Goal: Task Accomplishment & Management: Manage account settings

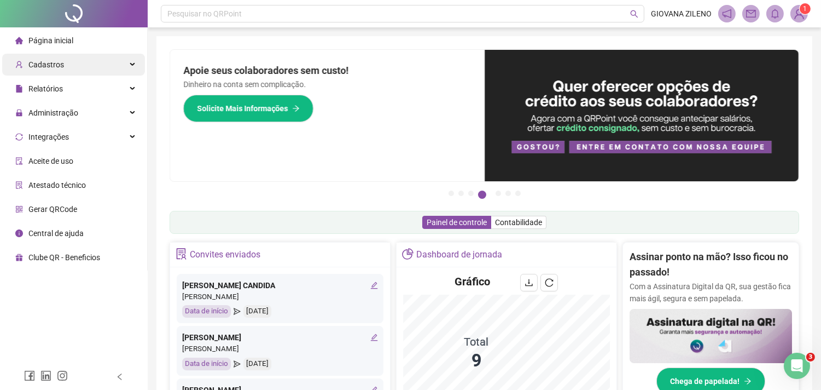
click at [89, 66] on div "Cadastros" at bounding box center [73, 65] width 143 height 22
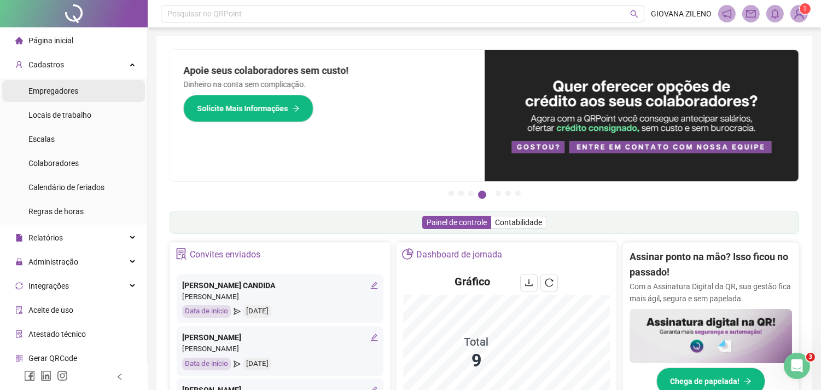
drag, startPoint x: 93, startPoint y: 89, endPoint x: 100, endPoint y: 100, distance: 13.2
click at [92, 89] on li "Empregadores" at bounding box center [73, 91] width 143 height 22
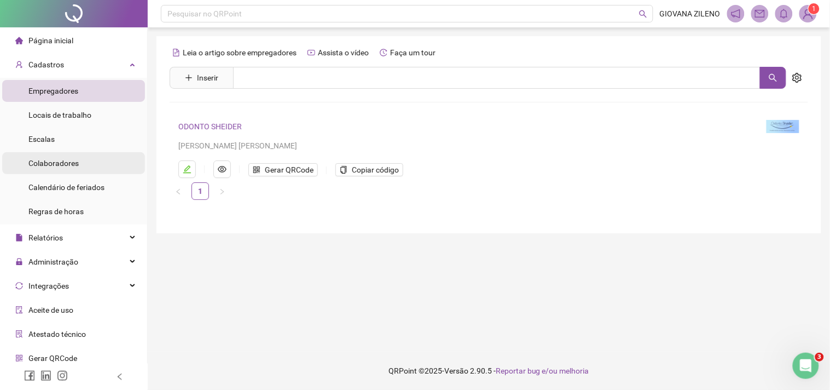
click at [84, 166] on li "Colaboradores" at bounding box center [73, 163] width 143 height 22
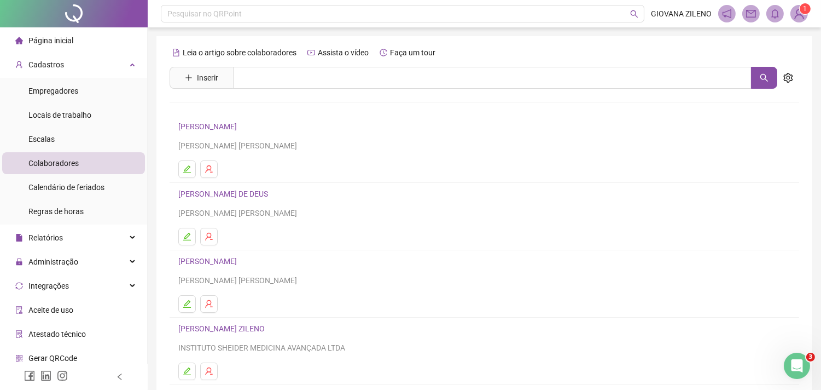
click at [252, 330] on link "[PERSON_NAME] ZILENO" at bounding box center [223, 328] width 90 height 9
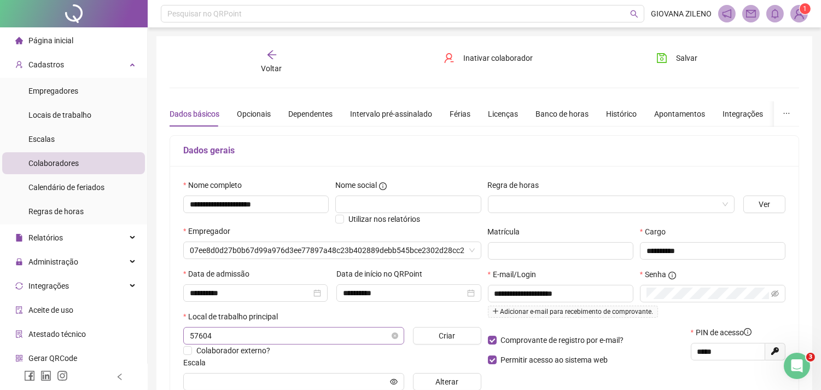
type input "**********"
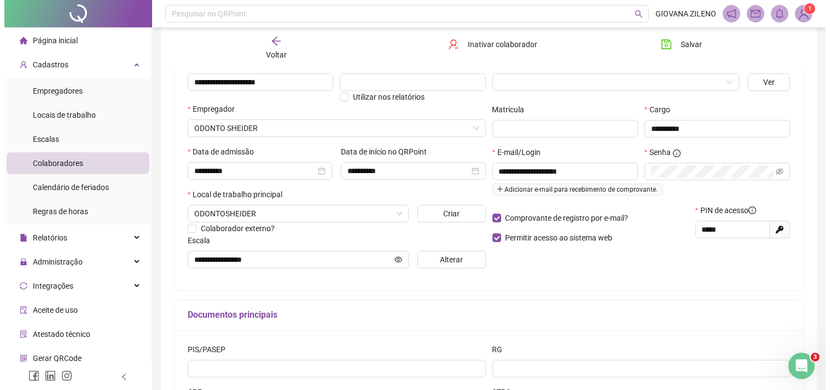
scroll to position [182, 0]
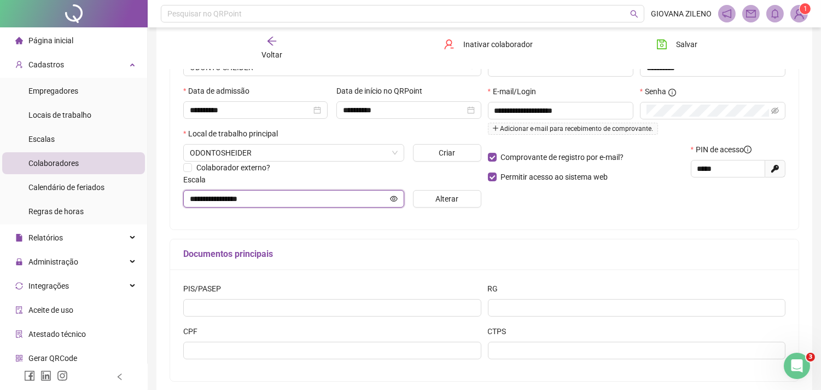
click at [373, 205] on input "**********" at bounding box center [289, 199] width 198 height 12
click at [433, 201] on button "Alterar" at bounding box center [447, 199] width 68 height 18
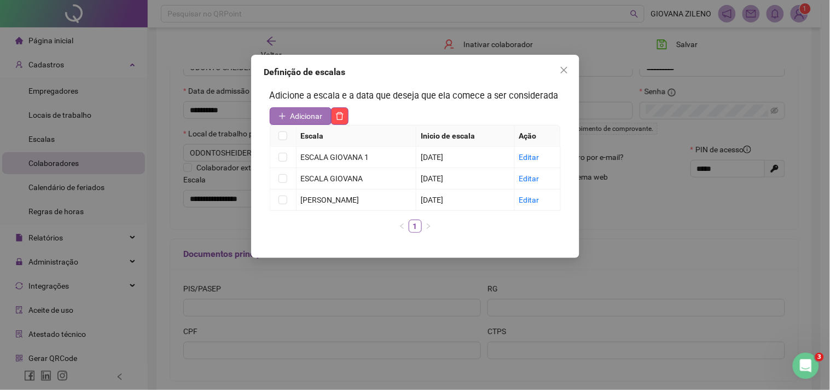
click at [310, 116] on span "Adicionar" at bounding box center [307, 116] width 32 height 12
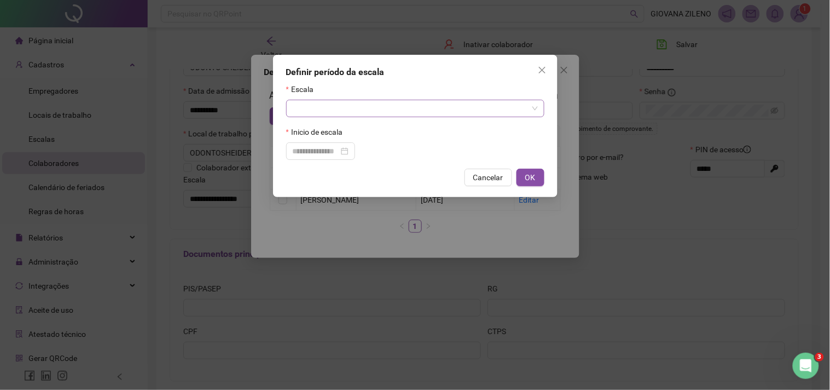
click at [338, 114] on input "search" at bounding box center [410, 108] width 235 height 16
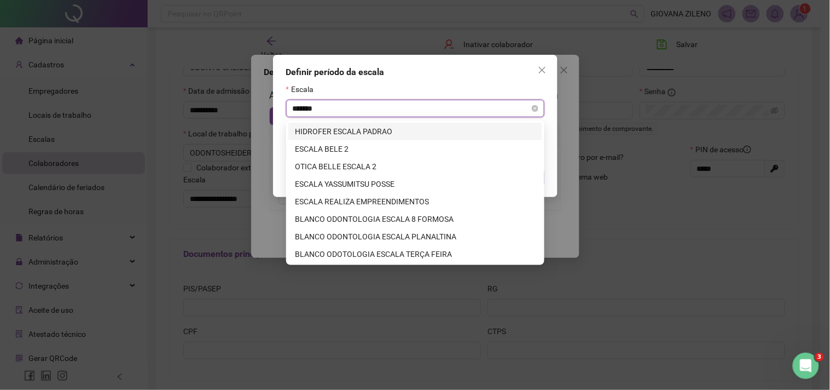
type input "********"
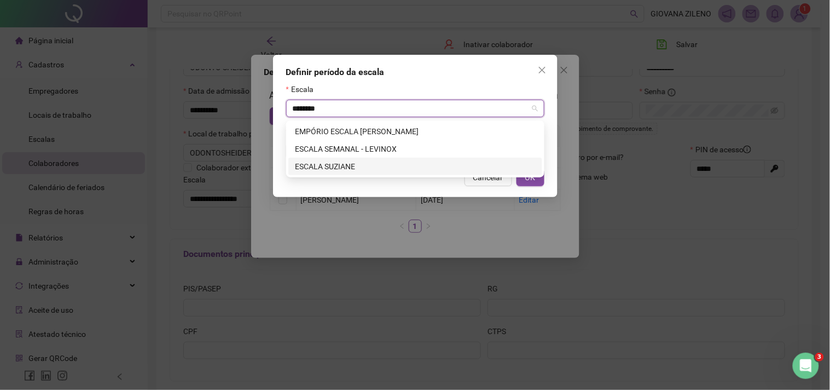
click at [353, 167] on div "ESCALA SUZIANE" at bounding box center [415, 166] width 241 height 12
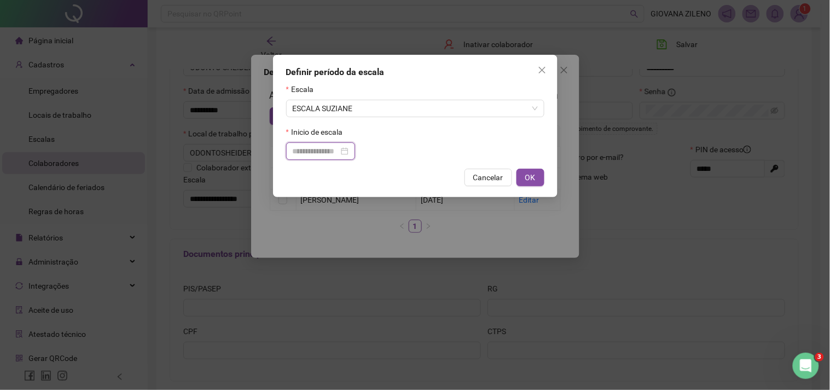
click at [338, 151] on input at bounding box center [316, 151] width 46 height 12
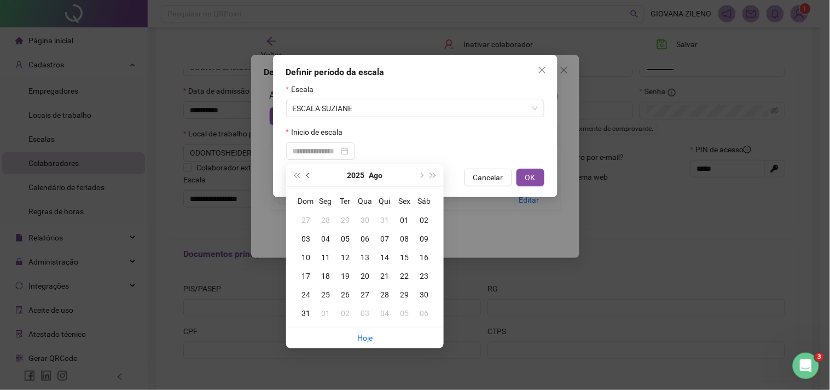
click at [307, 177] on button "prev-year" at bounding box center [309, 175] width 12 height 22
type input "**********"
click at [347, 221] on div "01" at bounding box center [345, 220] width 20 height 12
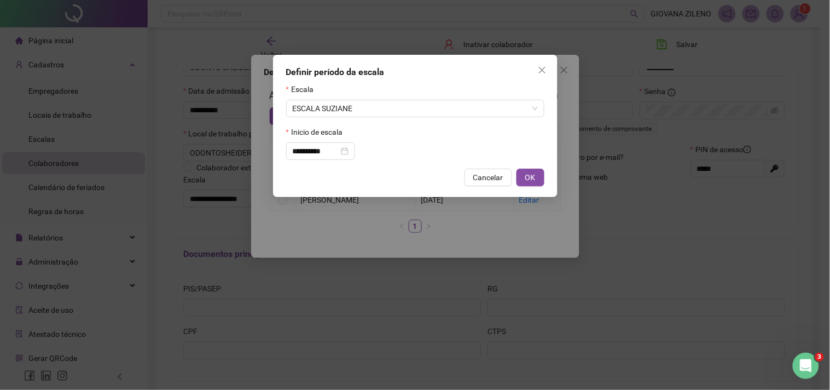
click at [537, 63] on button "Close" at bounding box center [543, 70] width 18 height 18
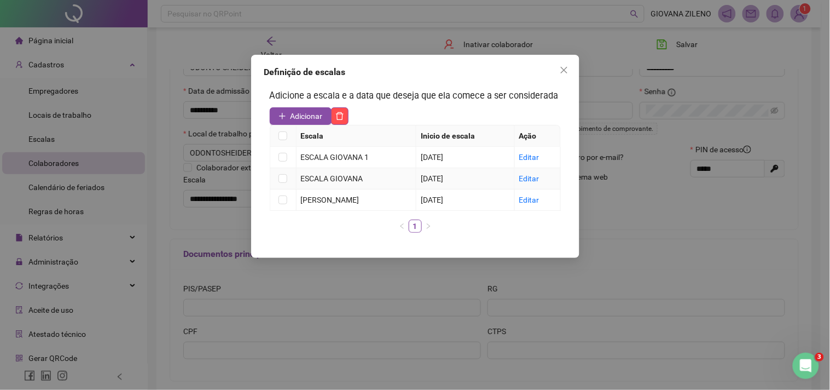
click at [396, 179] on div "ESCALA GIOVANA" at bounding box center [356, 178] width 111 height 12
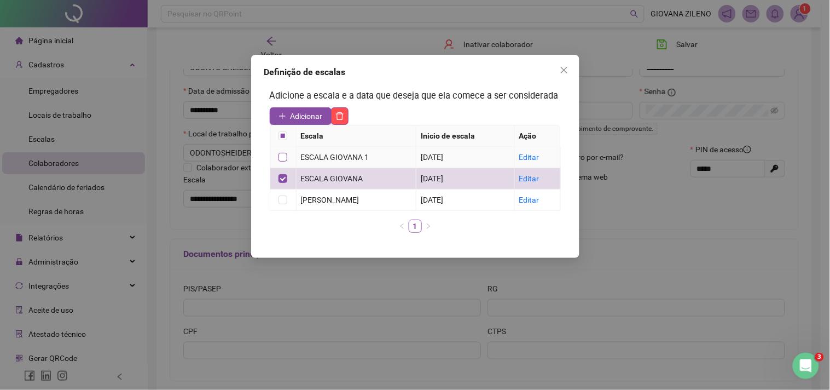
click at [282, 151] on label at bounding box center [283, 157] width 9 height 12
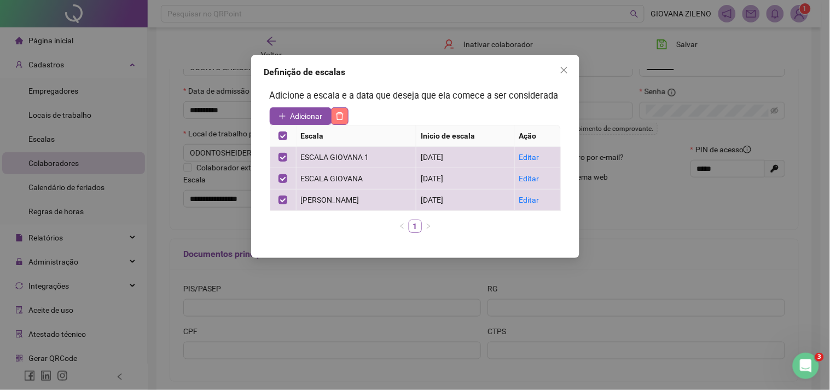
click at [342, 121] on button "button" at bounding box center [340, 116] width 18 height 18
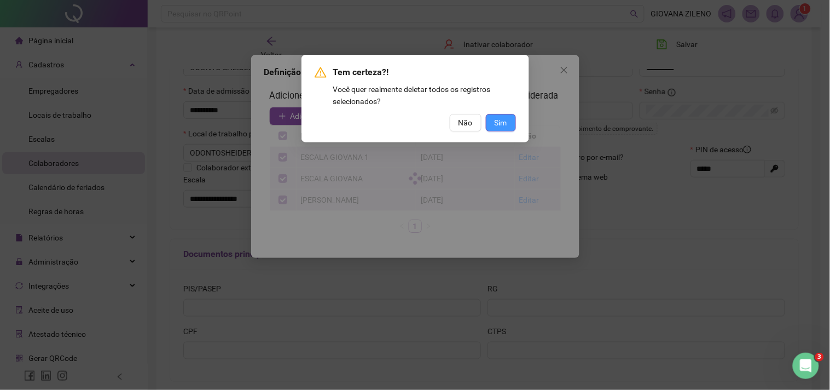
click at [489, 122] on button "Sim" at bounding box center [501, 123] width 30 height 18
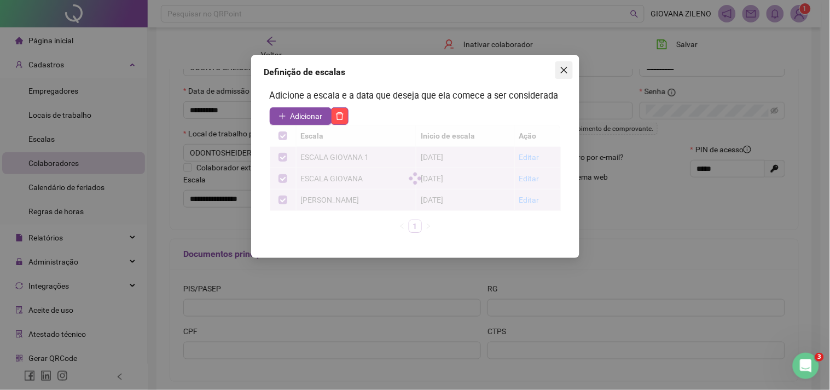
click at [566, 73] on icon "close" at bounding box center [564, 70] width 9 height 9
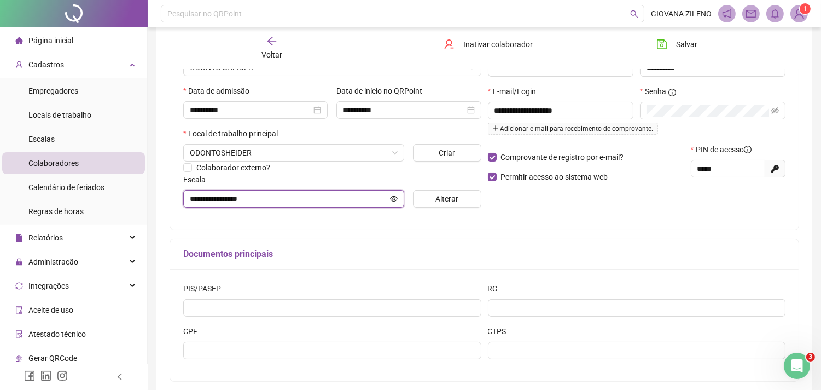
click at [334, 199] on input "**********" at bounding box center [289, 199] width 198 height 12
click at [397, 200] on icon "eye" at bounding box center [395, 198] width 8 height 5
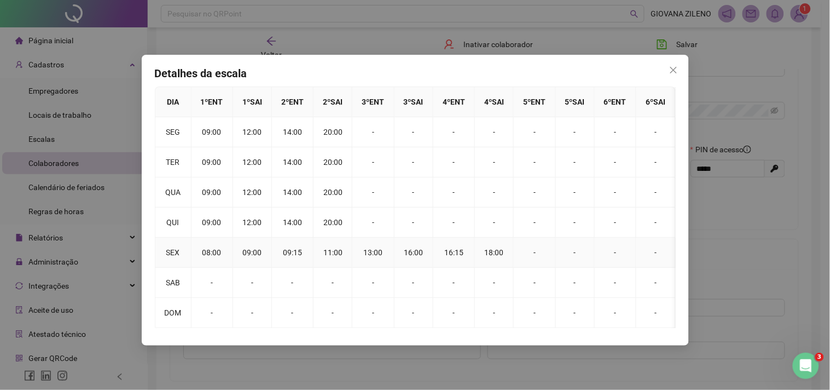
click at [379, 254] on td "13:00" at bounding box center [373, 252] width 42 height 30
click at [676, 68] on icon "close" at bounding box center [673, 70] width 9 height 9
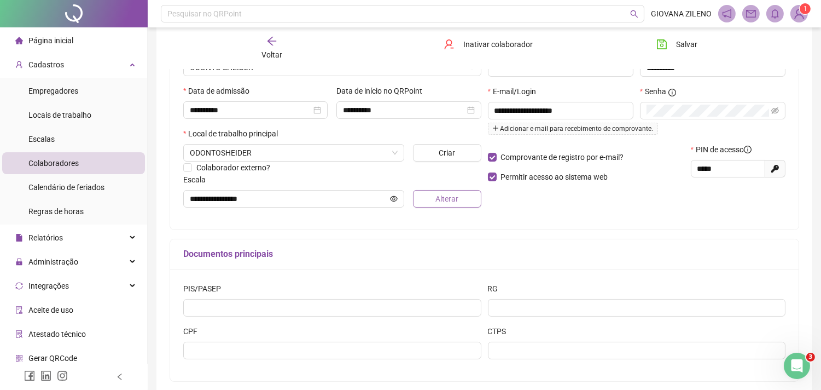
click at [439, 204] on span "Alterar" at bounding box center [447, 199] width 23 height 12
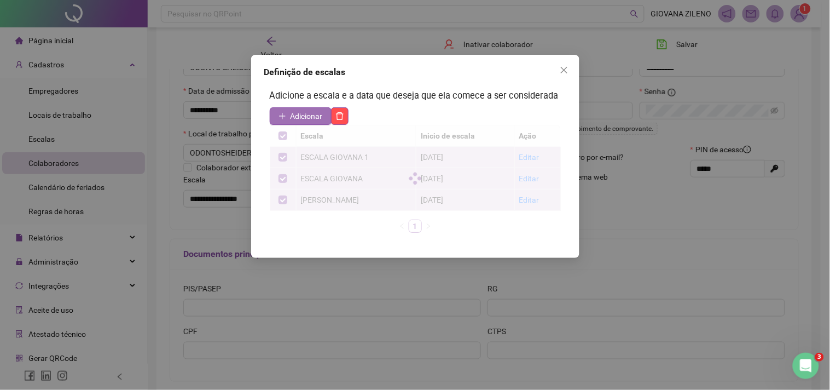
click at [310, 115] on span "Adicionar" at bounding box center [307, 116] width 32 height 12
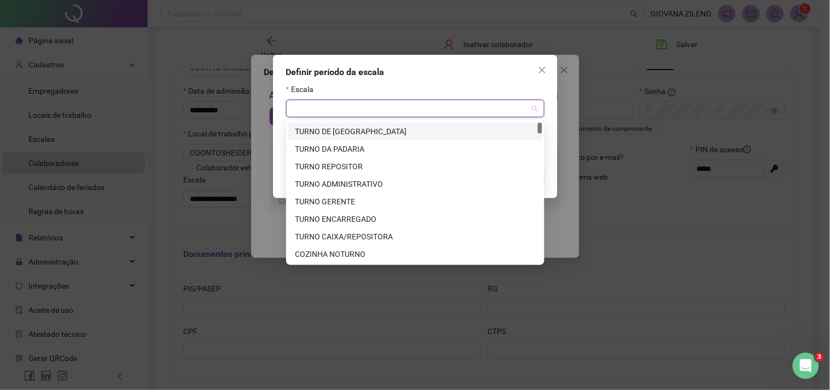
click at [322, 117] on input "search" at bounding box center [410, 108] width 235 height 16
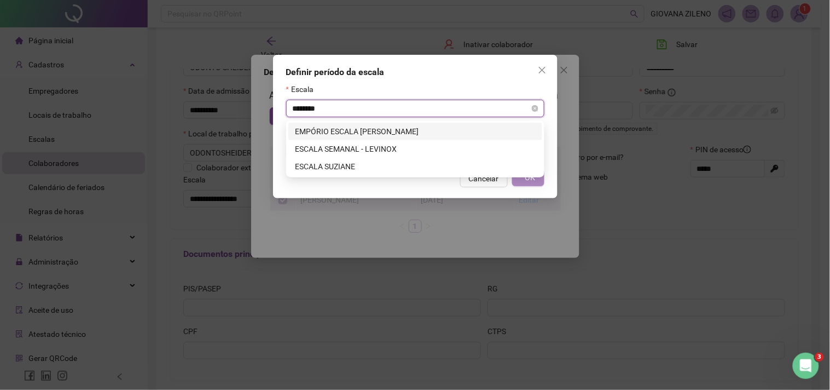
type input "*********"
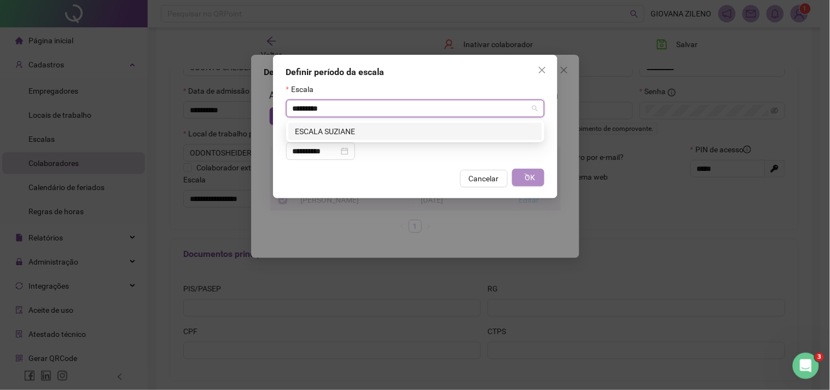
click at [368, 130] on div "ESCALA SUZIANE" at bounding box center [415, 131] width 241 height 12
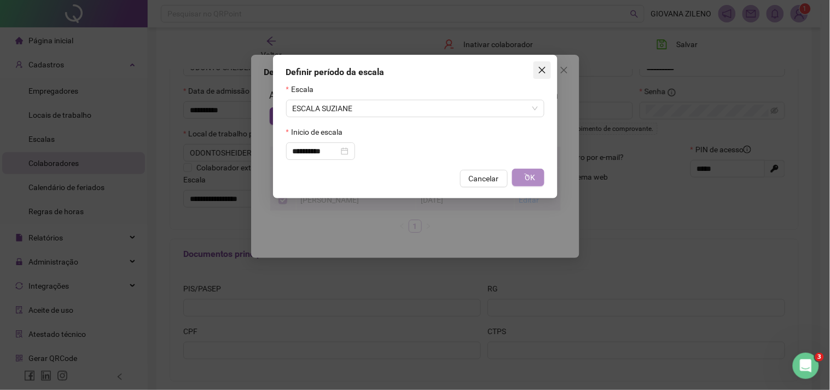
click at [538, 72] on icon "close" at bounding box center [542, 70] width 9 height 9
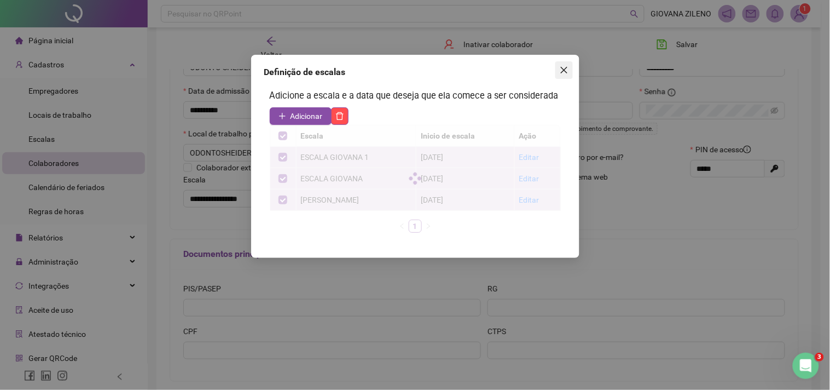
click at [563, 74] on button "Close" at bounding box center [564, 70] width 18 height 18
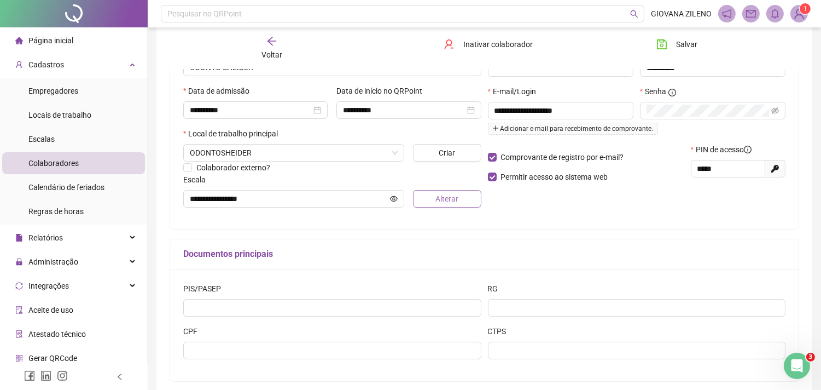
click at [441, 203] on span "Alterar" at bounding box center [447, 199] width 23 height 12
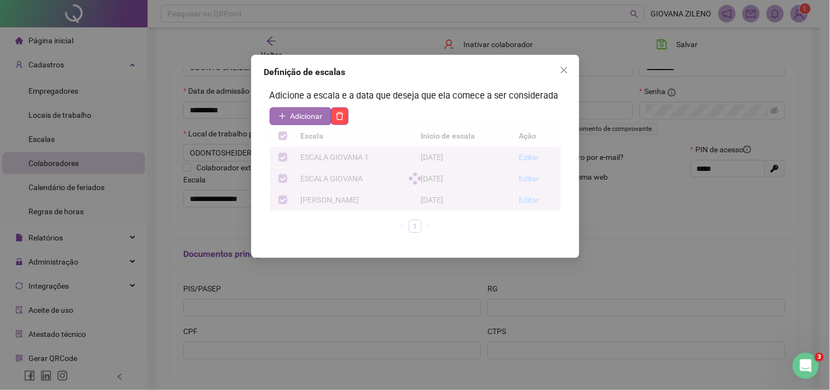
click at [310, 108] on button "Adicionar" at bounding box center [301, 116] width 62 height 18
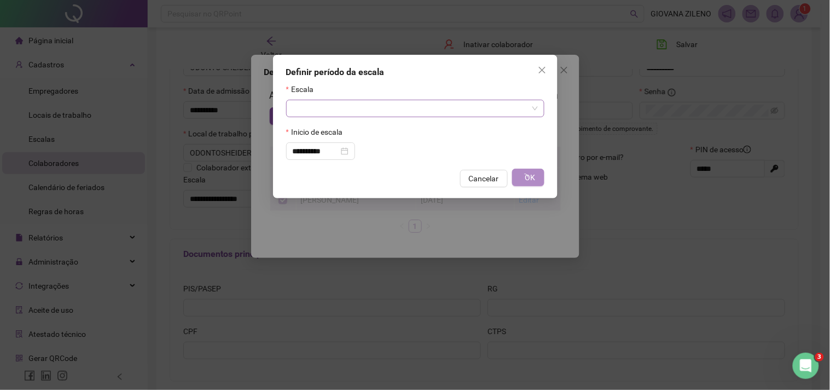
click at [332, 108] on input "search" at bounding box center [410, 108] width 235 height 16
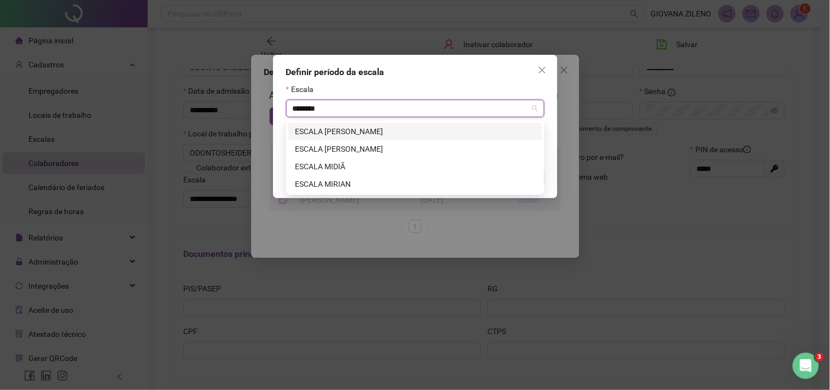
type input "*********"
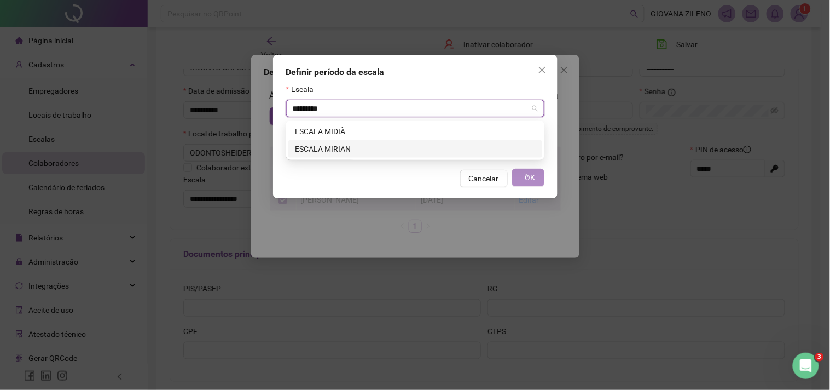
click at [370, 148] on div "ESCALA MIRIAN" at bounding box center [415, 149] width 241 height 12
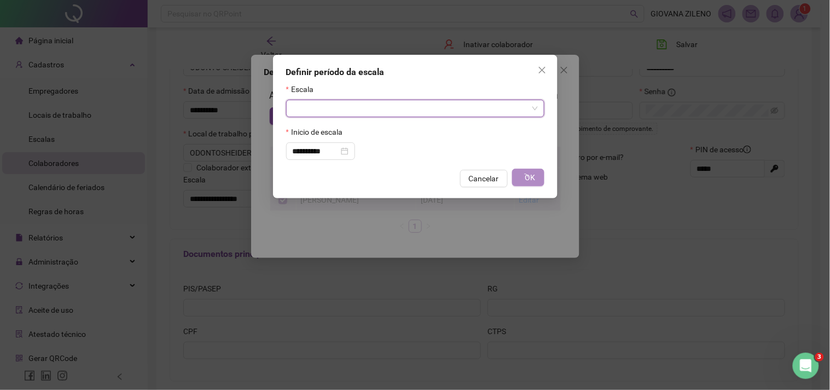
click at [460, 110] on input "search" at bounding box center [410, 108] width 235 height 16
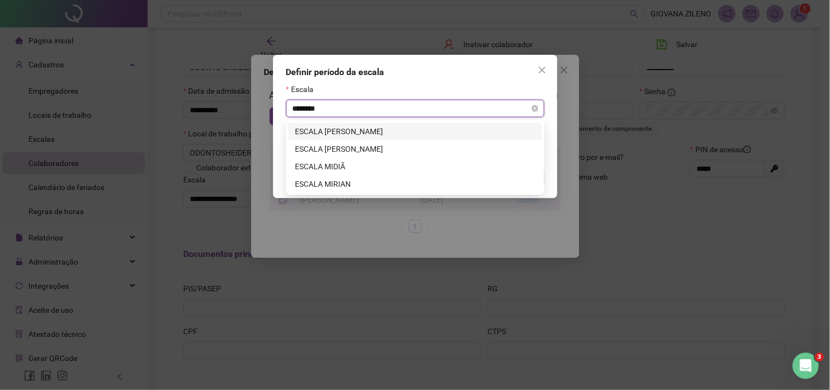
type input "*********"
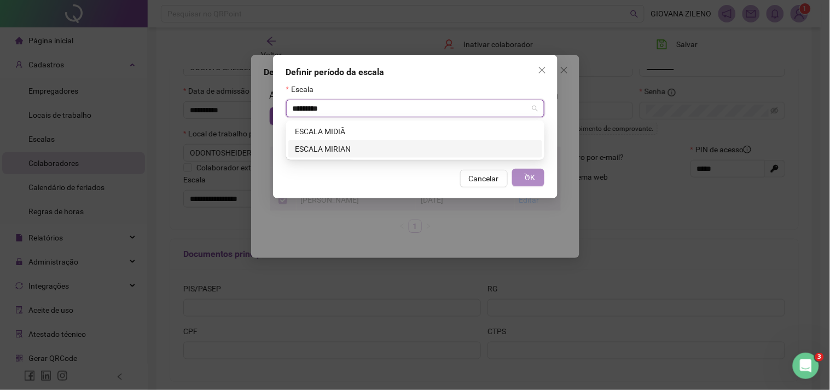
click at [396, 143] on div "ESCALA MIRIAN" at bounding box center [415, 149] width 241 height 12
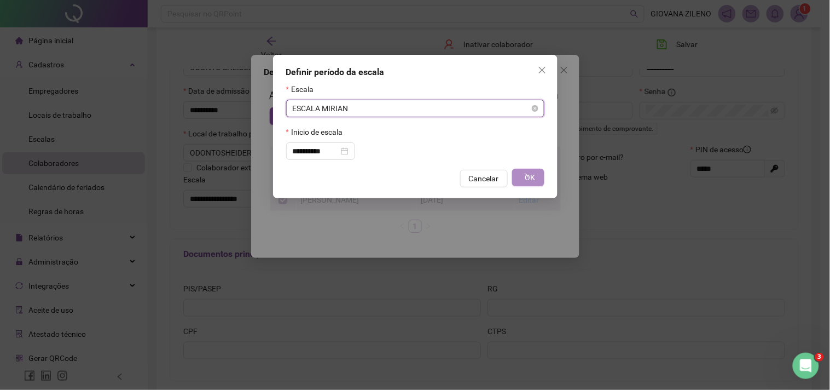
click at [387, 112] on span "ESCALA MIRIAN" at bounding box center [415, 108] width 245 height 16
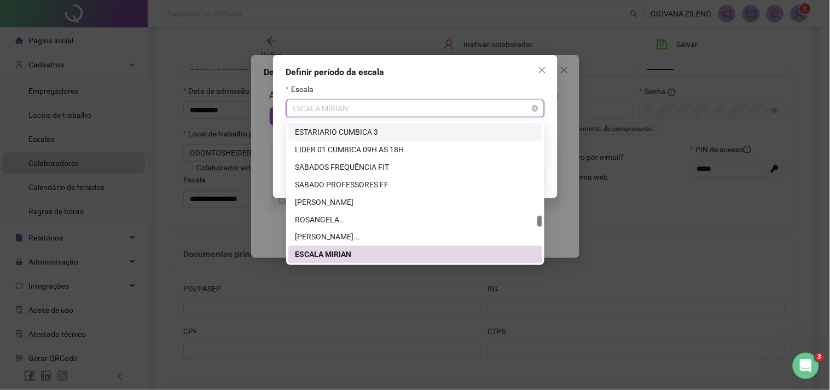
click at [476, 108] on span "ESCALA MIRIAN" at bounding box center [415, 108] width 245 height 16
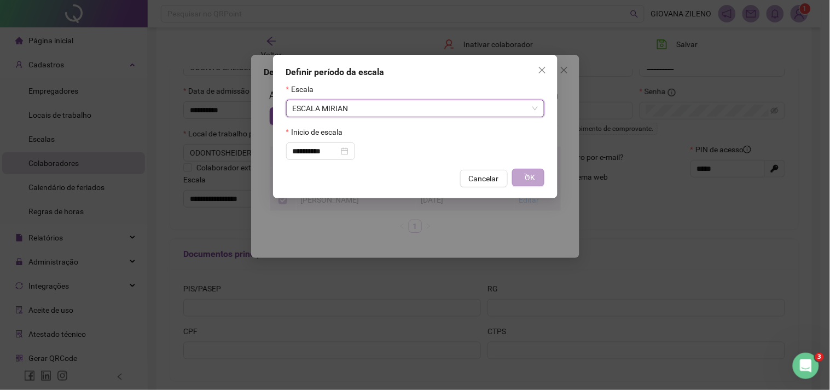
click at [533, 179] on span "OK" at bounding box center [530, 177] width 10 height 12
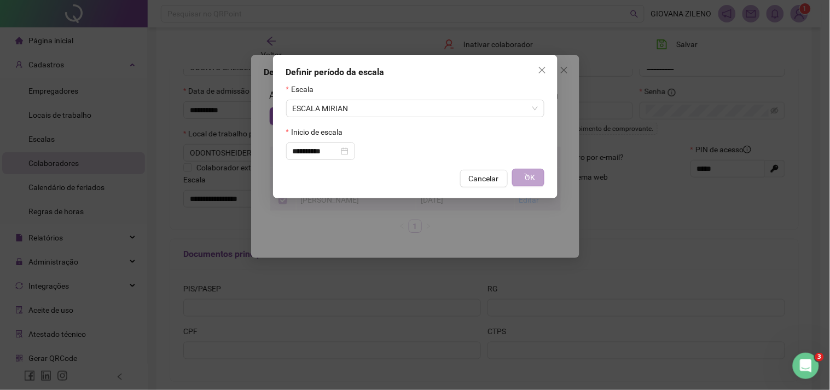
click at [533, 179] on span "OK" at bounding box center [530, 177] width 10 height 12
click at [537, 186] on button "OK" at bounding box center [528, 178] width 32 height 18
click at [541, 69] on icon "close" at bounding box center [541, 70] width 7 height 7
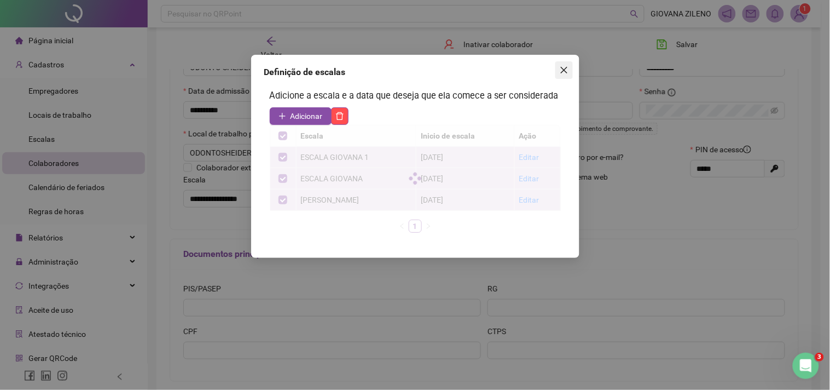
click at [563, 73] on icon "close" at bounding box center [564, 70] width 9 height 9
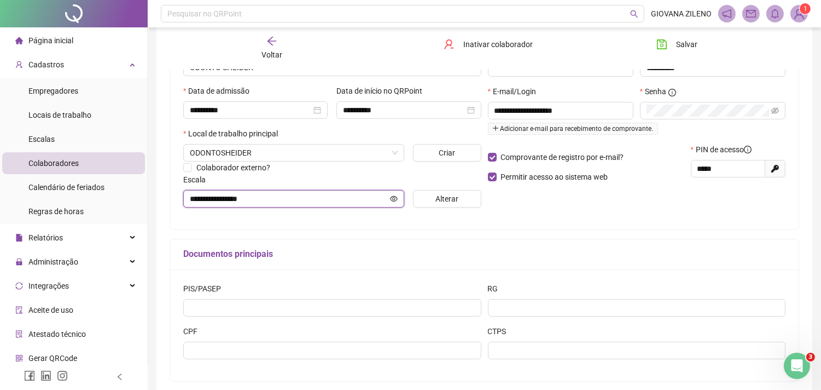
click at [344, 199] on input "**********" at bounding box center [289, 199] width 198 height 12
click at [390, 201] on icon "eye" at bounding box center [394, 199] width 8 height 8
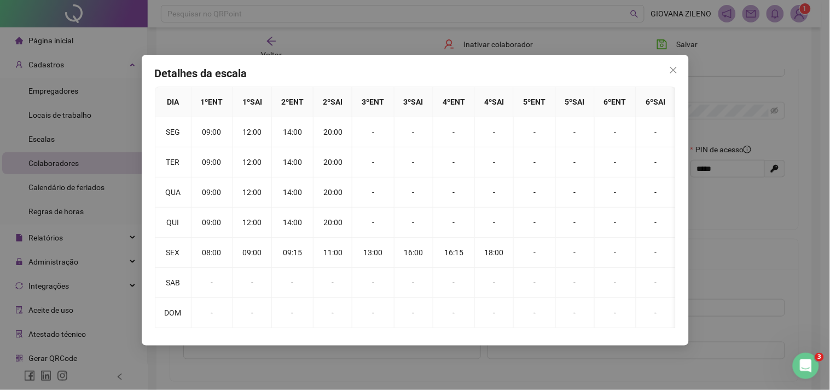
click at [675, 71] on icon "close" at bounding box center [673, 70] width 9 height 9
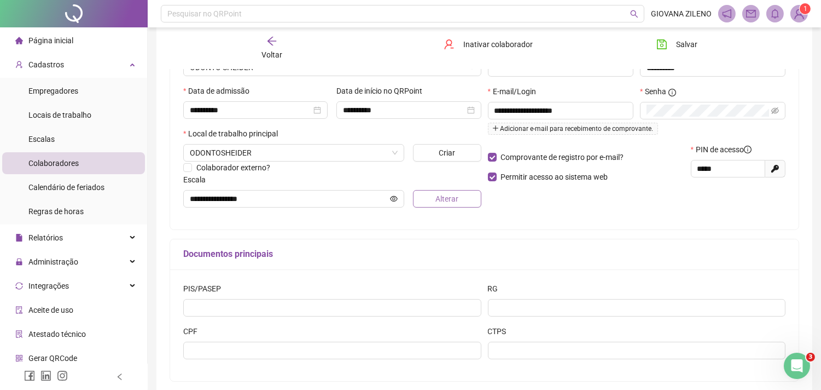
click at [454, 200] on span "Alterar" at bounding box center [447, 199] width 23 height 12
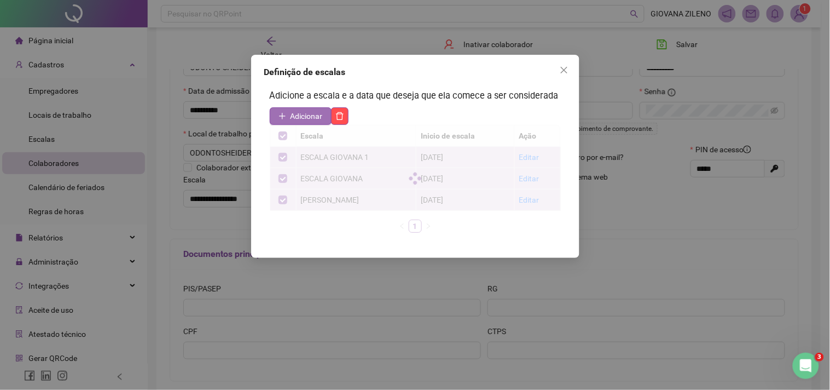
click at [303, 114] on span "Adicionar" at bounding box center [307, 116] width 32 height 12
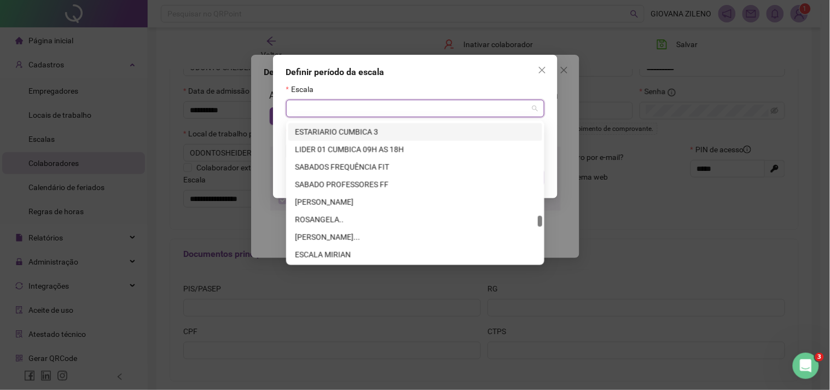
click at [347, 109] on input "search" at bounding box center [410, 108] width 235 height 16
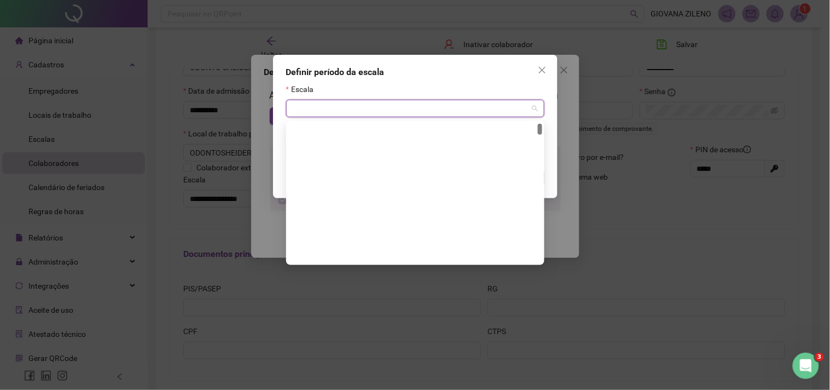
scroll to position [0, 0]
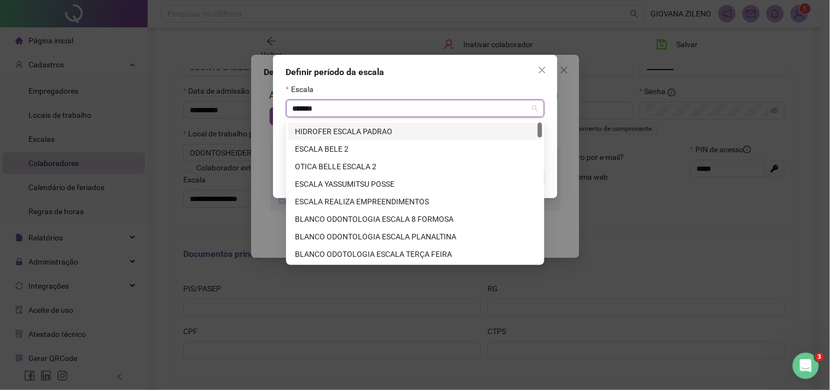
type input "********"
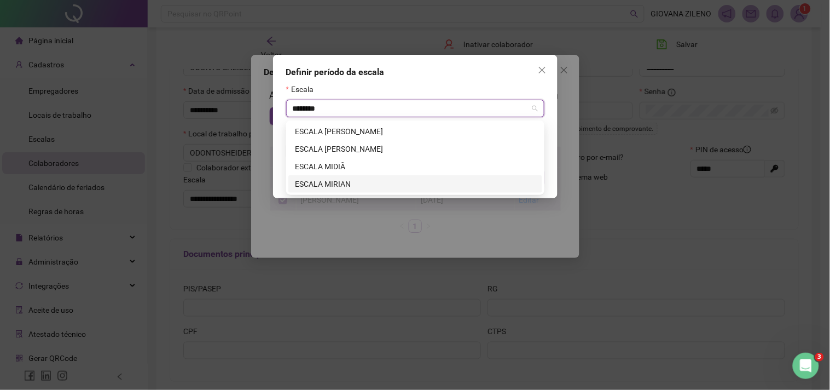
click at [414, 184] on div "ESCALA MIRIAN" at bounding box center [415, 184] width 241 height 12
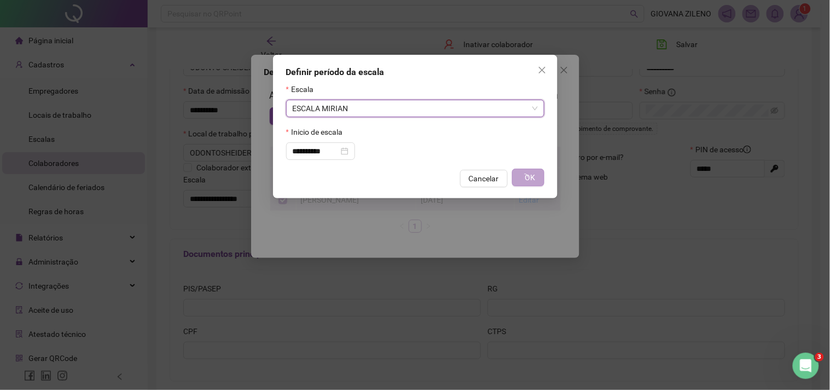
click at [533, 182] on span "OK" at bounding box center [530, 177] width 10 height 12
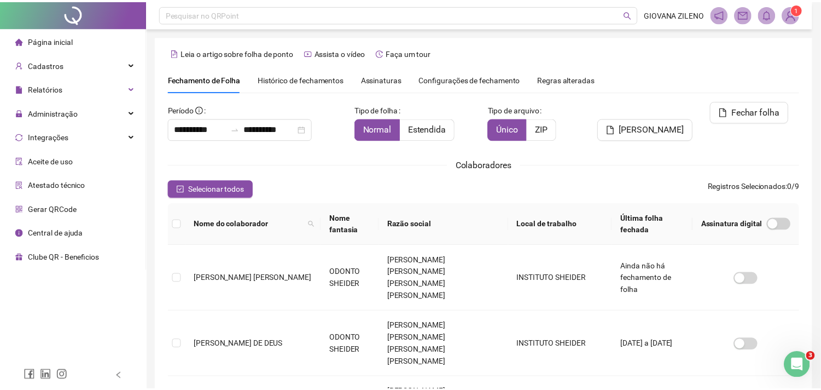
scroll to position [29, 0]
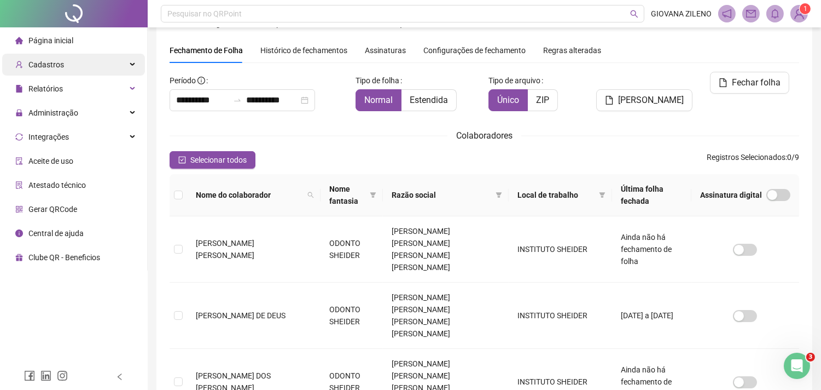
click at [85, 69] on div "Cadastros" at bounding box center [73, 65] width 143 height 22
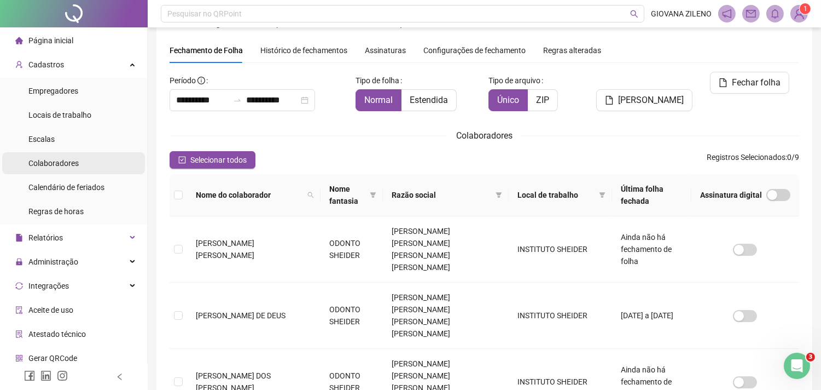
click at [83, 161] on li "Colaboradores" at bounding box center [73, 163] width 143 height 22
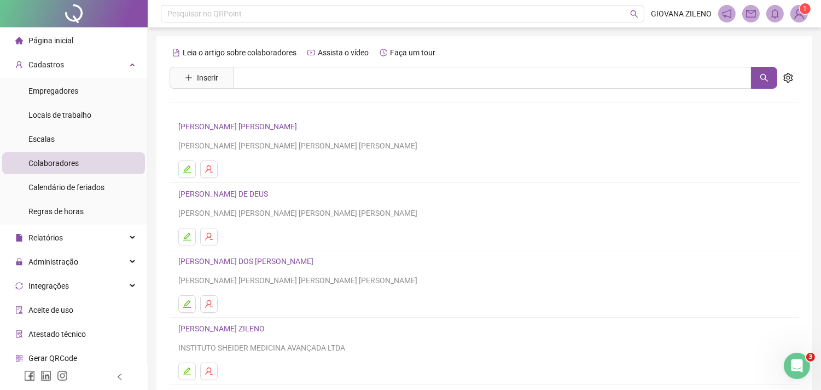
click at [247, 327] on link "[PERSON_NAME] ZILENO" at bounding box center [223, 328] width 90 height 9
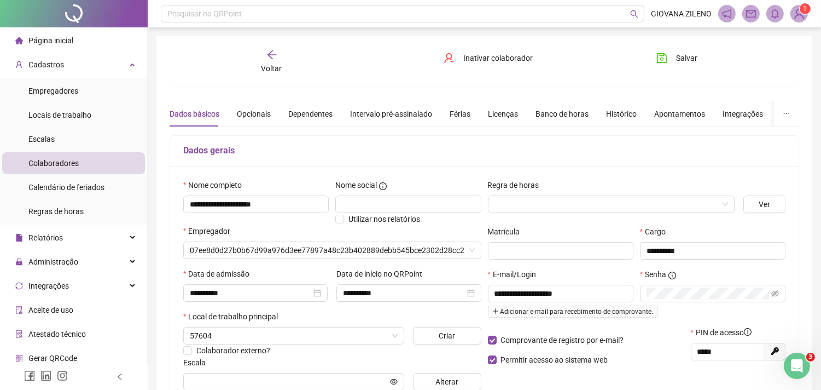
type input "**********"
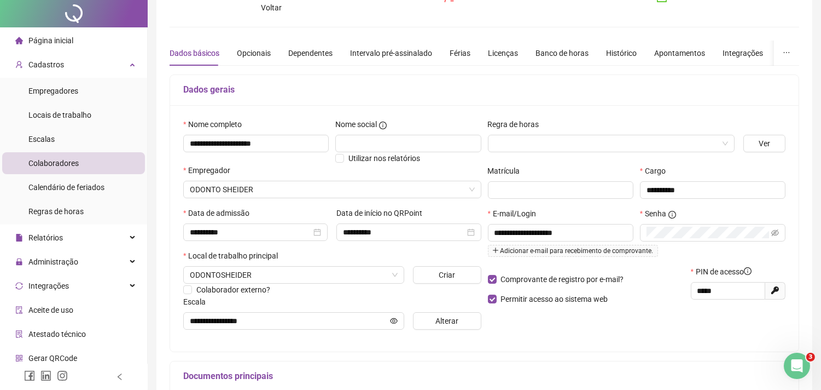
scroll to position [121, 0]
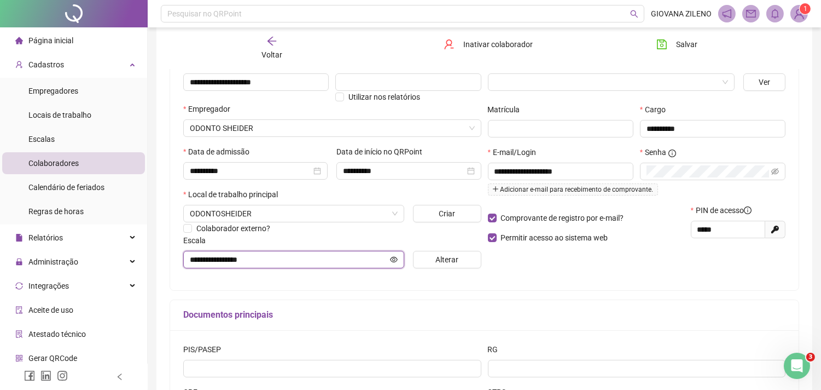
click at [327, 265] on input "**********" at bounding box center [289, 259] width 198 height 12
click at [441, 263] on span "Alterar" at bounding box center [447, 259] width 23 height 12
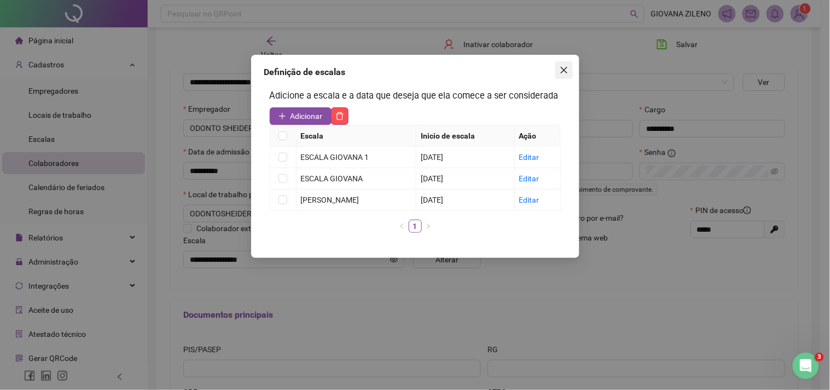
click at [561, 72] on icon "close" at bounding box center [564, 70] width 9 height 9
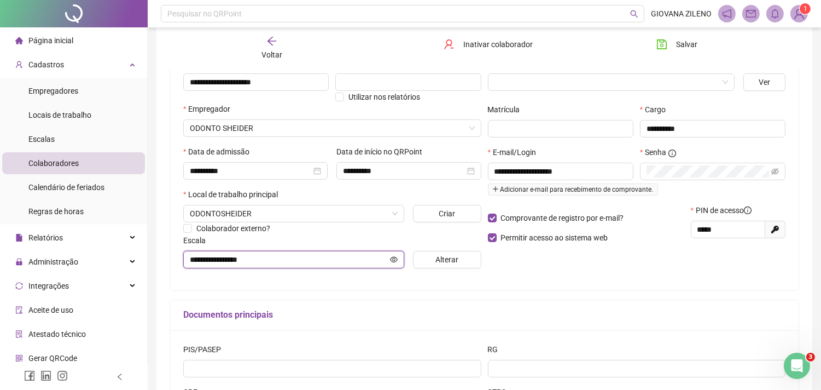
click at [339, 264] on input "**********" at bounding box center [289, 259] width 198 height 12
click at [443, 263] on span "Alterar" at bounding box center [447, 259] width 23 height 12
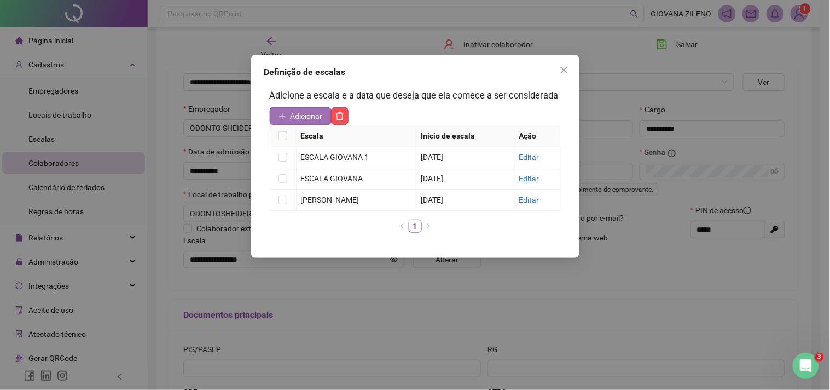
click at [302, 110] on span "Adicionar" at bounding box center [307, 116] width 32 height 12
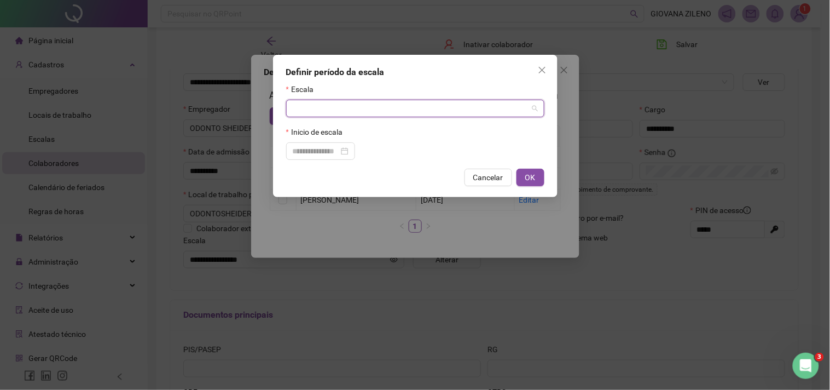
click at [346, 110] on input "search" at bounding box center [410, 108] width 235 height 16
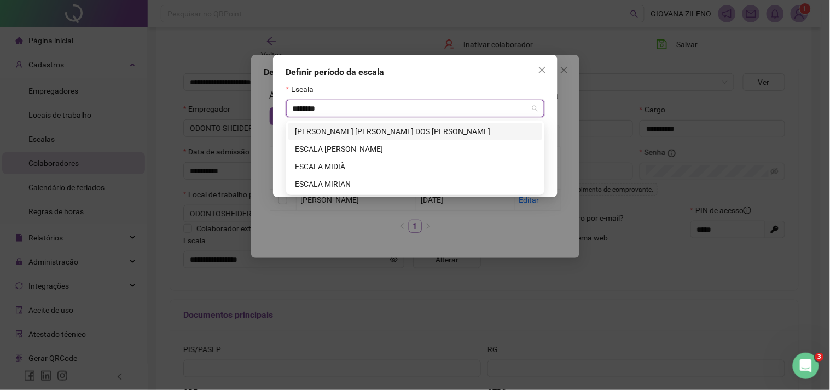
type input "*********"
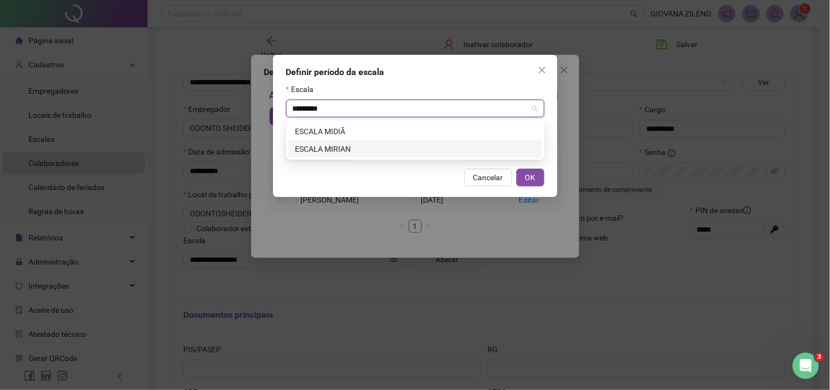
click at [361, 154] on div "ESCALA MIRIAN" at bounding box center [415, 149] width 241 height 12
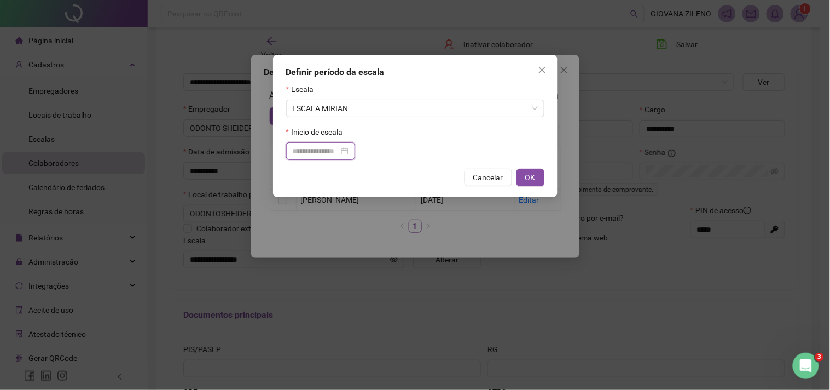
click at [339, 157] on input at bounding box center [316, 151] width 46 height 12
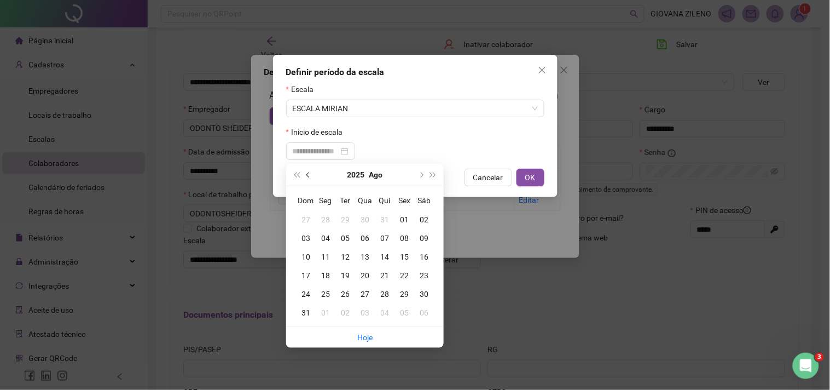
click at [309, 178] on button "prev-year" at bounding box center [309, 175] width 12 height 22
type input "**********"
click at [346, 217] on div "01" at bounding box center [345, 219] width 20 height 12
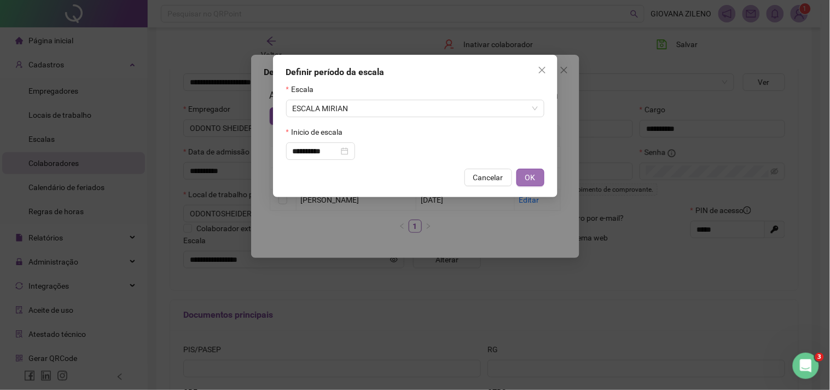
click at [533, 178] on span "OK" at bounding box center [530, 177] width 10 height 12
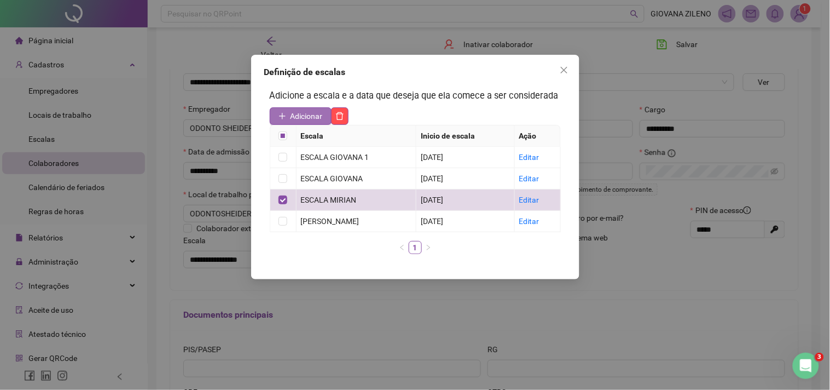
click at [308, 118] on span "Adicionar" at bounding box center [307, 116] width 32 height 12
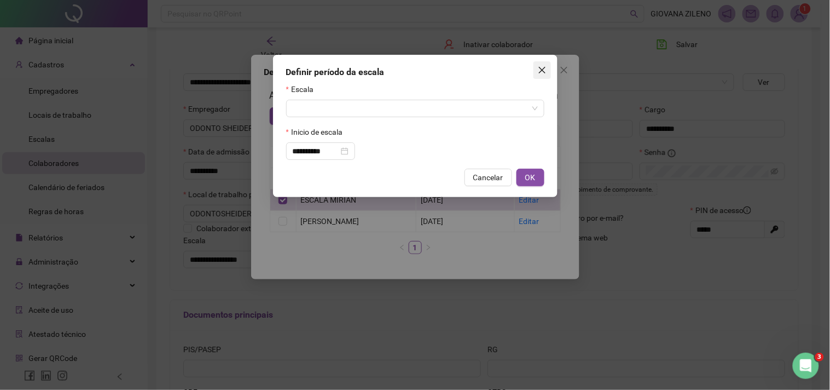
click at [538, 71] on icon "close" at bounding box center [542, 70] width 9 height 9
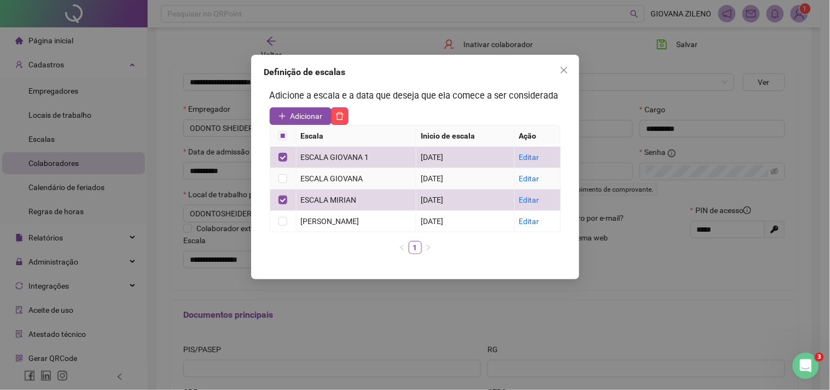
click at [288, 187] on td at bounding box center [283, 178] width 26 height 21
click at [287, 181] on td at bounding box center [283, 178] width 26 height 21
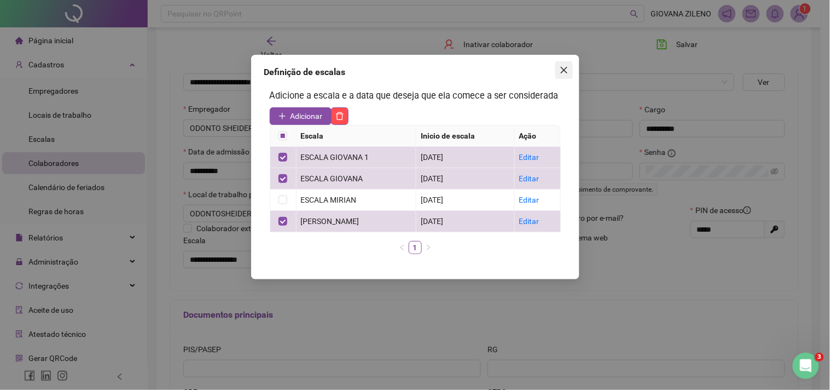
click at [561, 76] on button "Close" at bounding box center [564, 70] width 18 height 18
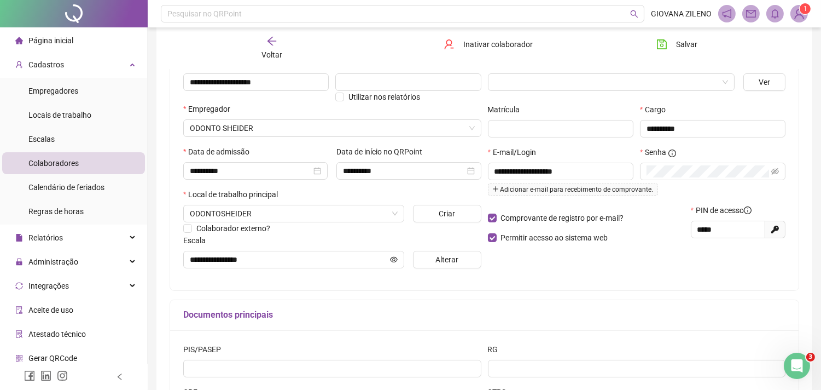
click at [102, 50] on li "Página inicial" at bounding box center [73, 41] width 143 height 22
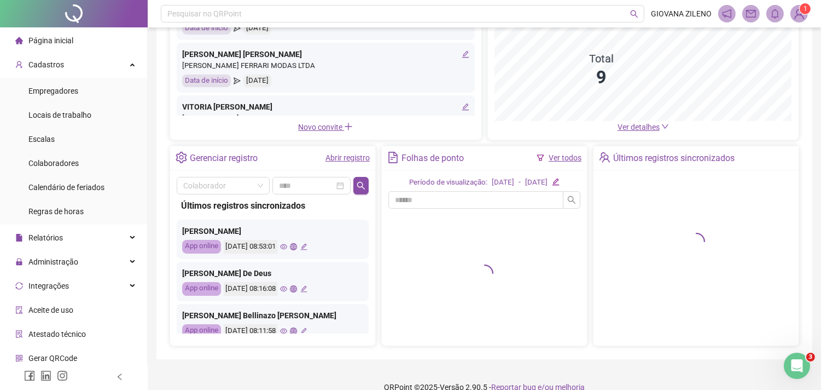
click at [561, 157] on link "Ver todos" at bounding box center [565, 157] width 33 height 9
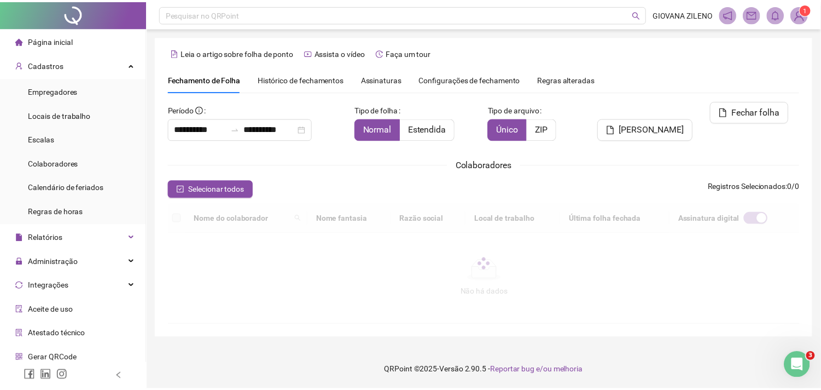
scroll to position [29, 0]
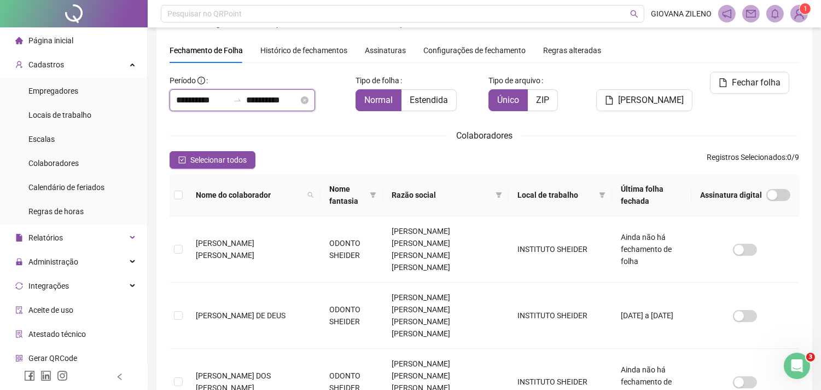
click at [221, 94] on input "**********" at bounding box center [202, 100] width 53 height 13
click at [225, 105] on input "**********" at bounding box center [202, 100] width 53 height 13
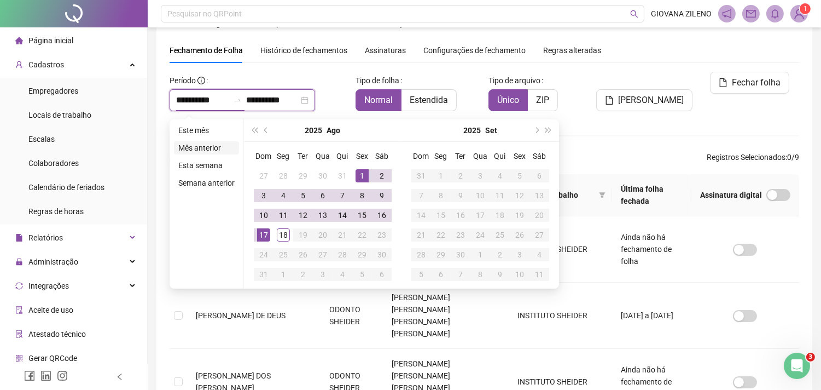
type input "**********"
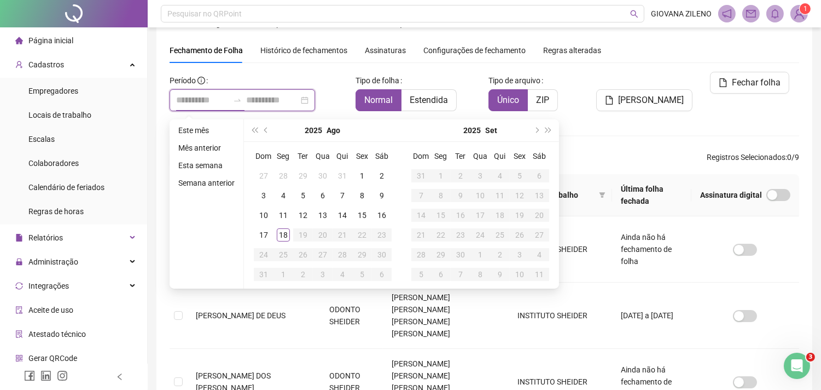
type input "**********"
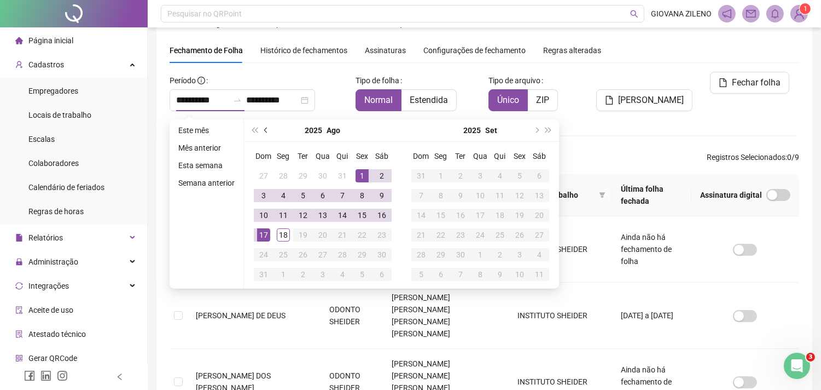
click at [268, 131] on button "prev-year" at bounding box center [266, 130] width 12 height 22
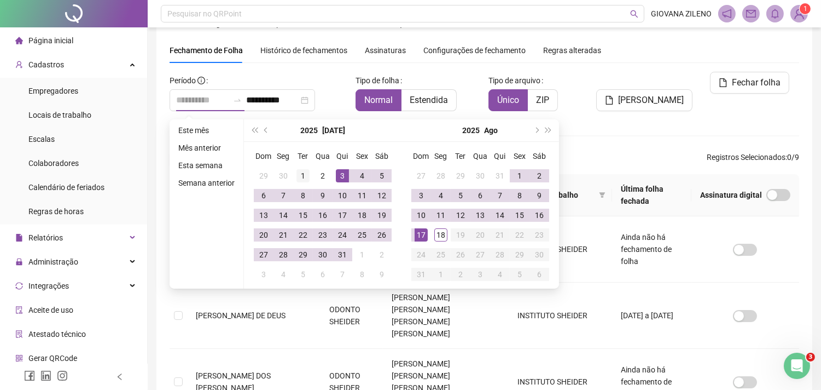
type input "**********"
click at [308, 176] on div "1" at bounding box center [303, 175] width 13 height 13
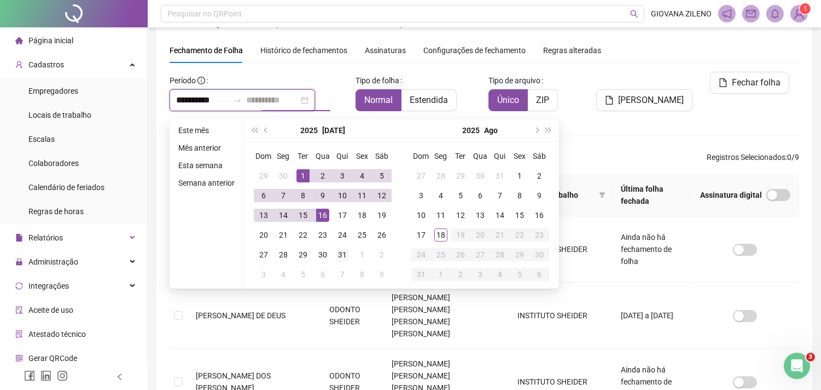
type input "**********"
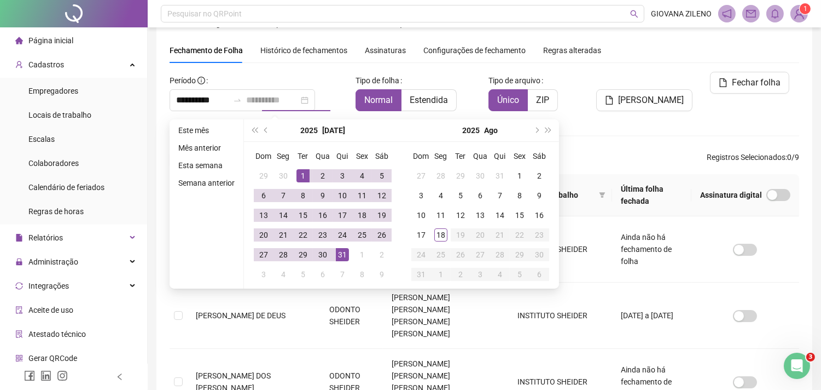
click at [345, 252] on div "31" at bounding box center [342, 254] width 13 height 13
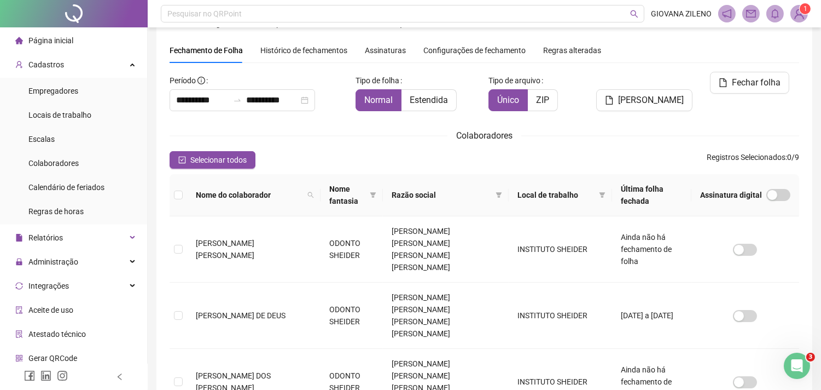
click at [654, 94] on span "Gerar espelho" at bounding box center [651, 100] width 66 height 13
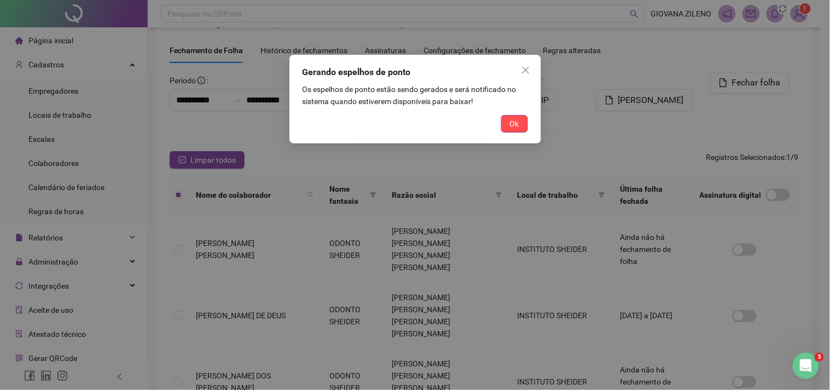
click at [520, 125] on button "Ok" at bounding box center [514, 124] width 27 height 18
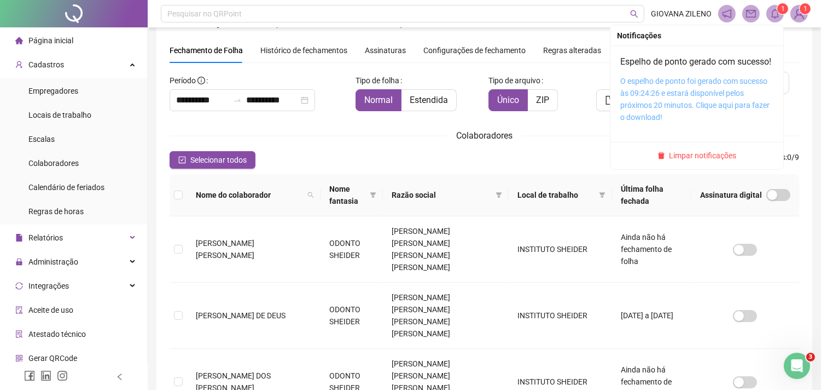
click at [668, 106] on link "O espelho de ponto foi gerado com sucesso às 09:24:26 e estará disponível pelos…" at bounding box center [695, 99] width 149 height 45
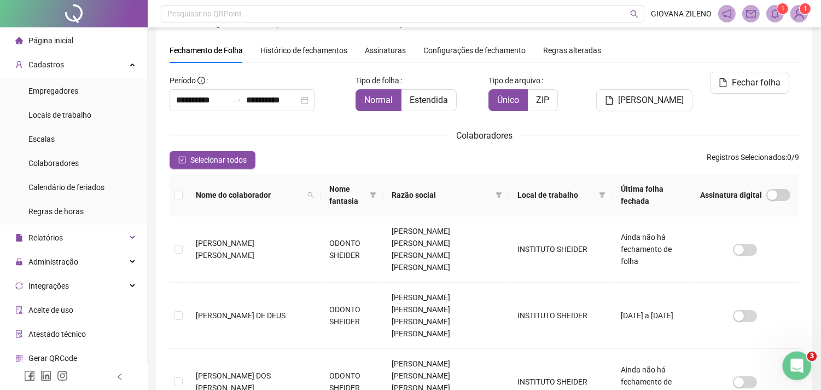
click at [800, 366] on icon "Abertura do Messenger da Intercom" at bounding box center [796, 364] width 18 height 18
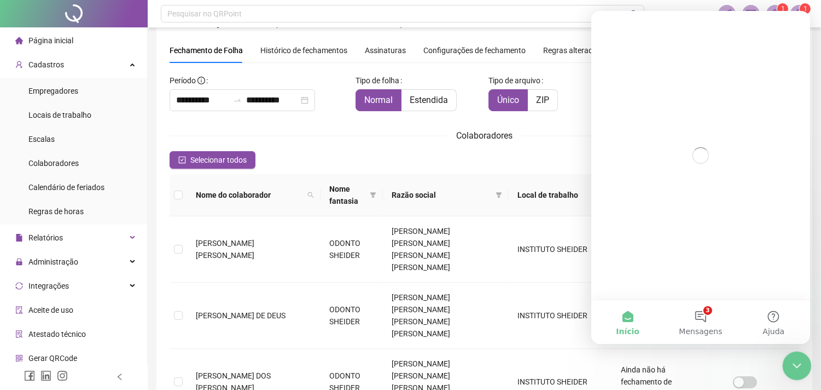
scroll to position [0, 0]
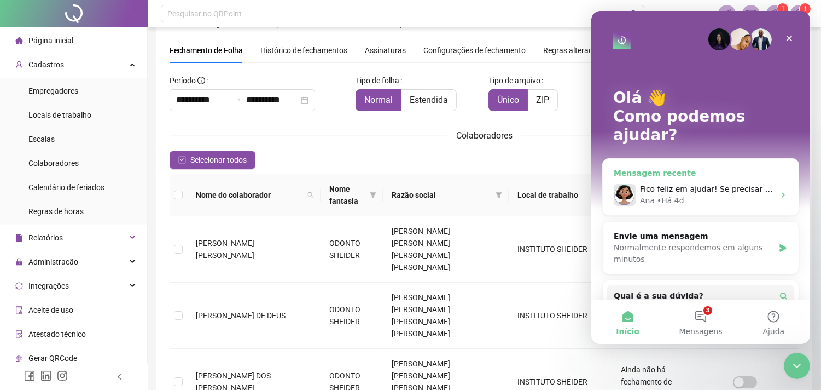
click at [706, 175] on div "Fico feliz em ajudar! Se precisar de mais alguma coisa, é só avisar. Ana • Há 4d" at bounding box center [700, 195] width 196 height 40
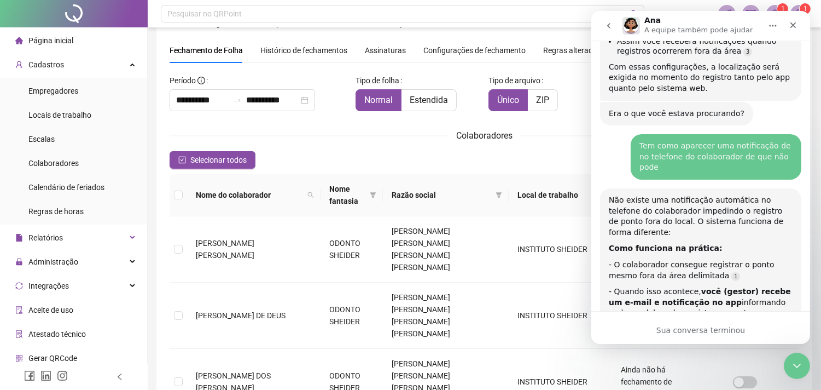
scroll to position [1131, 0]
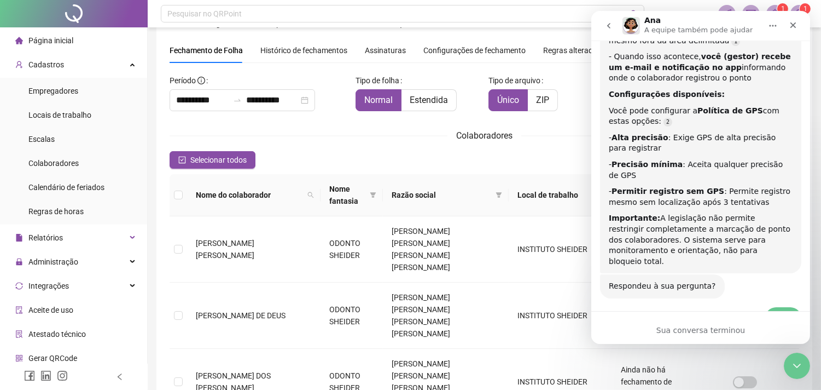
click at [610, 31] on button "go back" at bounding box center [608, 25] width 21 height 21
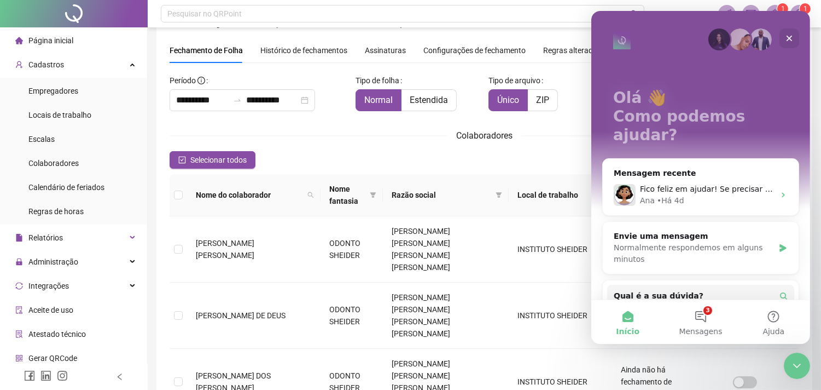
scroll to position [61, 0]
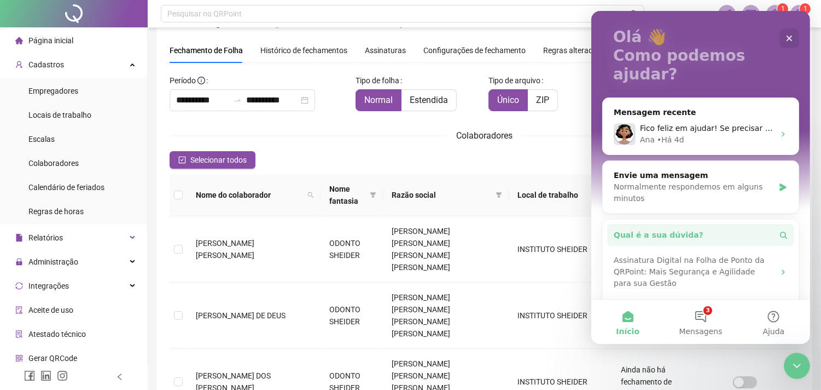
click at [734, 224] on button "Qual é a sua dúvida?" at bounding box center [700, 235] width 187 height 22
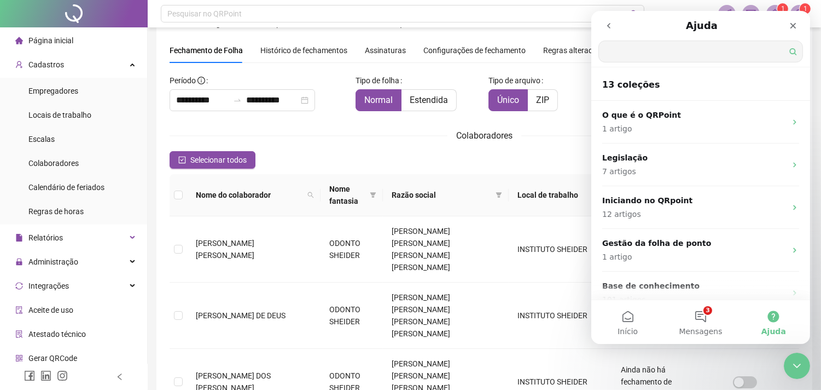
scroll to position [0, 0]
click at [706, 318] on button "3 Mensagens" at bounding box center [700, 322] width 73 height 44
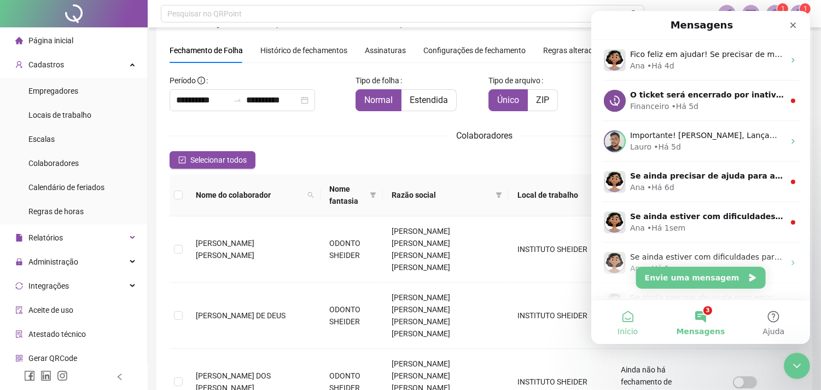
click at [627, 323] on button "Início" at bounding box center [627, 322] width 73 height 44
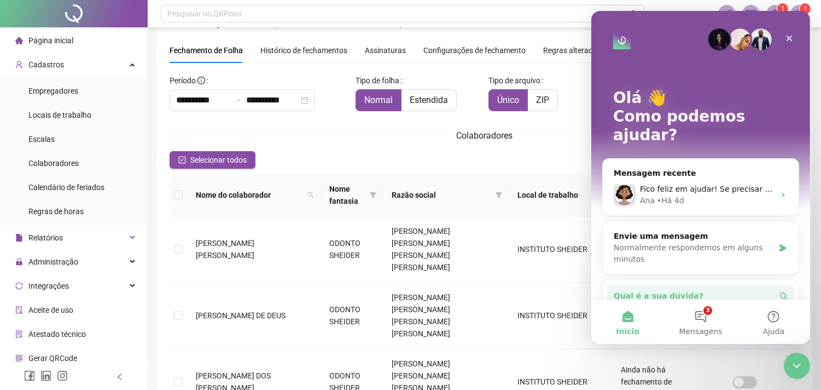
scroll to position [107, 0]
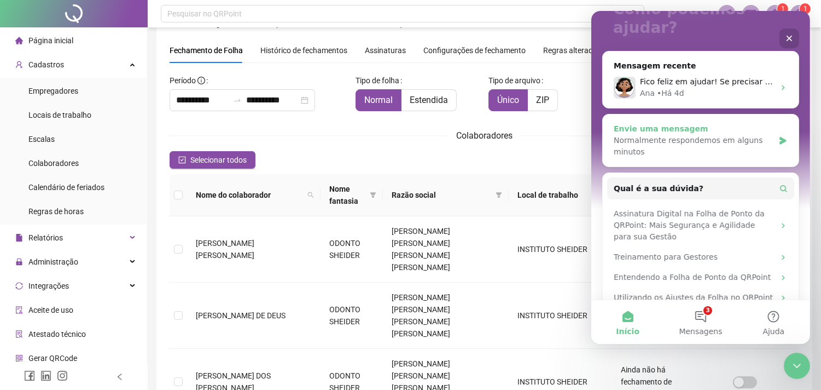
click at [696, 135] on div "Normalmente respondemos em alguns minutos" at bounding box center [693, 146] width 160 height 23
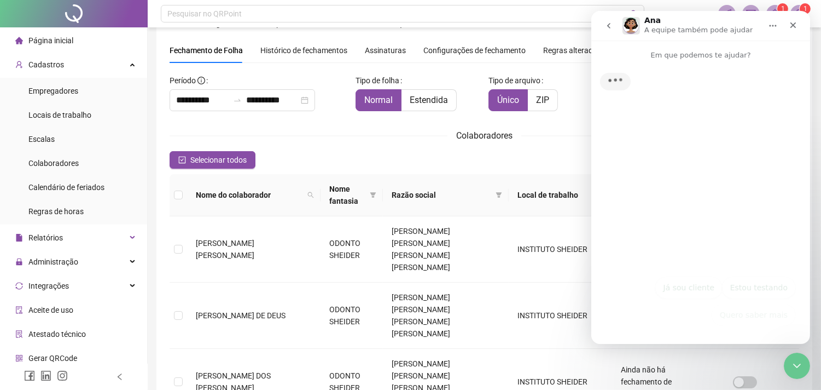
scroll to position [0, 0]
click at [698, 295] on button "Já sou cliente" at bounding box center [688, 287] width 67 height 22
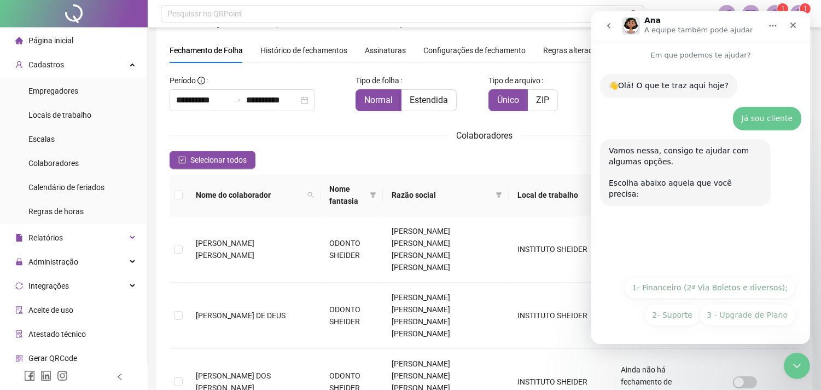
click at [671, 240] on div "👋Olá! O que te traz aqui hoje? Ana • Agora Já sou cliente • Agora Vamos nessa, …" at bounding box center [700, 165] width 219 height 208
click at [683, 315] on button "2- Suporte" at bounding box center [672, 315] width 56 height 22
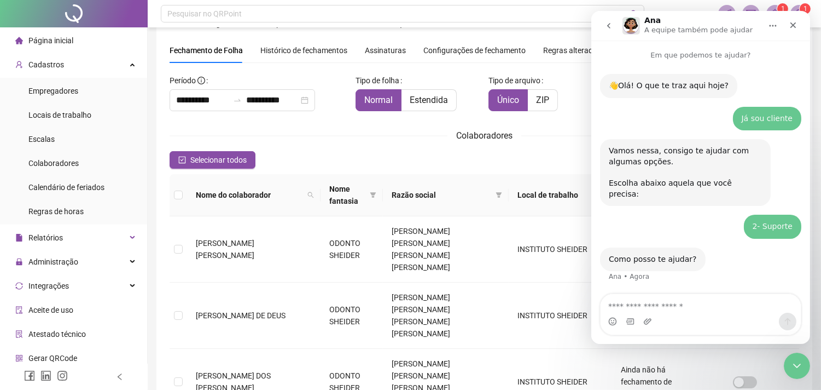
scroll to position [39, 0]
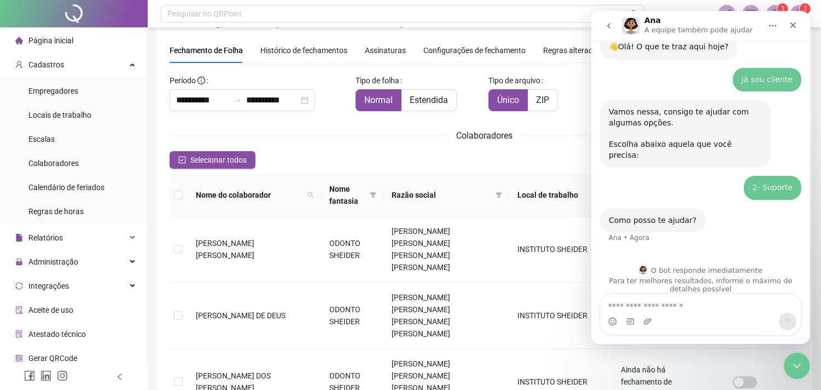
click at [682, 303] on textarea "Envie uma mensagem..." at bounding box center [700, 303] width 200 height 19
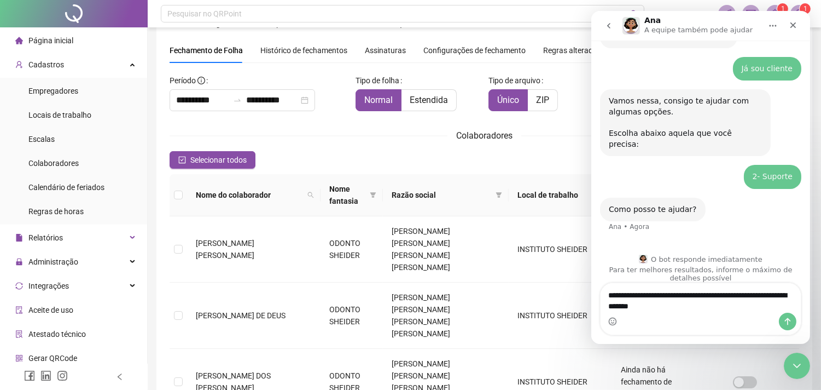
type textarea "**********"
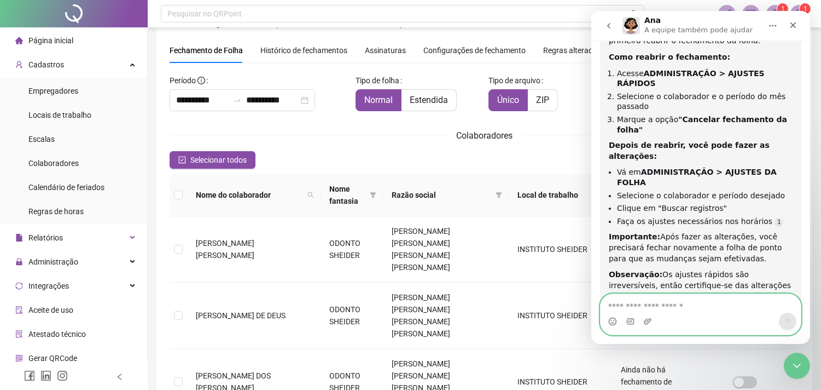
scroll to position [264, 0]
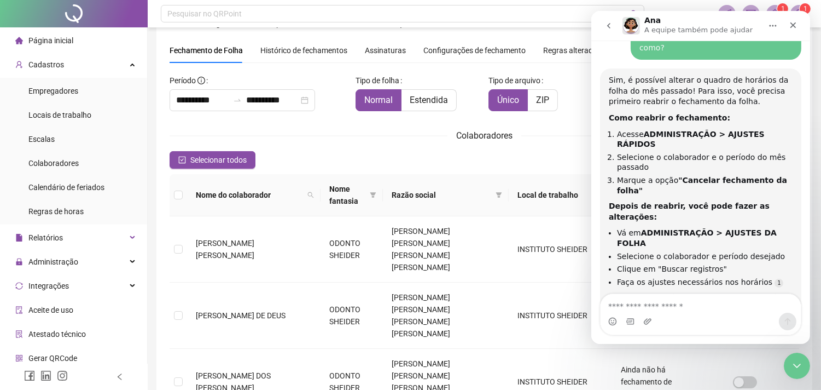
click at [495, 165] on div "Selecionar todos Registros Selecionados : 0 / 9" at bounding box center [485, 160] width 630 height 18
click at [32, 266] on span "Administração" at bounding box center [46, 262] width 63 height 22
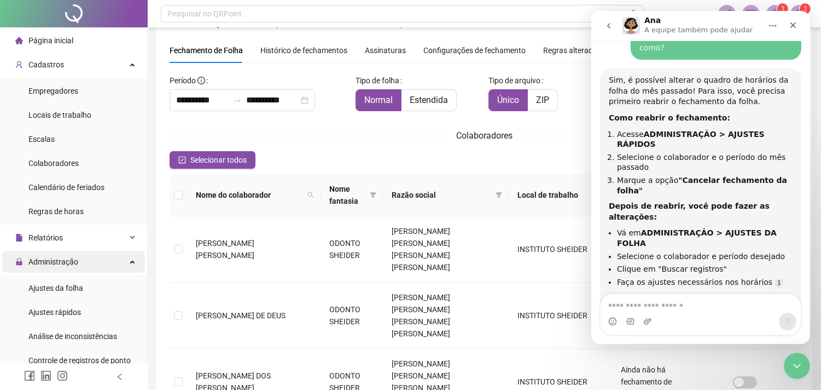
scroll to position [182, 0]
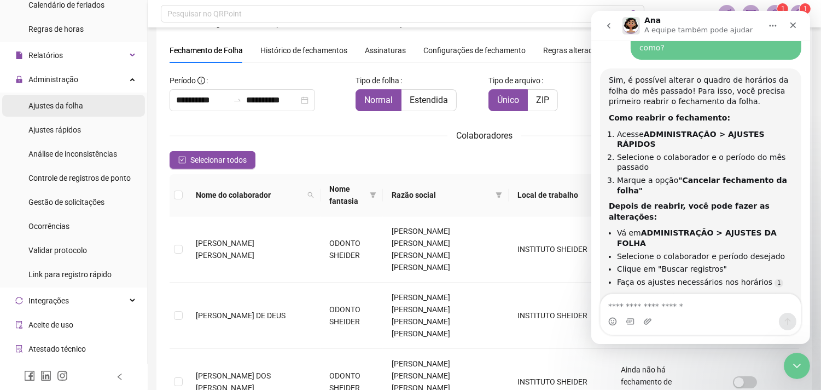
click at [86, 108] on li "Ajustes da folha" at bounding box center [73, 106] width 143 height 22
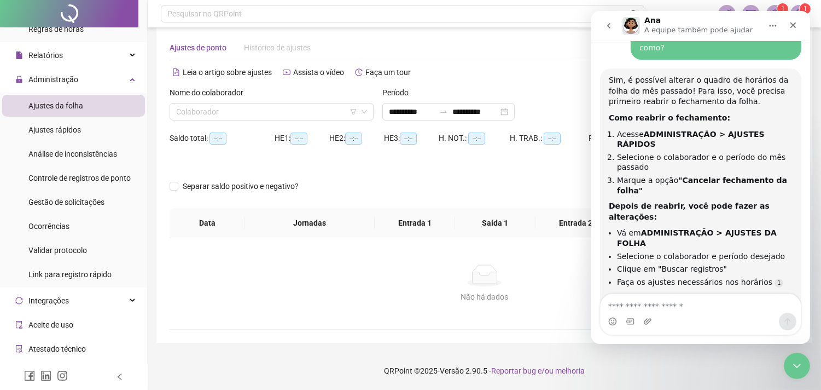
scroll to position [14, 0]
click at [258, 114] on input "search" at bounding box center [266, 112] width 181 height 16
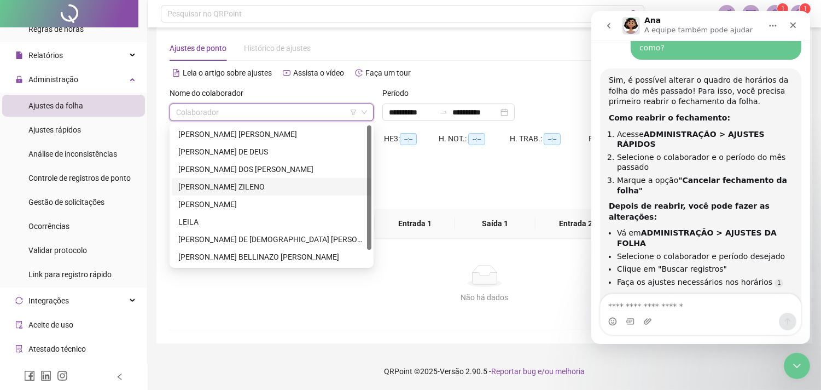
click at [252, 181] on div "[PERSON_NAME] ZILENO" at bounding box center [271, 187] width 187 height 12
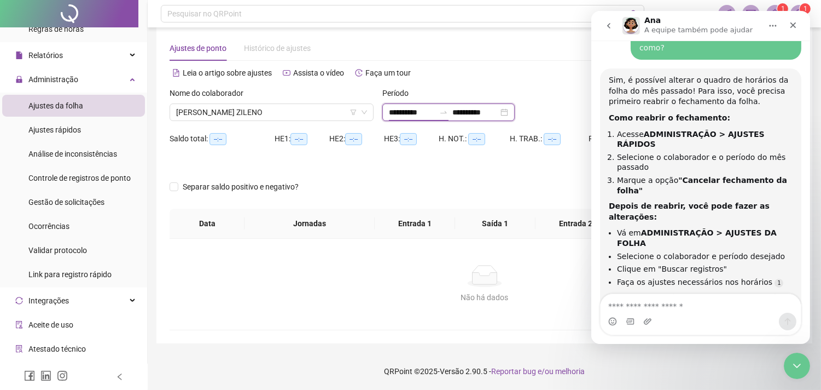
click at [428, 111] on input "**********" at bounding box center [412, 112] width 46 height 12
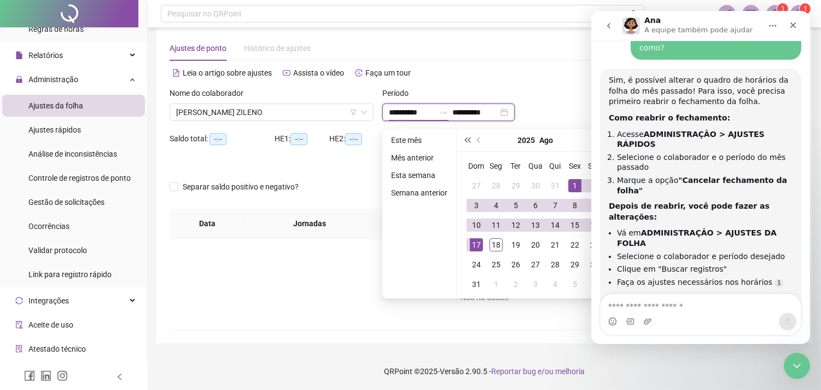
type input "**********"
click at [480, 142] on button "prev-year" at bounding box center [479, 140] width 12 height 22
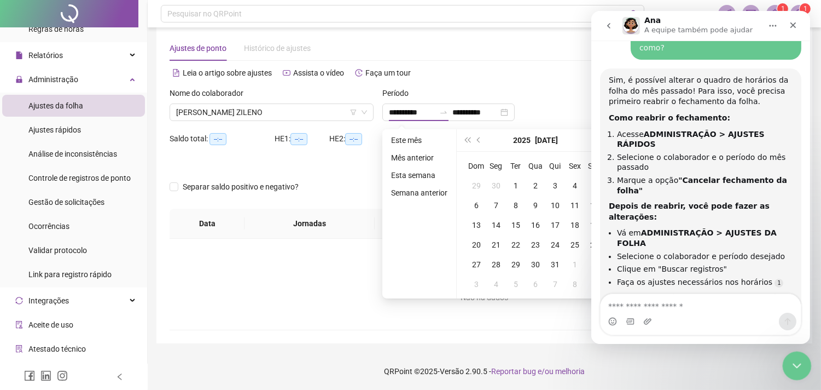
click at [797, 364] on icon "Encerramento do Messenger da Intercom" at bounding box center [795, 363] width 13 height 13
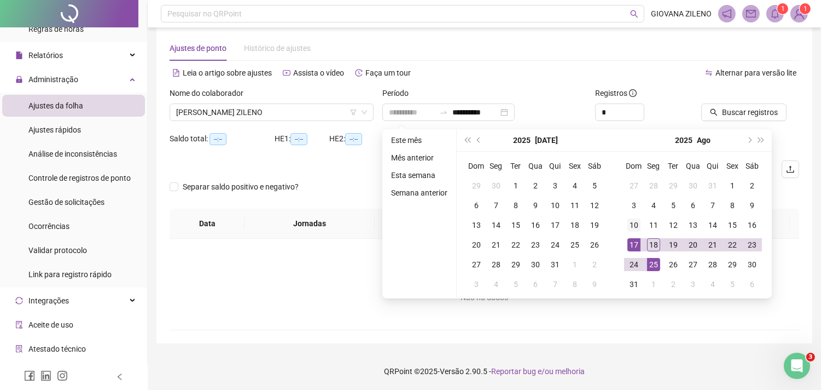
scroll to position [326, 0]
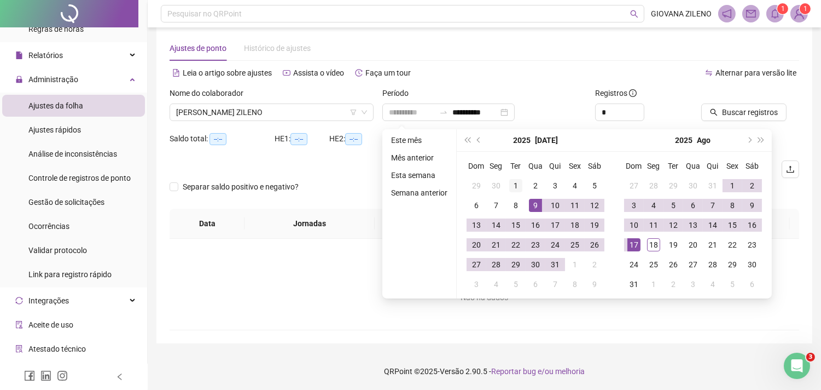
type input "**********"
click at [512, 184] on div "1" at bounding box center [515, 185] width 13 height 13
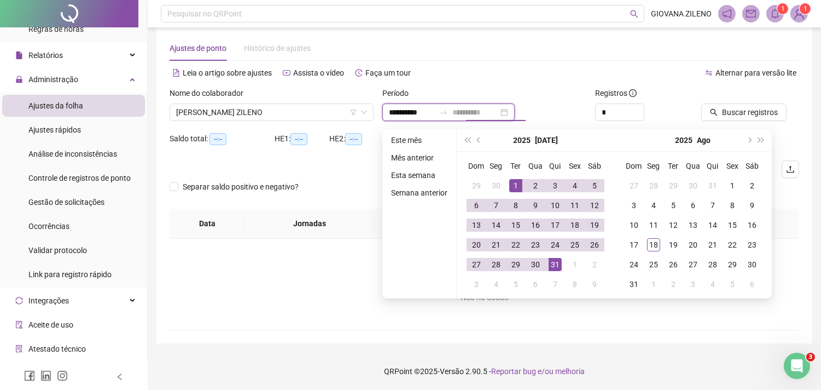
type input "**********"
click at [554, 263] on div "31" at bounding box center [555, 264] width 13 height 13
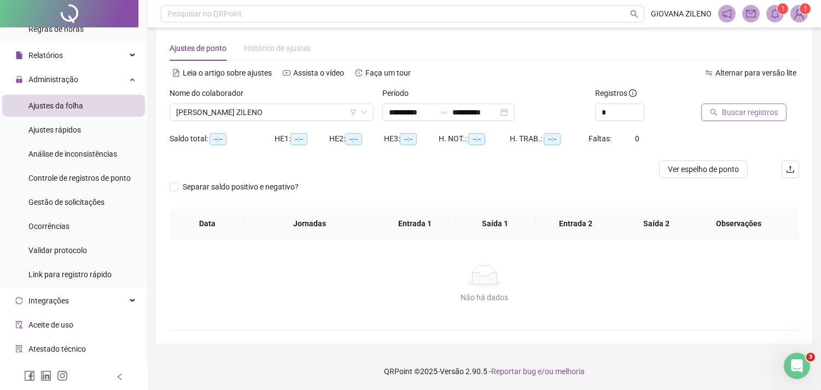
click at [737, 109] on span "Buscar registros" at bounding box center [750, 112] width 56 height 12
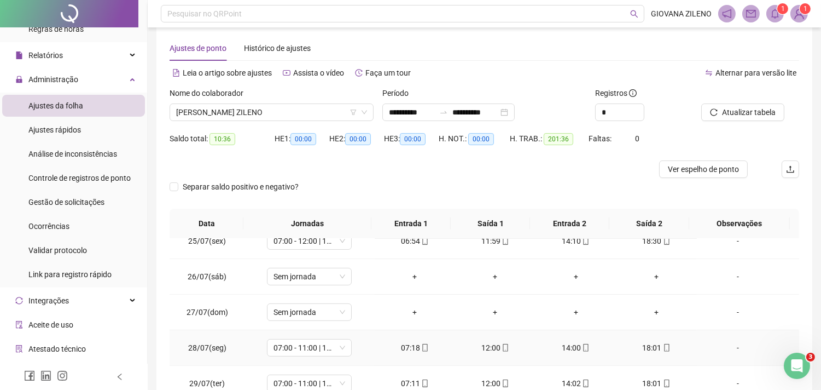
scroll to position [156, 0]
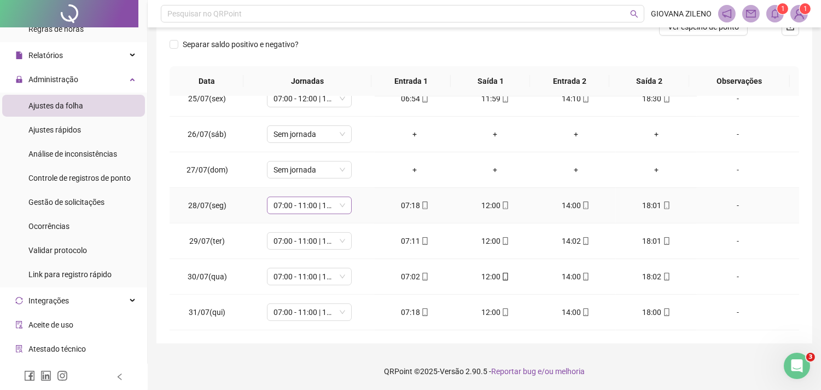
click at [332, 209] on span "07:00 - 11:00 | 14:00 - 18:00" at bounding box center [310, 205] width 72 height 16
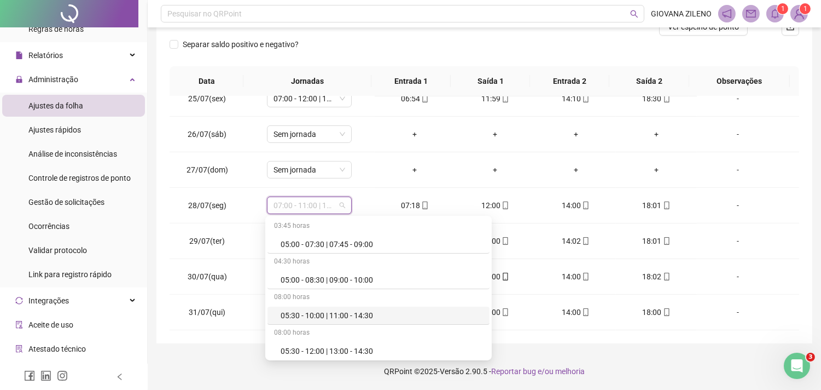
click at [229, 344] on div "**********" at bounding box center [485, 117] width 674 height 546
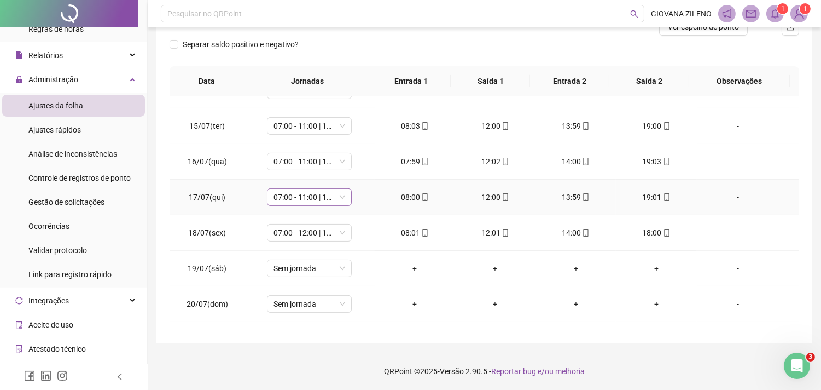
scroll to position [425, 0]
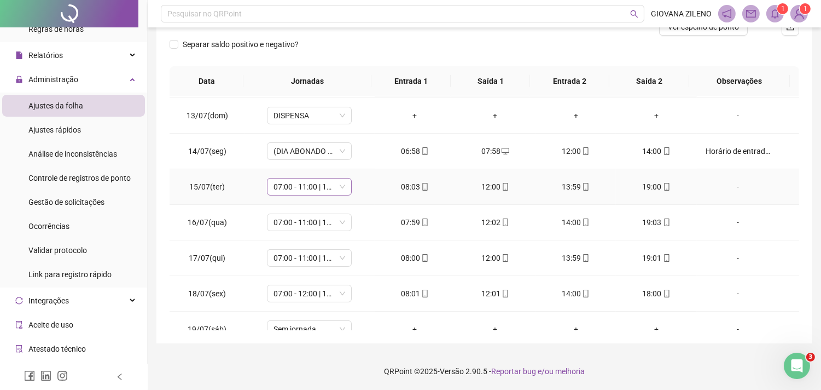
click at [319, 188] on span "07:00 - 11:00 | 14:00 - 18:00" at bounding box center [310, 186] width 72 height 16
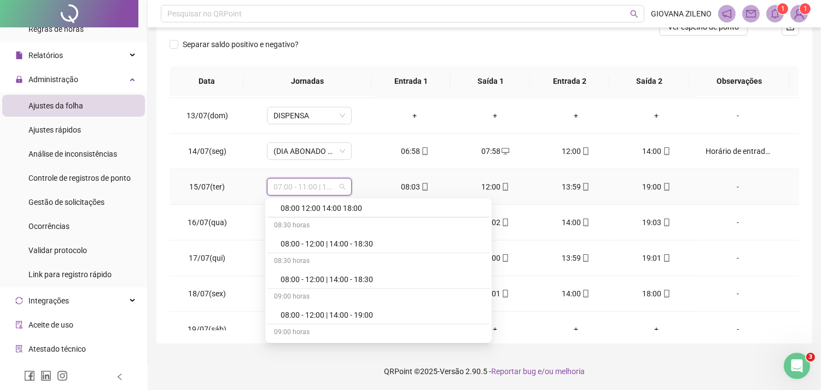
scroll to position [4134, 0]
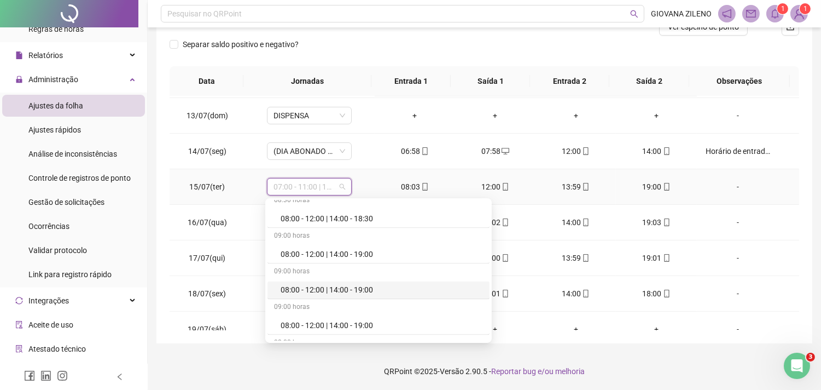
click at [354, 295] on div "08:00 - 12:00 | 14:00 - 19:00" at bounding box center [382, 289] width 202 height 12
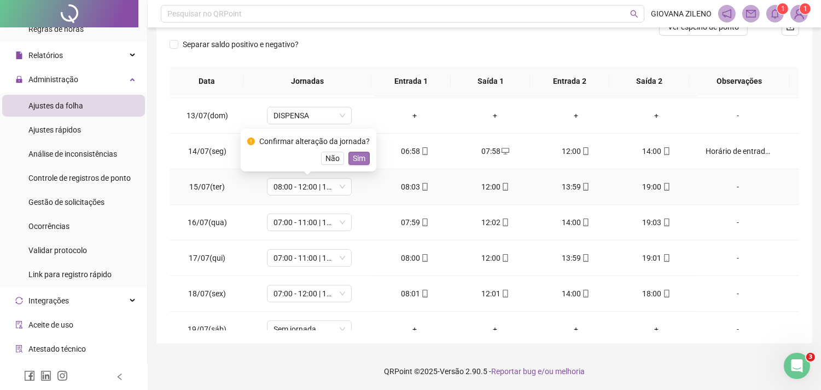
click at [358, 160] on span "Sim" at bounding box center [359, 158] width 13 height 12
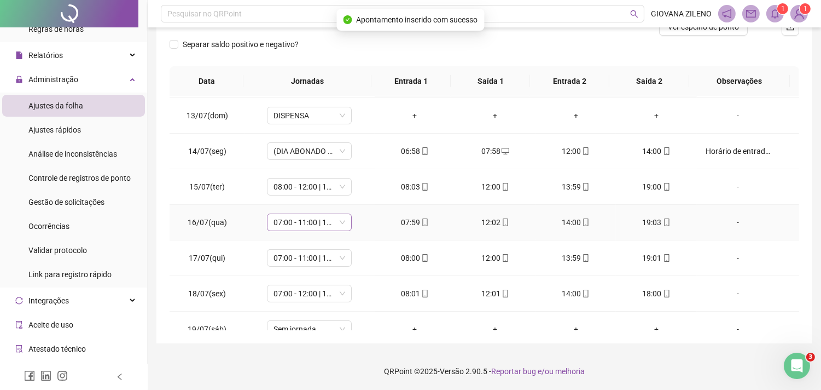
click at [334, 219] on span "07:00 - 11:00 | 14:00 - 18:00" at bounding box center [310, 222] width 72 height 16
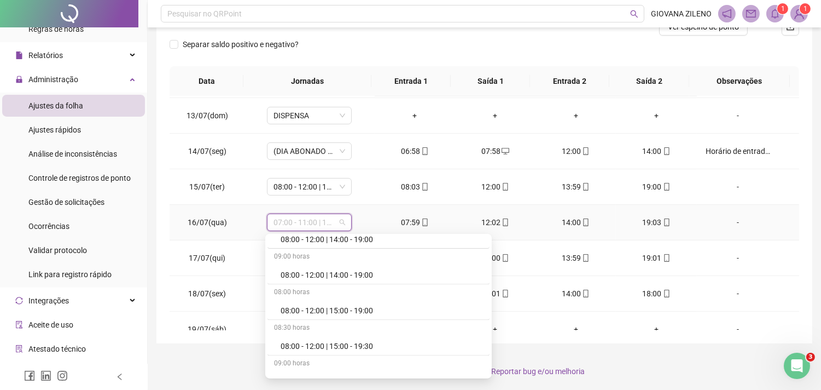
scroll to position [4159, 0]
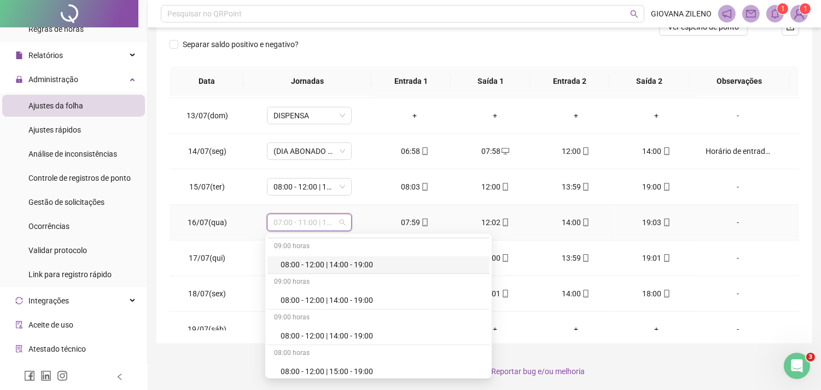
click at [326, 270] on div "08:00 - 12:00 | 14:00 - 19:00" at bounding box center [382, 264] width 202 height 12
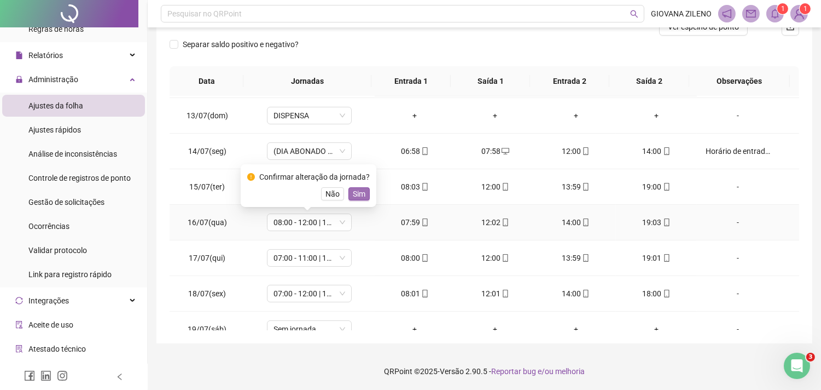
click at [357, 195] on span "Sim" at bounding box center [359, 194] width 13 height 12
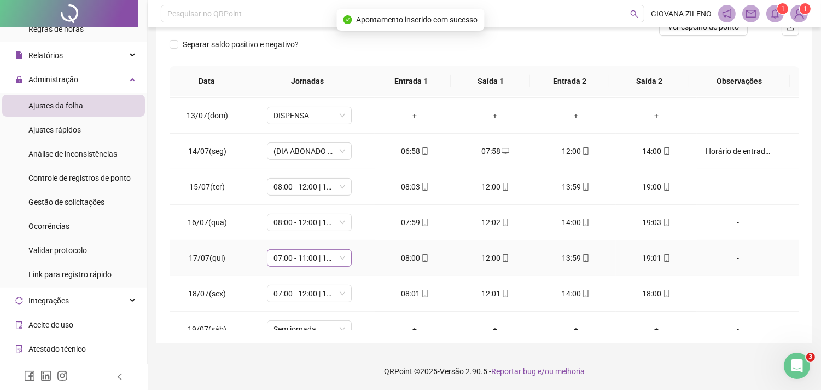
click at [303, 262] on span "07:00 - 11:00 | 14:00 - 18:00" at bounding box center [310, 258] width 72 height 16
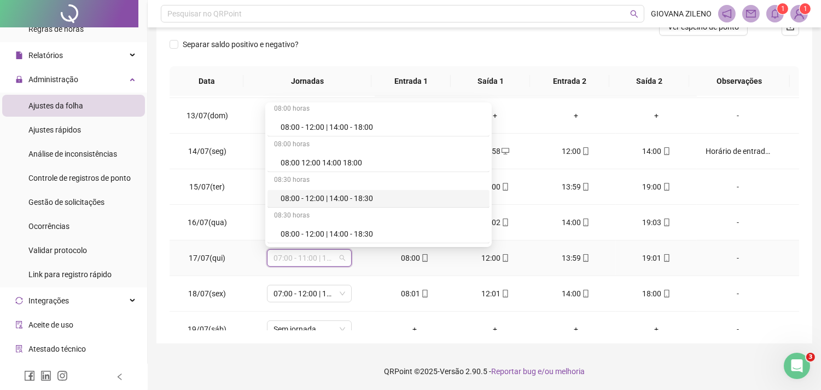
scroll to position [4084, 0]
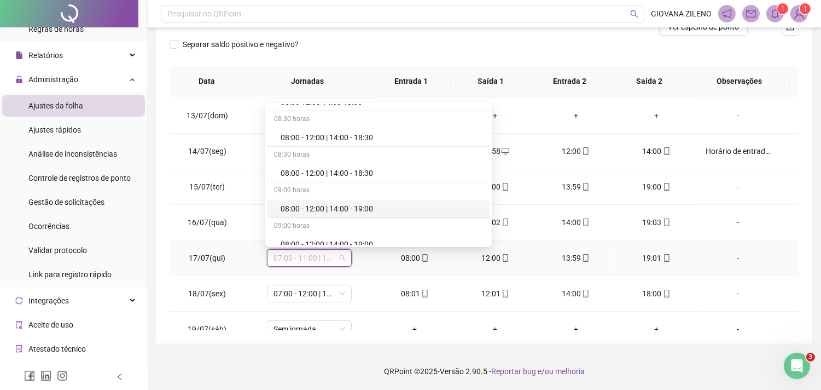
click at [380, 215] on div "08:00 - 12:00 | 14:00 - 19:00" at bounding box center [382, 208] width 202 height 12
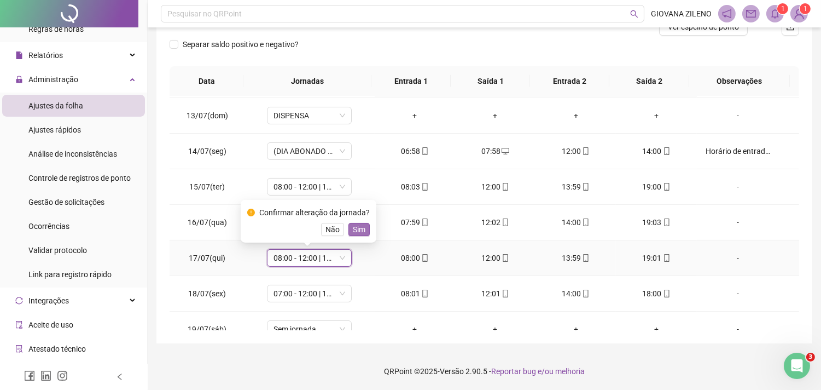
click at [357, 231] on span "Sim" at bounding box center [359, 229] width 13 height 12
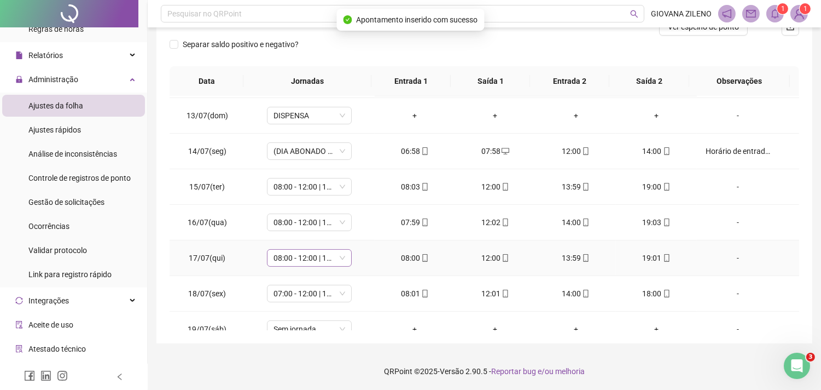
scroll to position [486, 0]
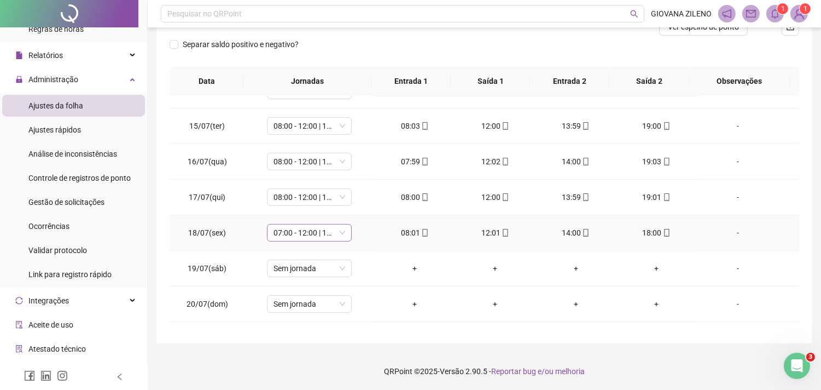
click at [323, 233] on span "07:00 - 12:00 | 14:00 - 17:00" at bounding box center [310, 232] width 72 height 16
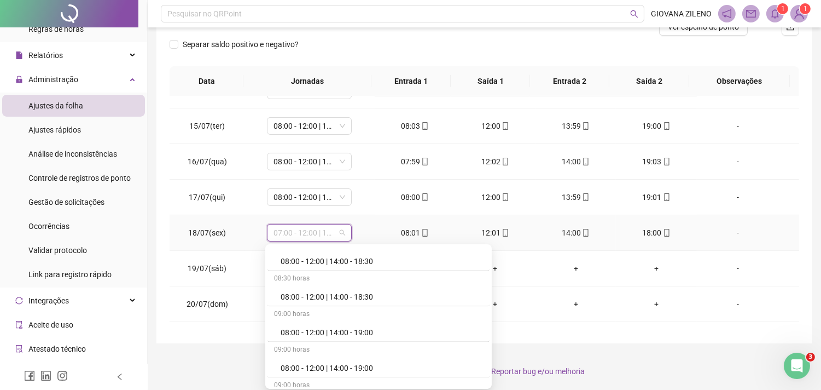
scroll to position [4163, 0]
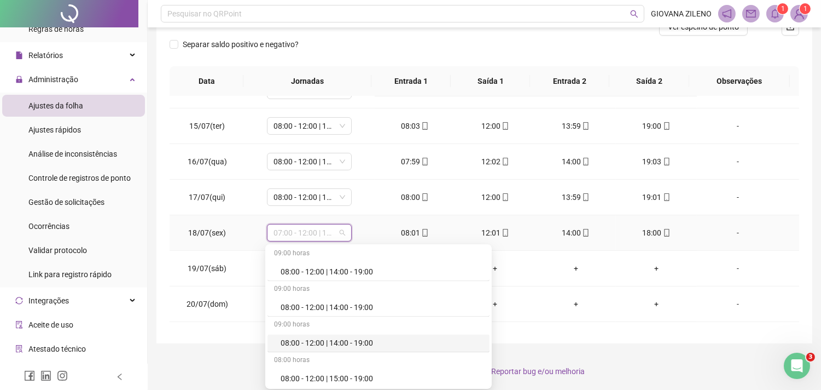
drag, startPoint x: 385, startPoint y: 347, endPoint x: 341, endPoint y: 325, distance: 49.7
click at [385, 347] on div "08:00 - 12:00 | 14:00 - 19:00" at bounding box center [382, 343] width 202 height 12
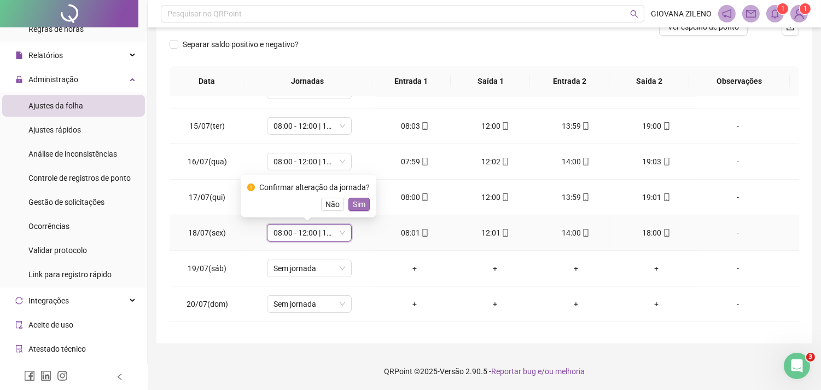
click at [358, 205] on span "Sim" at bounding box center [359, 204] width 13 height 12
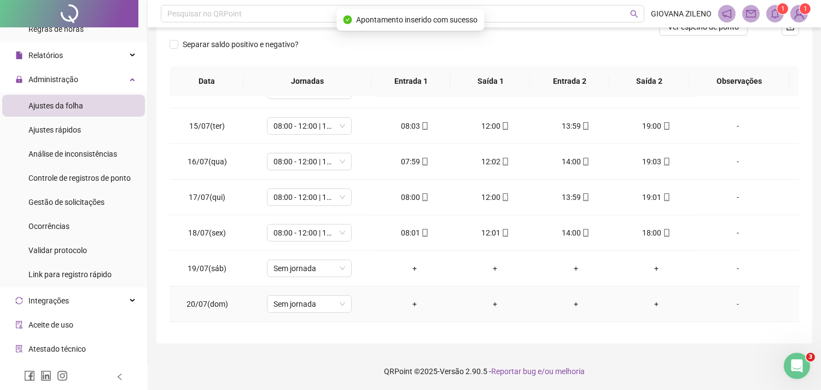
scroll to position [547, 0]
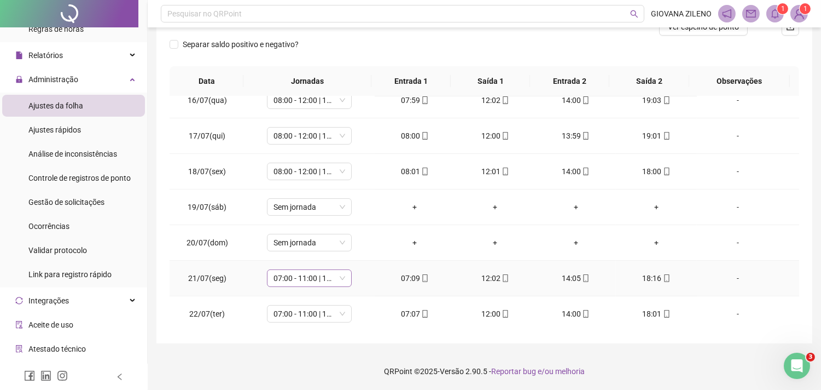
click at [325, 281] on span "07:00 - 11:00 | 14:00 - 18:00" at bounding box center [310, 278] width 72 height 16
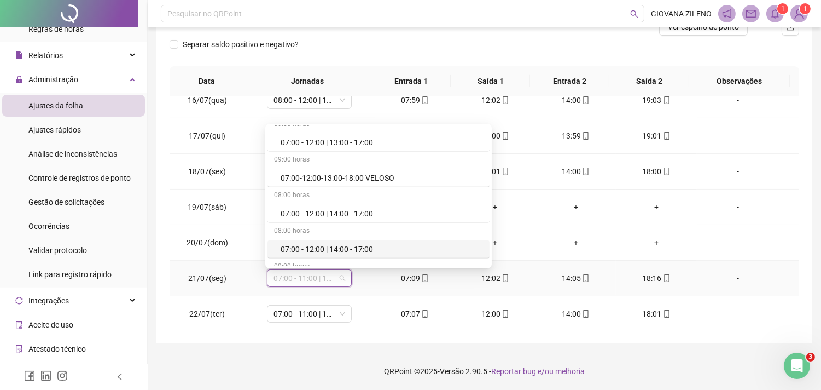
scroll to position [1885, 0]
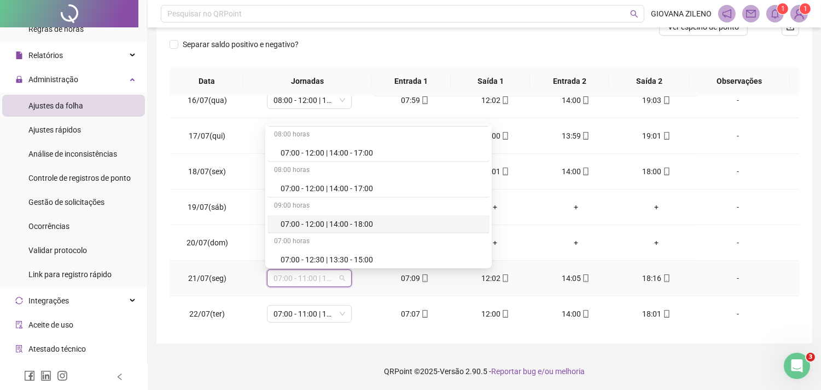
drag, startPoint x: 384, startPoint y: 222, endPoint x: 326, endPoint y: 222, distance: 58.6
click at [326, 222] on div "07:00 - 12:00 | 14:00 - 18:00" at bounding box center [382, 224] width 202 height 12
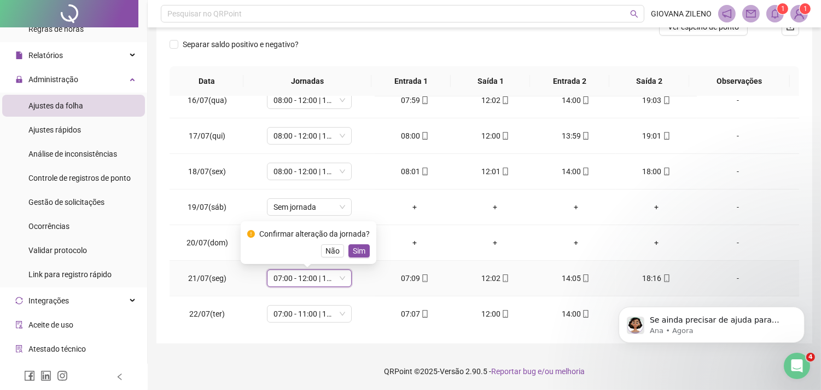
scroll to position [393, 0]
click at [360, 252] on span "Sim" at bounding box center [359, 251] width 13 height 12
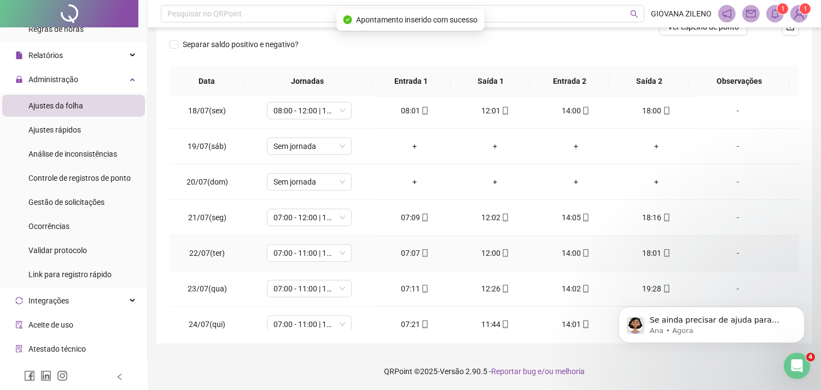
scroll to position [669, 0]
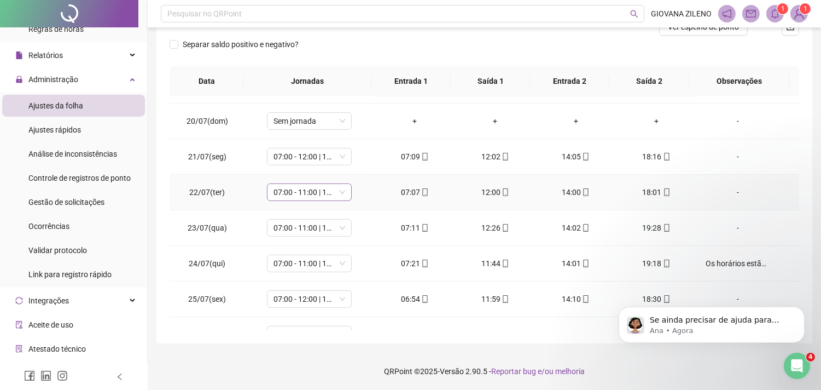
click at [334, 192] on span "07:00 - 11:00 | 14:00 - 18:00" at bounding box center [310, 192] width 72 height 16
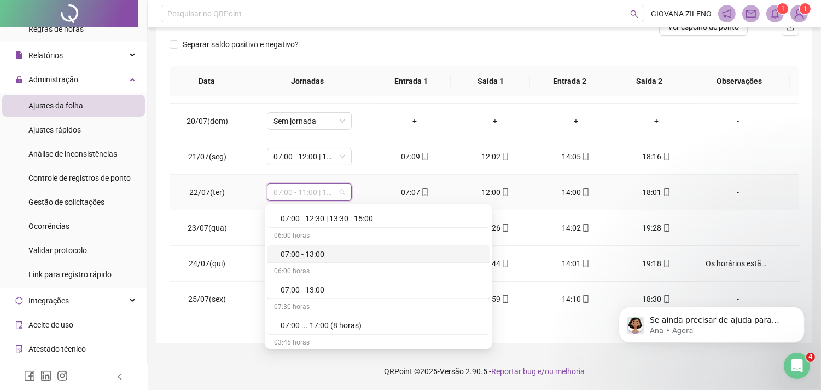
scroll to position [1945, 0]
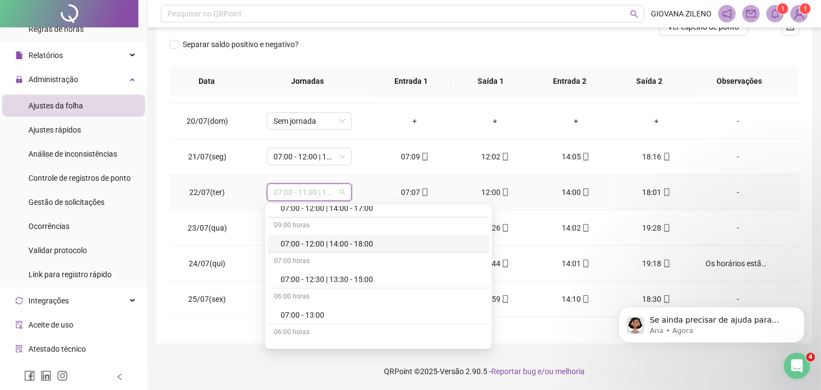
click at [382, 248] on div "07:00 - 12:00 | 14:00 - 18:00" at bounding box center [382, 243] width 202 height 12
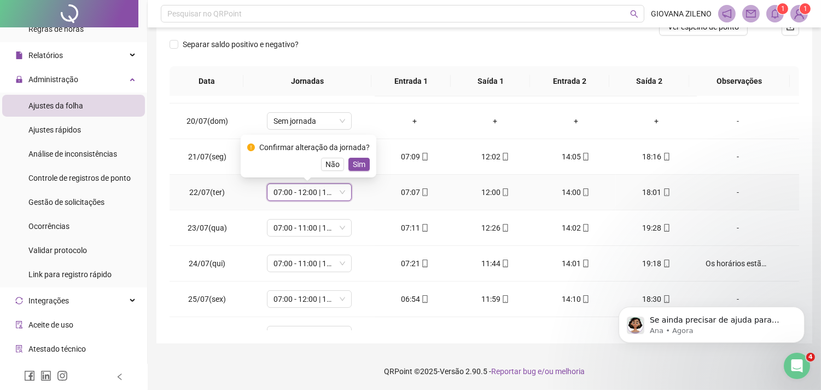
click at [360, 165] on span "Sim" at bounding box center [359, 164] width 13 height 12
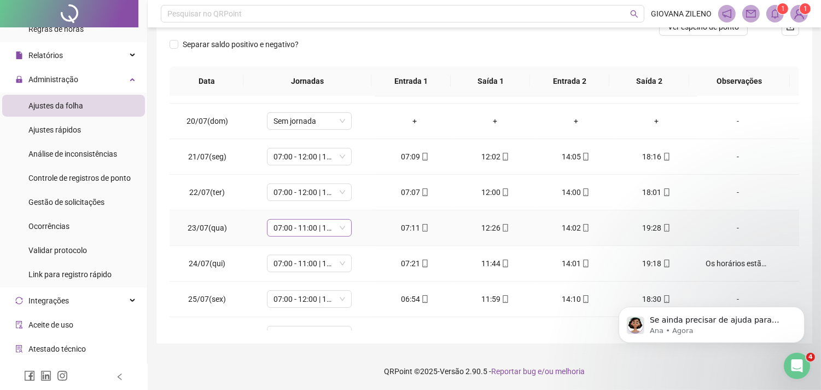
click at [323, 228] on span "07:00 - 11:00 | 14:00 - 18:00" at bounding box center [310, 227] width 72 height 16
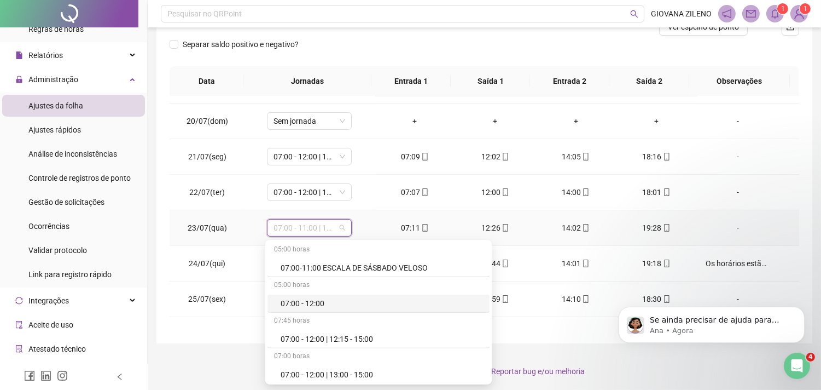
scroll to position [1520, 0]
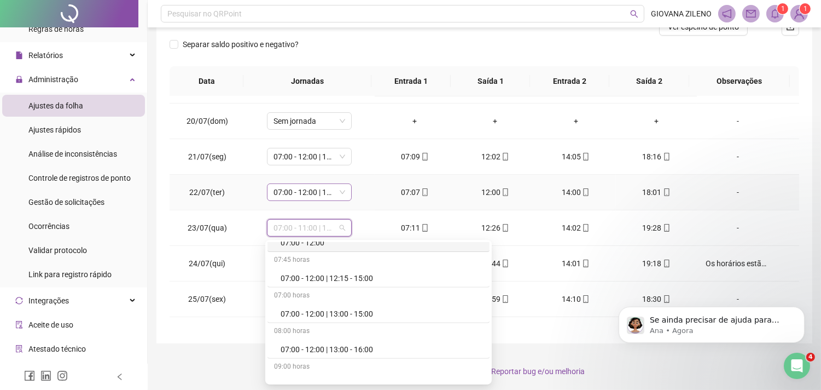
click at [304, 190] on span "07:00 - 12:00 | 14:00 - 18:00" at bounding box center [310, 192] width 72 height 16
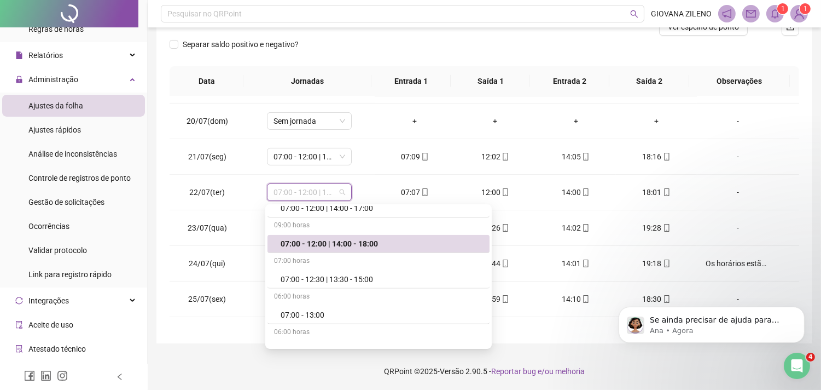
click at [231, 362] on footer "QRPoint © 2025 - Versão 2.90.5 - Reportar bug e/ou melhoria" at bounding box center [485, 371] width 674 height 38
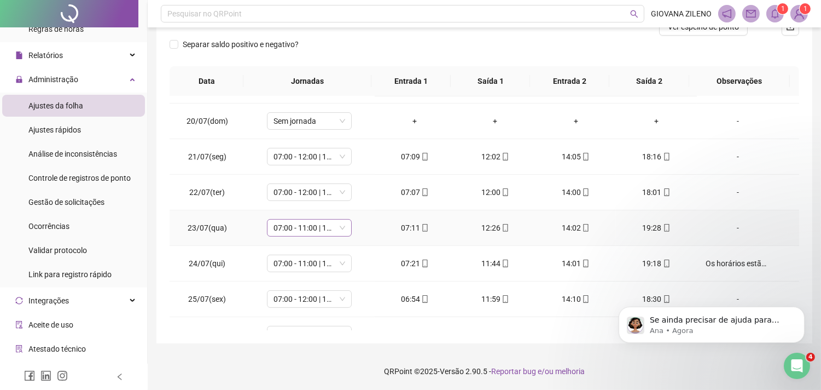
click at [314, 229] on span "07:00 - 11:00 | 14:00 - 18:00" at bounding box center [310, 227] width 72 height 16
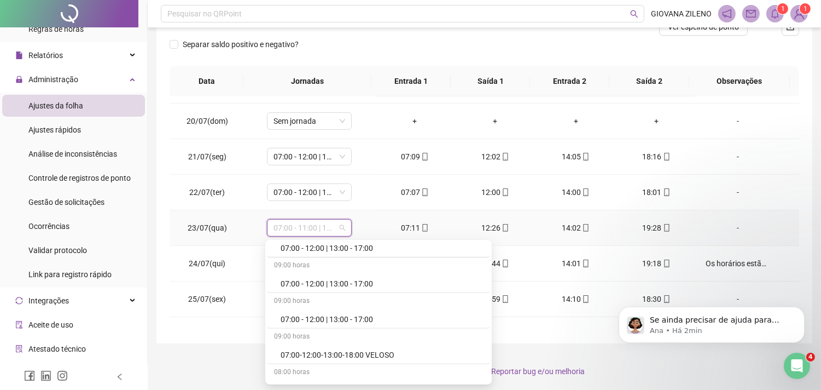
scroll to position [1824, 0]
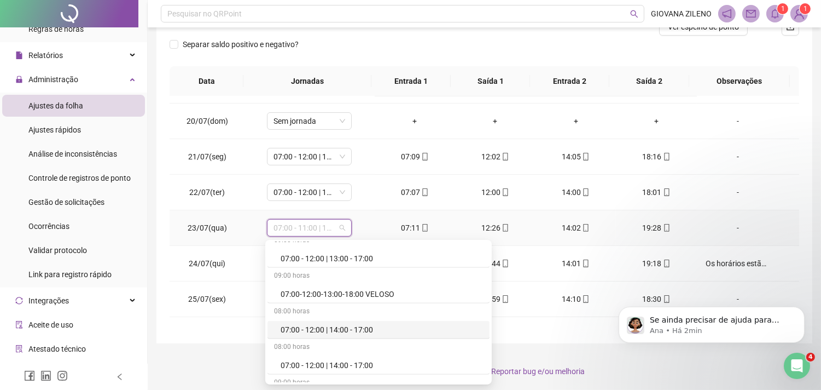
click at [386, 332] on div "07:00 - 12:00 | 14:00 - 17:00" at bounding box center [382, 329] width 202 height 12
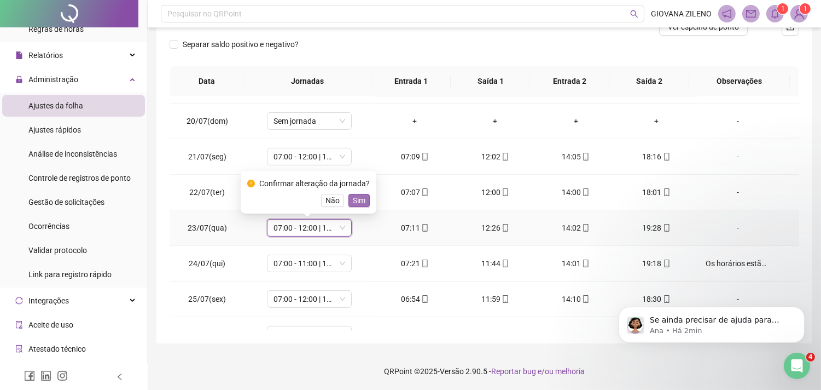
click at [362, 200] on span "Sim" at bounding box center [359, 200] width 13 height 12
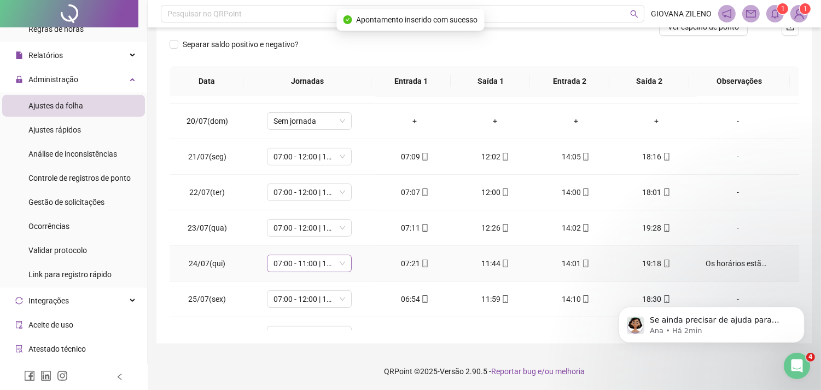
click at [328, 263] on span "07:00 - 11:00 | 14:00 - 18:00" at bounding box center [310, 263] width 72 height 16
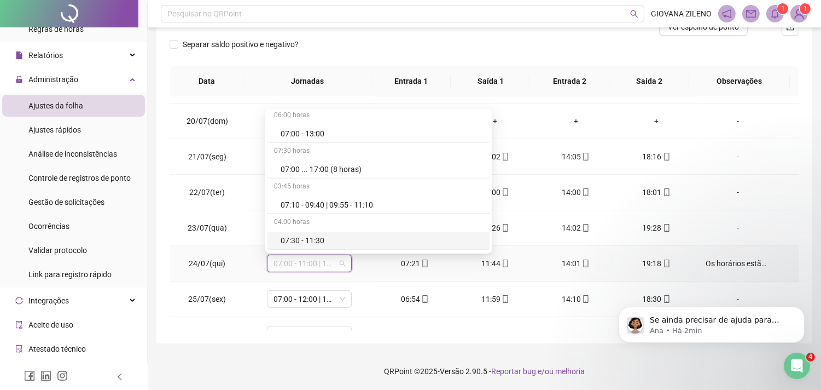
scroll to position [1885, 0]
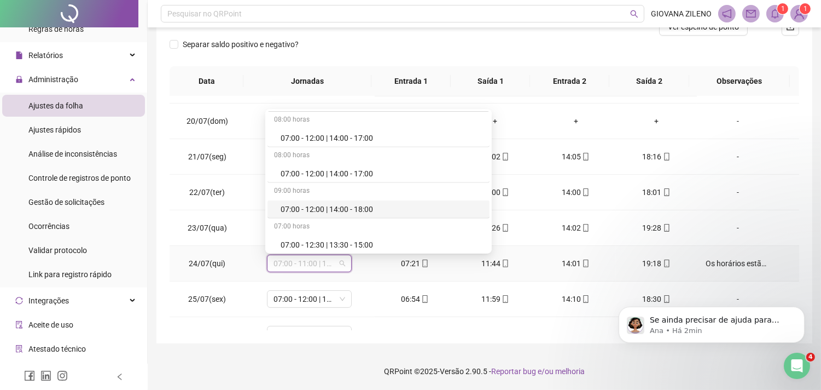
click at [379, 215] on div "07:00 - 12:00 | 14:00 - 18:00" at bounding box center [382, 209] width 202 height 12
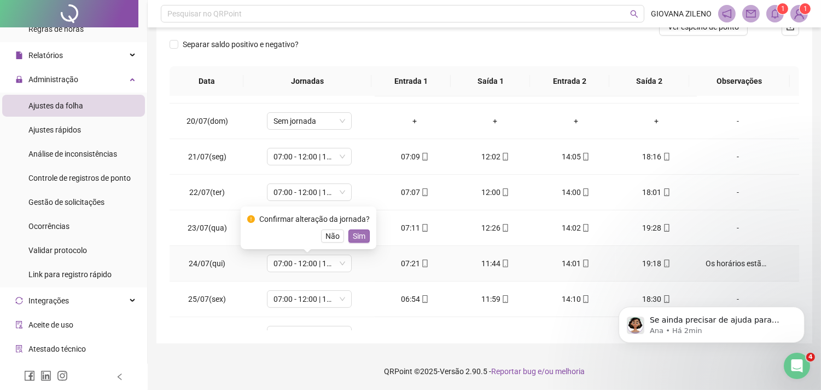
click at [360, 234] on span "Sim" at bounding box center [359, 236] width 13 height 12
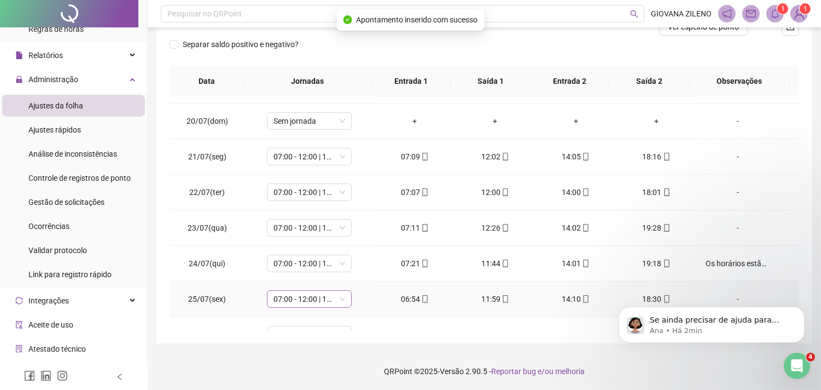
click at [333, 300] on span "07:00 - 12:00 | 14:00 - 17:00" at bounding box center [310, 299] width 72 height 16
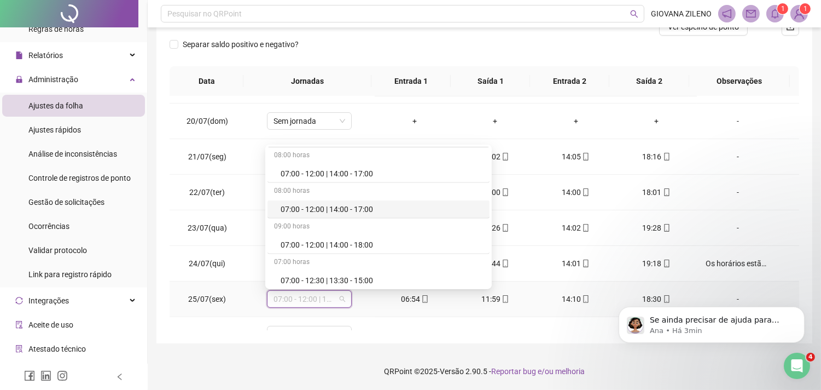
click at [362, 215] on div "07:00 - 12:00 | 14:00 - 17:00" at bounding box center [382, 209] width 202 height 12
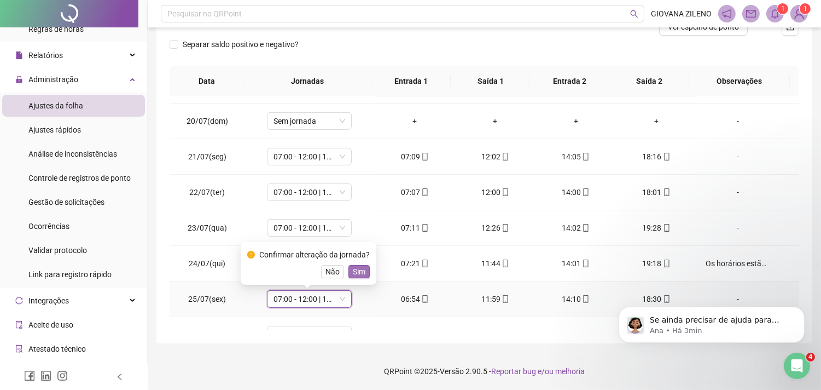
click at [360, 270] on span "Sim" at bounding box center [359, 271] width 13 height 12
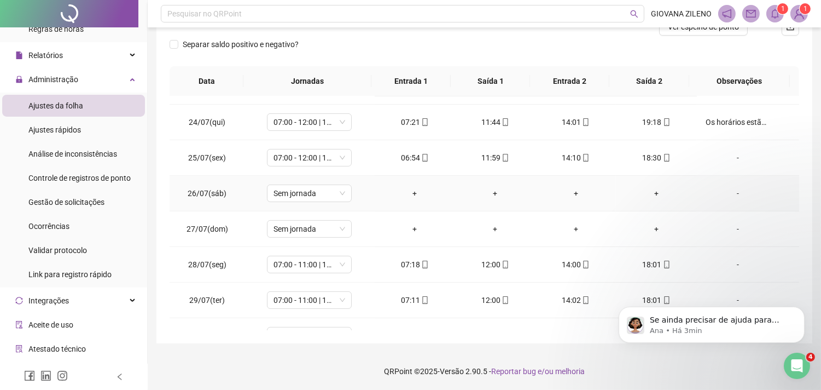
scroll to position [871, 0]
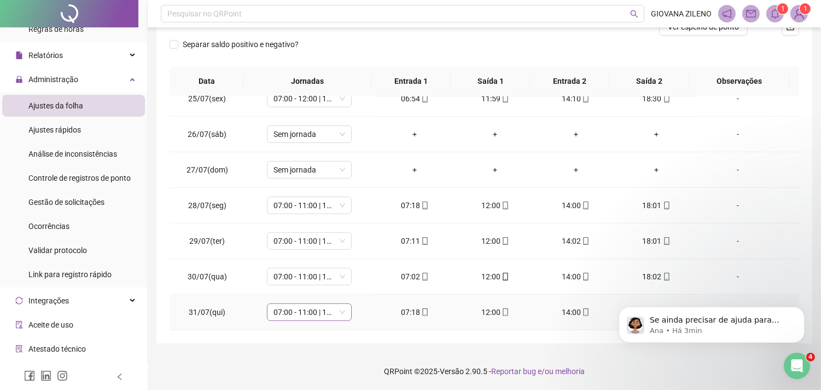
click at [329, 312] on span "07:00 - 11:00 | 14:00 - 18:00" at bounding box center [310, 312] width 72 height 16
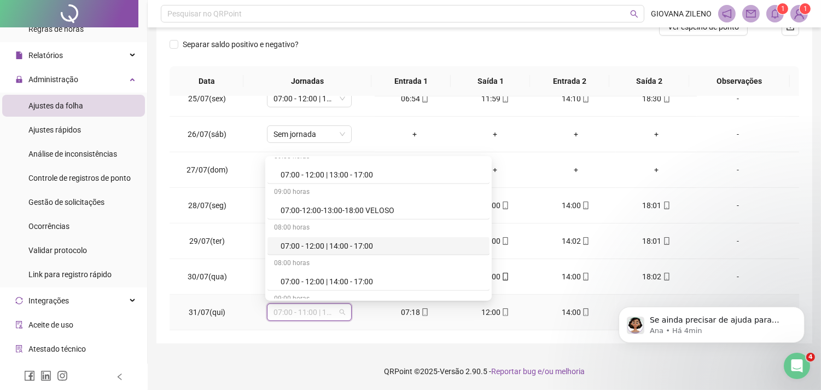
scroll to position [1885, 0]
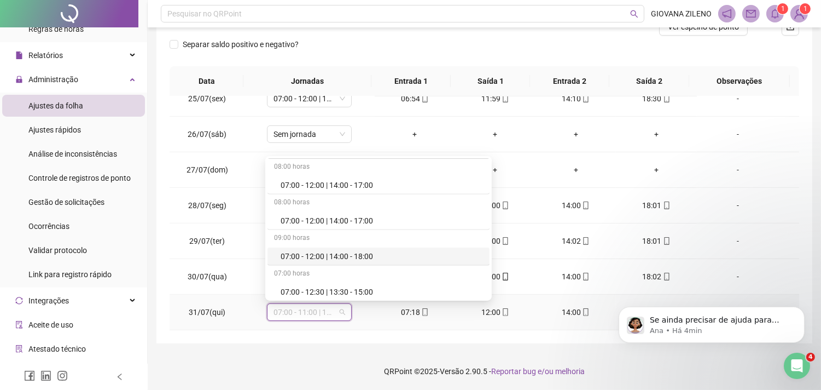
click at [368, 260] on div "07:00 - 12:00 | 14:00 - 18:00" at bounding box center [382, 256] width 202 height 12
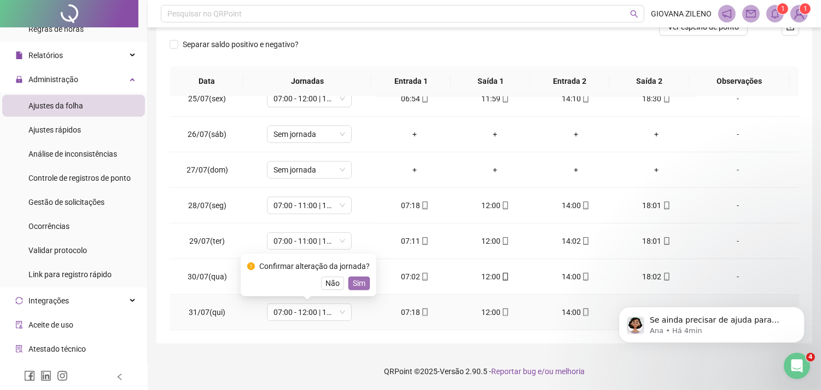
click at [357, 282] on span "Sim" at bounding box center [359, 283] width 13 height 12
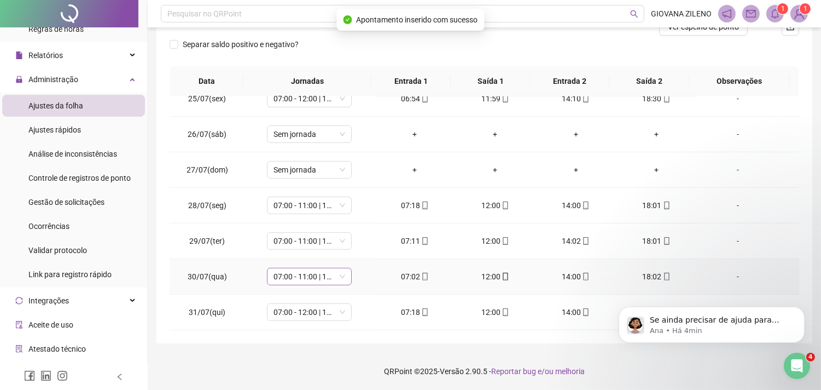
click at [335, 274] on span "07:00 - 11:00 | 14:00 - 18:00" at bounding box center [310, 276] width 72 height 16
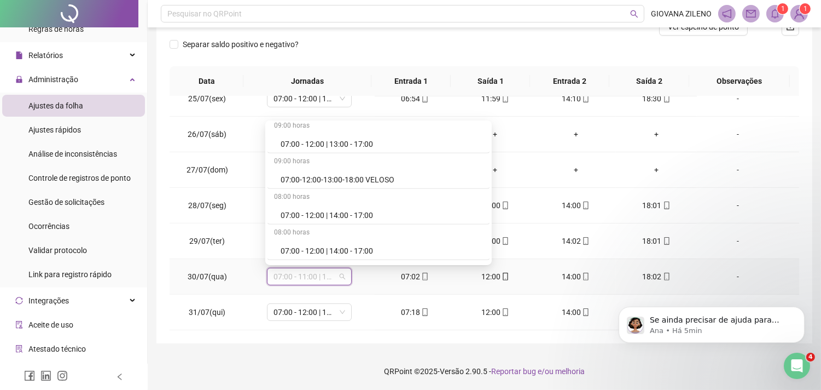
scroll to position [1940, 0]
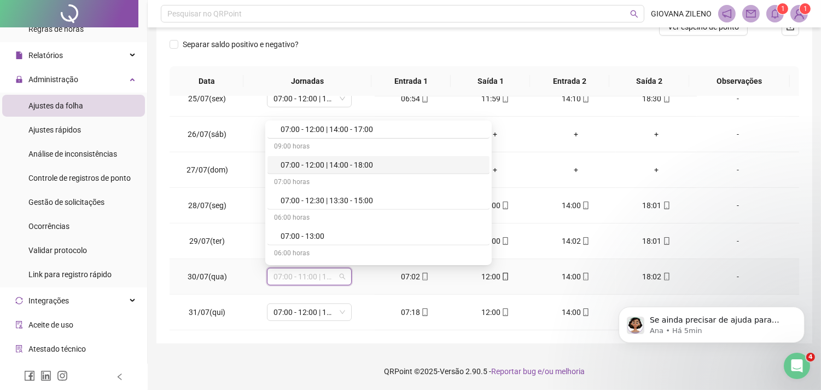
click at [387, 166] on div "07:00 - 12:00 | 14:00 - 18:00" at bounding box center [382, 165] width 202 height 12
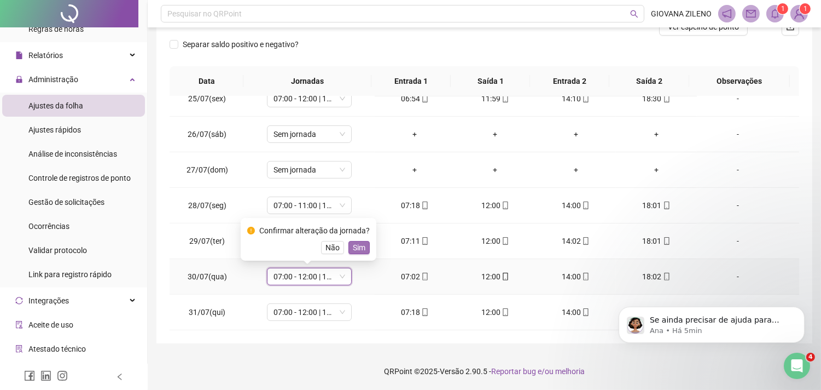
click at [356, 247] on span "Sim" at bounding box center [359, 247] width 13 height 12
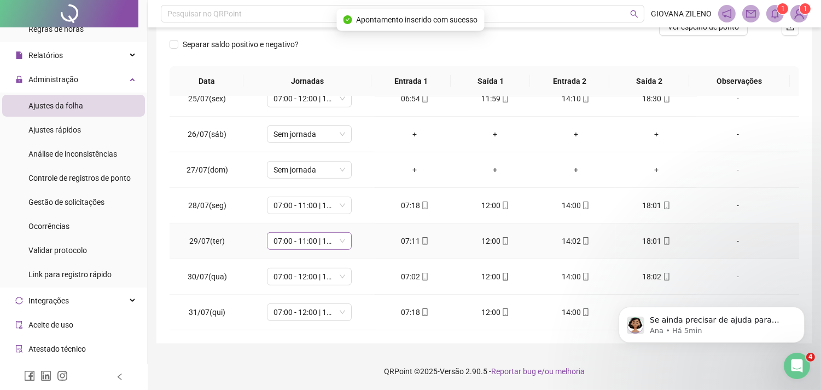
click at [326, 243] on span "07:00 - 11:00 | 14:00 - 18:00" at bounding box center [310, 241] width 72 height 16
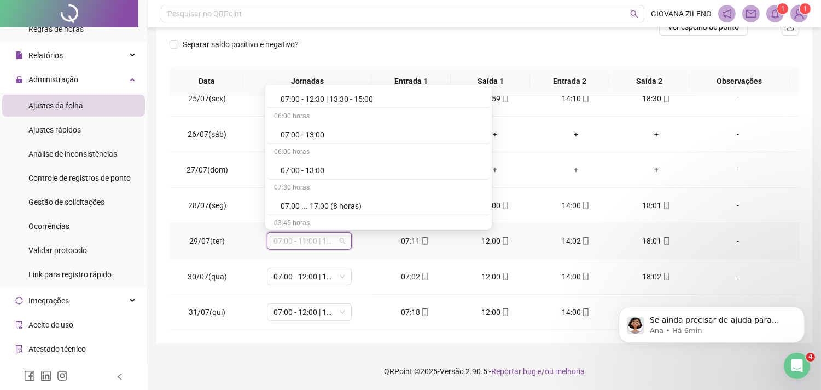
scroll to position [1945, 0]
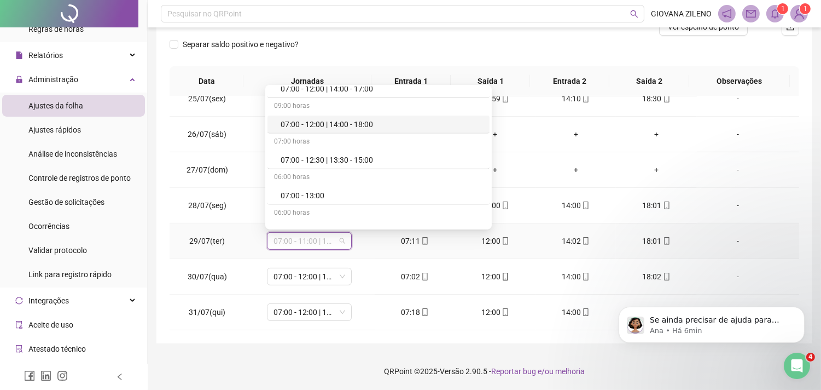
click at [363, 128] on div "07:00 - 12:00 | 14:00 - 18:00" at bounding box center [382, 124] width 202 height 12
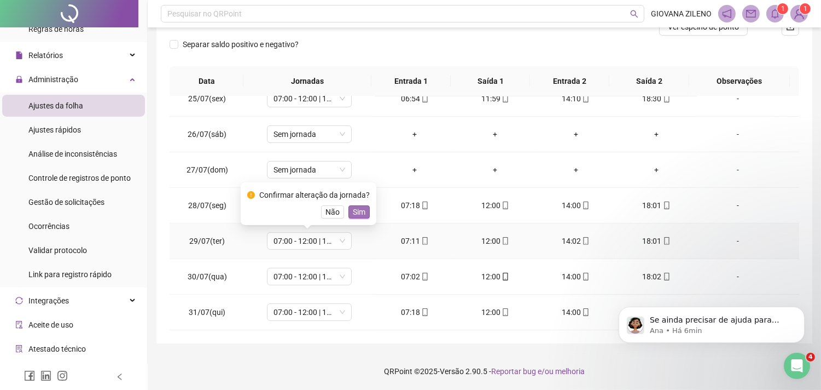
click at [362, 209] on span "Sim" at bounding box center [359, 212] width 13 height 12
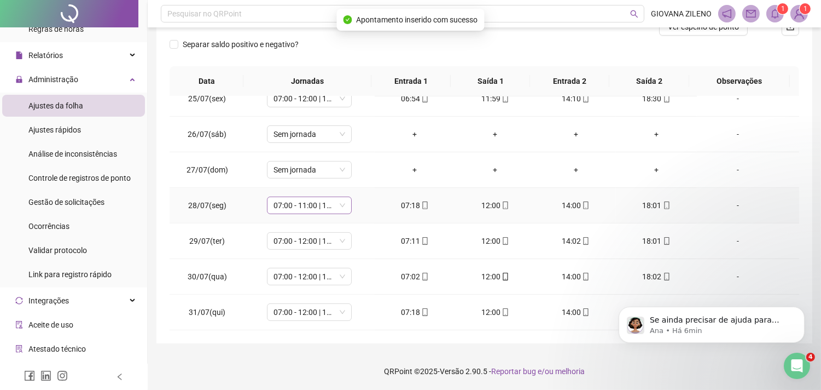
click at [333, 203] on span "07:00 - 11:00 | 14:00 - 18:00" at bounding box center [310, 205] width 72 height 16
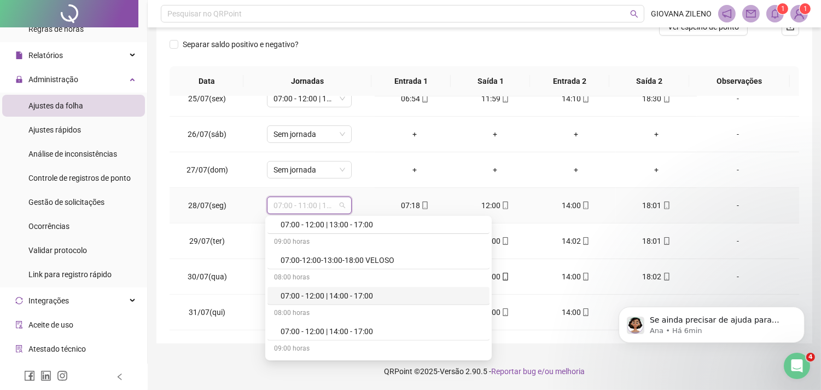
scroll to position [1894, 0]
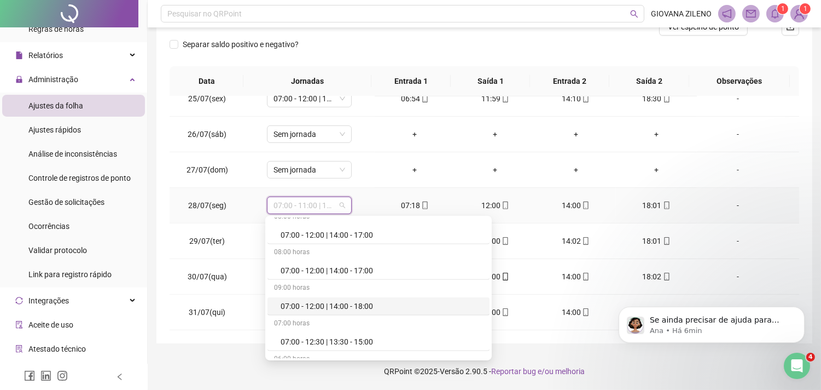
click at [340, 309] on div "07:00 - 12:00 | 14:00 - 18:00" at bounding box center [382, 306] width 202 height 12
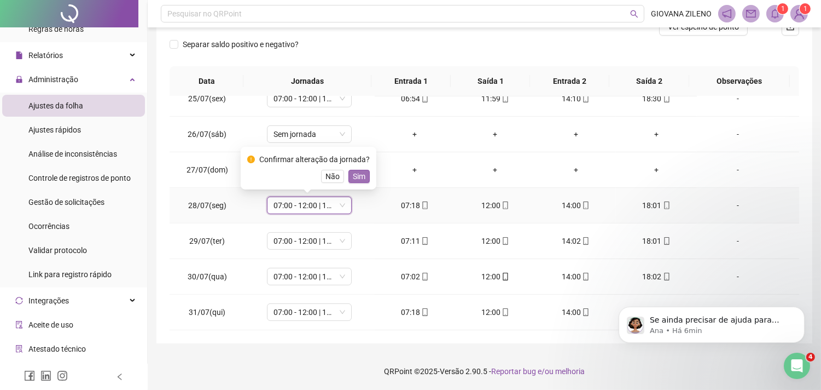
click at [363, 177] on span "Sim" at bounding box center [359, 176] width 13 height 12
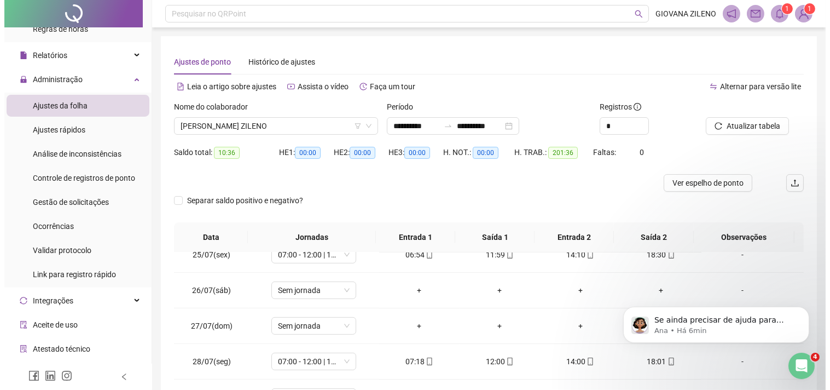
scroll to position [0, 0]
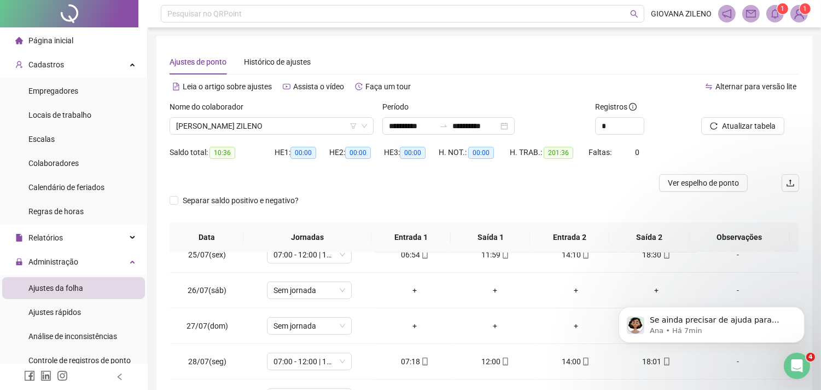
click at [100, 39] on li "Página inicial" at bounding box center [73, 41] width 143 height 22
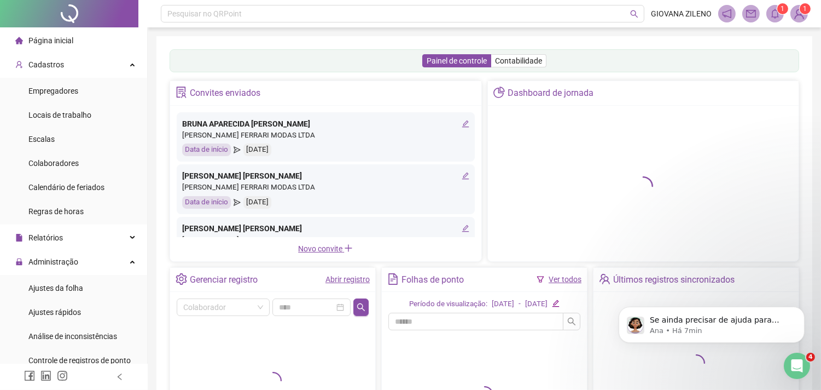
click at [570, 280] on link "Ver todos" at bounding box center [565, 279] width 33 height 9
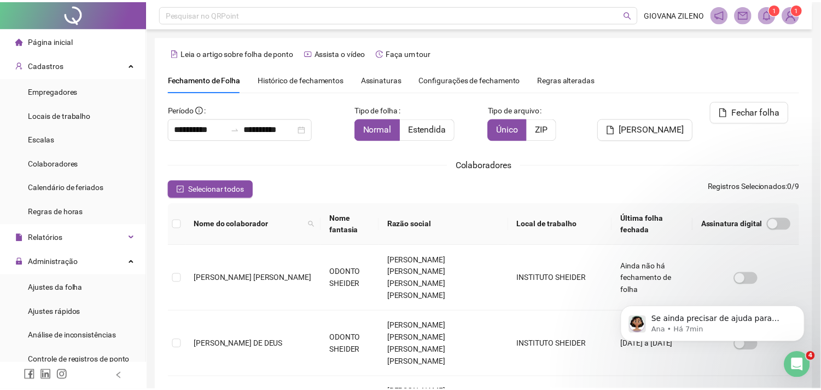
scroll to position [29, 0]
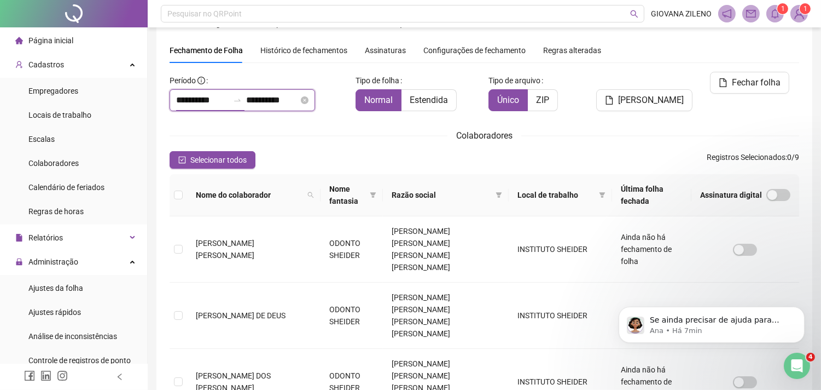
click at [229, 95] on input "**********" at bounding box center [202, 100] width 53 height 13
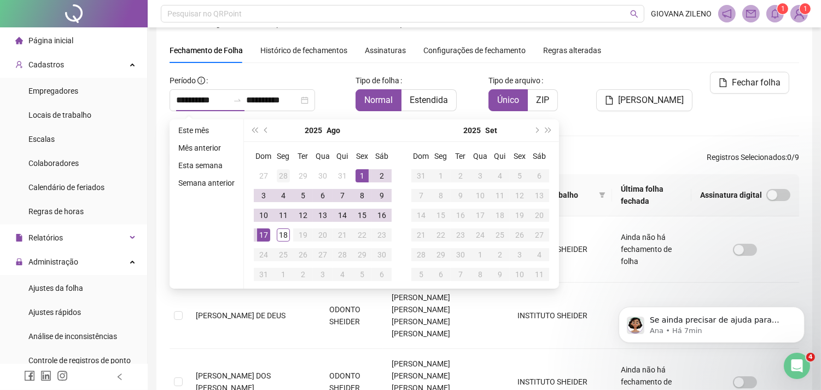
click at [265, 129] on span "prev-year" at bounding box center [266, 130] width 5 height 5
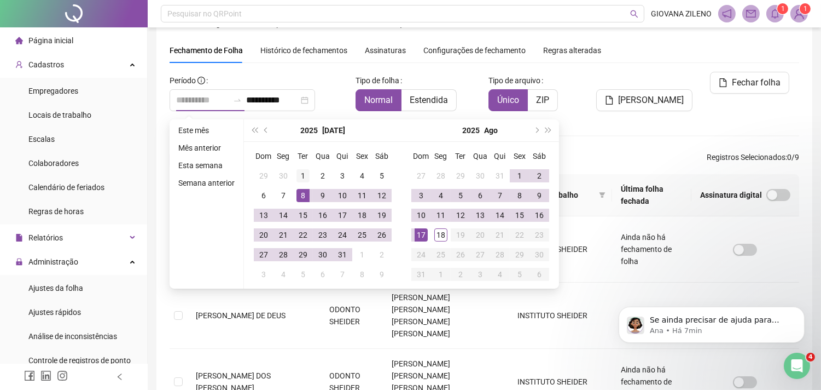
type input "**********"
click at [299, 171] on div "1" at bounding box center [303, 175] width 13 height 13
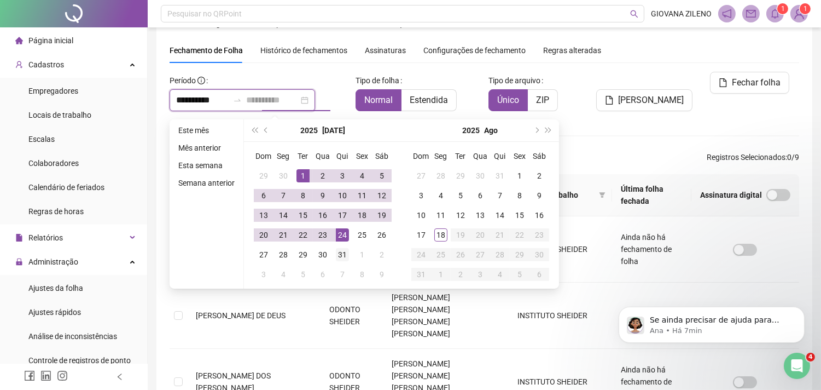
type input "**********"
click at [340, 253] on div "31" at bounding box center [342, 254] width 13 height 13
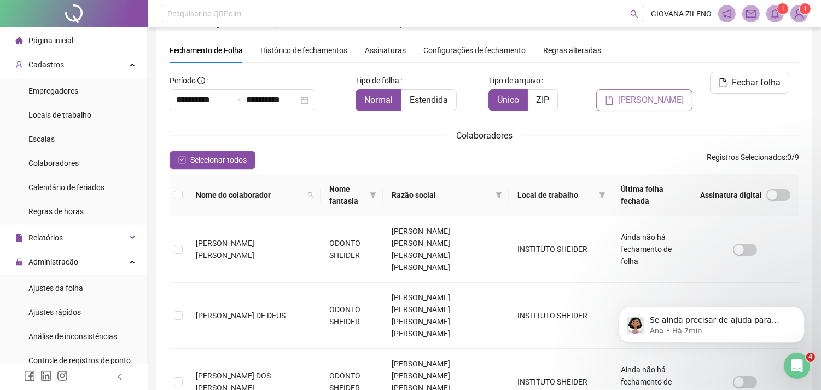
click at [642, 94] on span "Gerar espelho" at bounding box center [651, 100] width 66 height 13
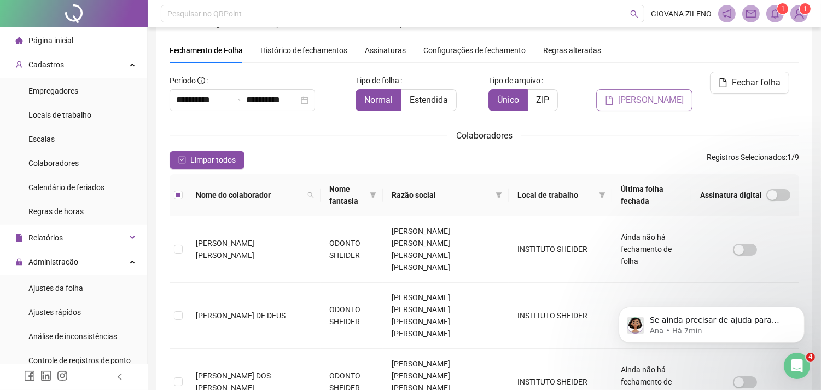
click at [659, 94] on span "Gerar espelho" at bounding box center [651, 100] width 66 height 13
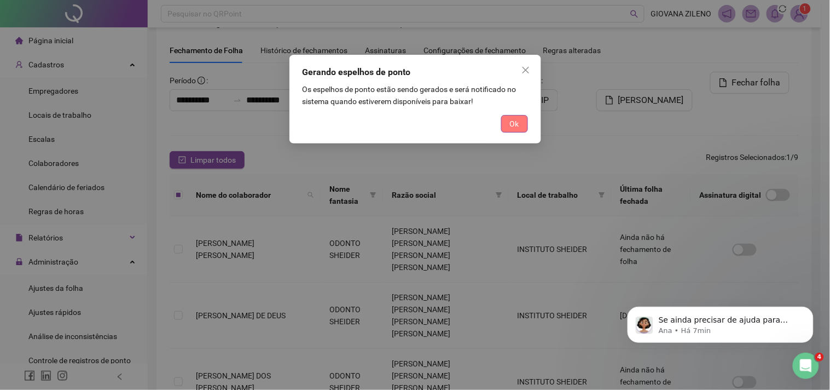
click at [520, 130] on button "Ok" at bounding box center [514, 124] width 27 height 18
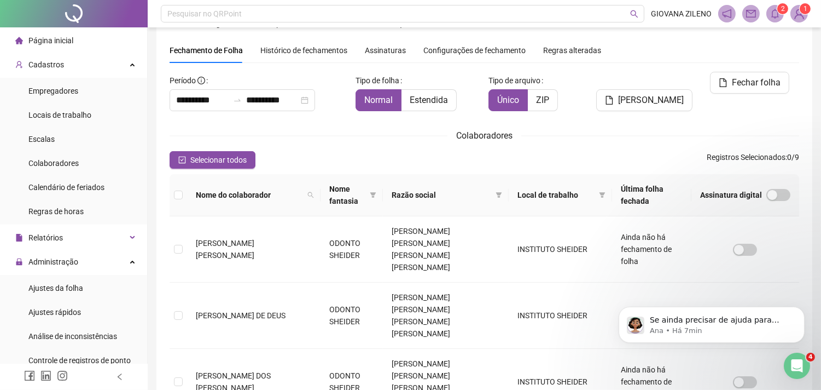
click at [767, 15] on span at bounding box center [776, 14] width 18 height 18
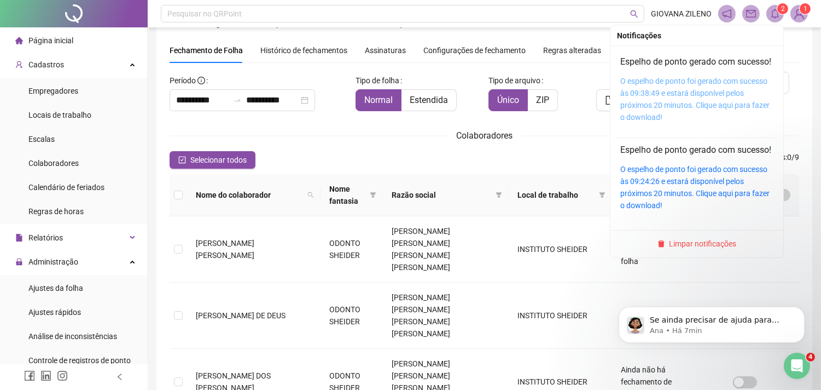
click at [710, 103] on link "O espelho de ponto foi gerado com sucesso às 09:38:49 e estará disponível pelos…" at bounding box center [695, 99] width 149 height 45
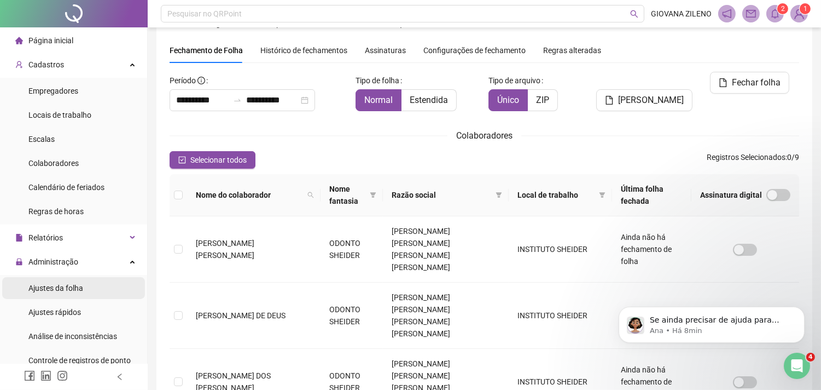
click at [104, 289] on li "Ajustes da folha" at bounding box center [73, 288] width 143 height 22
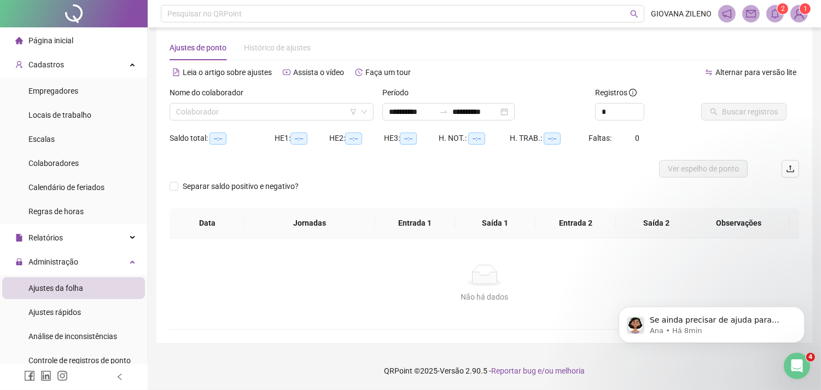
scroll to position [14, 0]
type input "**********"
click at [342, 107] on input "search" at bounding box center [266, 112] width 181 height 16
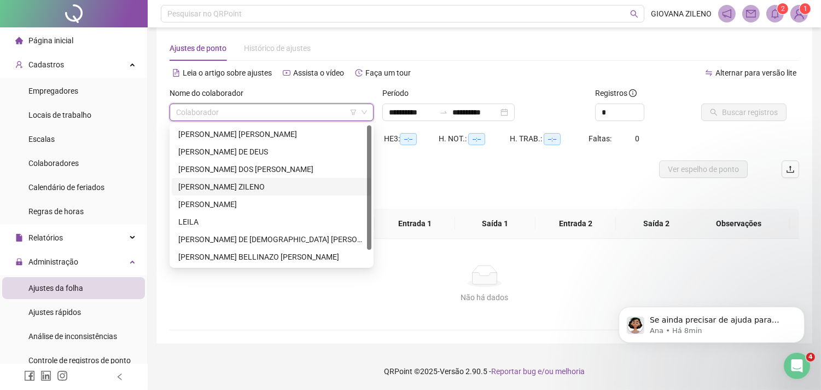
click at [258, 181] on div "[PERSON_NAME] ZILENO" at bounding box center [271, 187] width 187 height 12
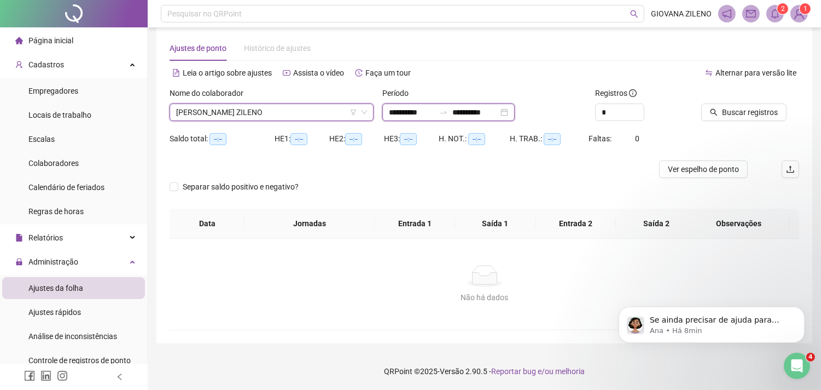
click at [418, 108] on input "**********" at bounding box center [412, 112] width 46 height 12
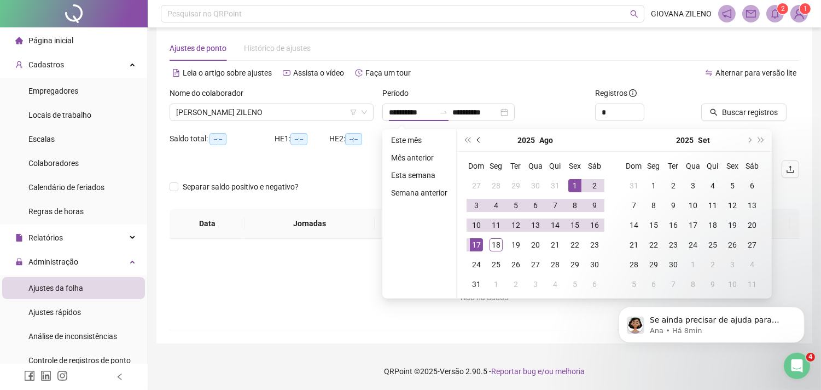
click at [476, 141] on button "prev-year" at bounding box center [479, 140] width 12 height 22
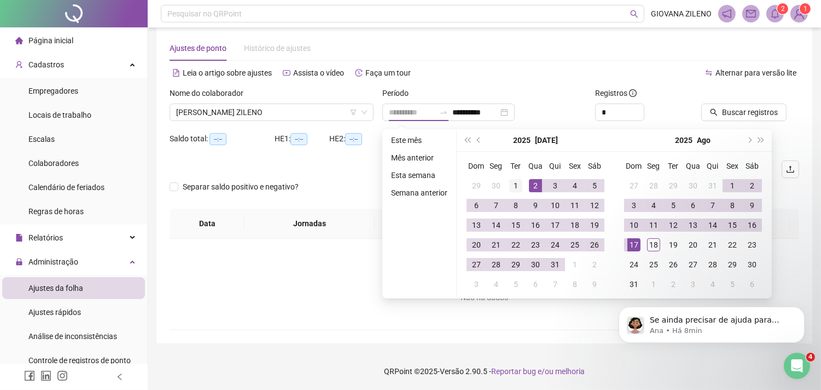
type input "**********"
click at [515, 184] on div "1" at bounding box center [515, 185] width 13 height 13
click at [499, 114] on input "**********" at bounding box center [476, 112] width 46 height 12
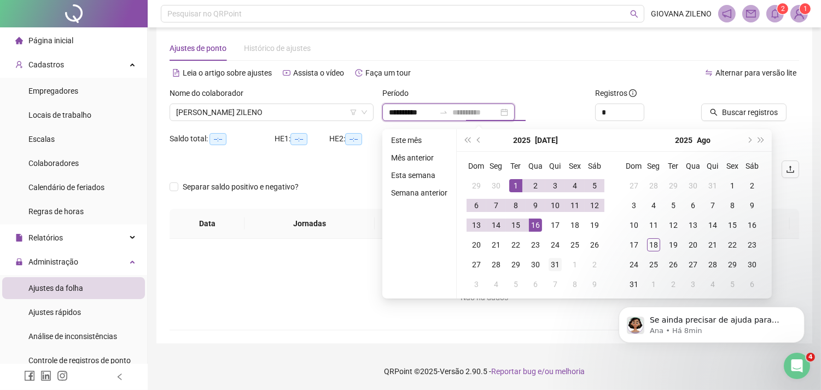
type input "**********"
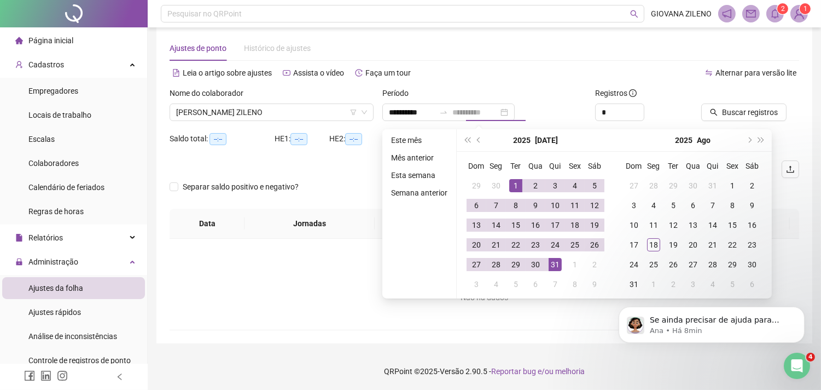
click at [555, 265] on div "31" at bounding box center [555, 264] width 13 height 13
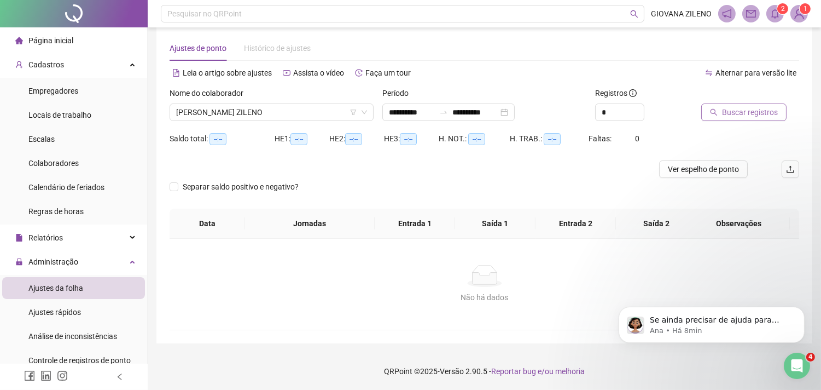
click at [747, 107] on span "Buscar registros" at bounding box center [750, 112] width 56 height 12
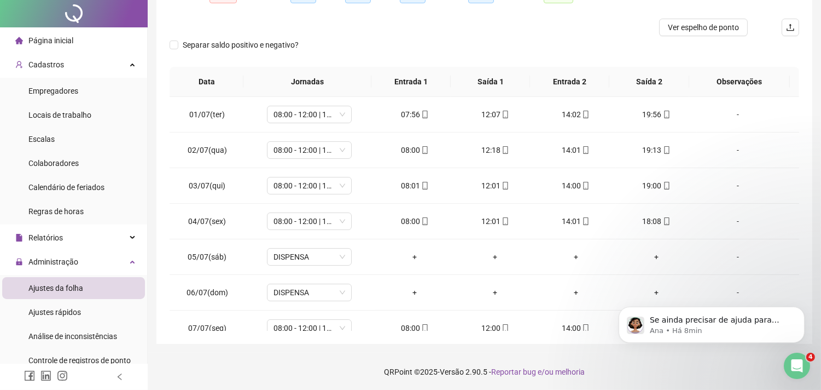
scroll to position [0, 0]
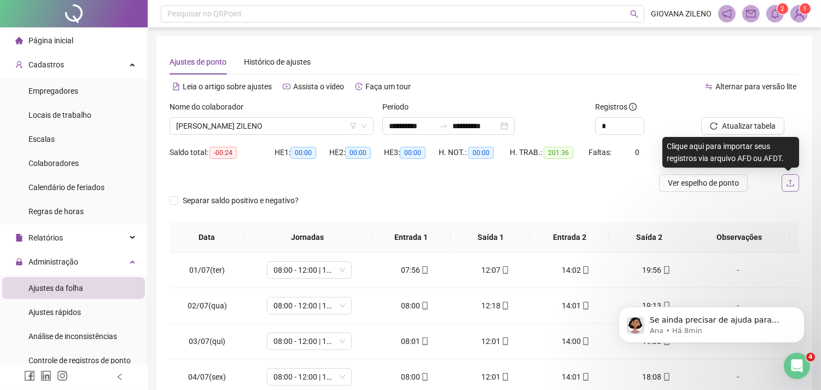
click at [790, 181] on icon "upload" at bounding box center [790, 182] width 7 height 7
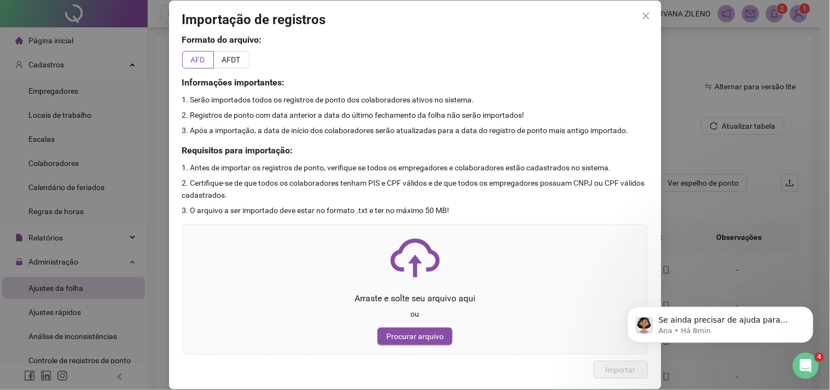
click at [648, 18] on icon "close" at bounding box center [645, 16] width 7 height 7
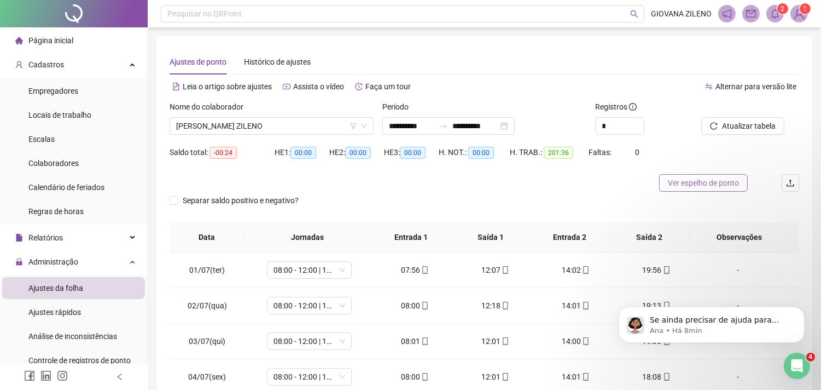
click at [700, 184] on span "Ver espelho de ponto" at bounding box center [703, 183] width 71 height 12
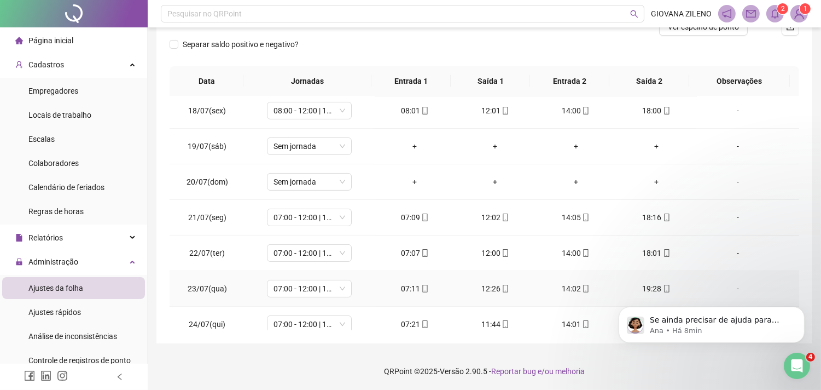
scroll to position [871, 0]
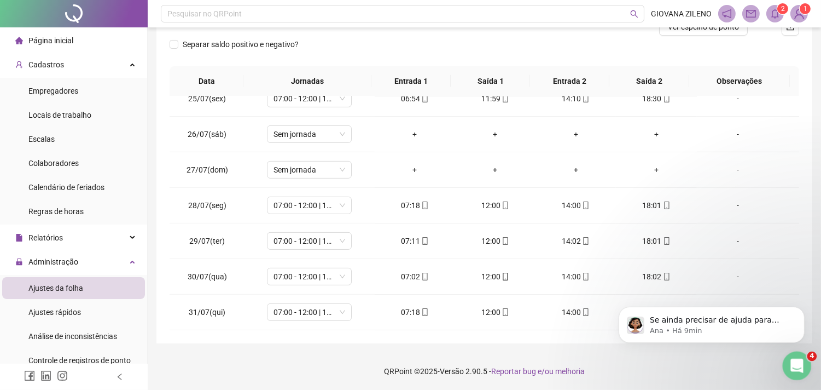
click at [793, 367] on icon "Abertura do Messenger da Intercom" at bounding box center [796, 364] width 18 height 18
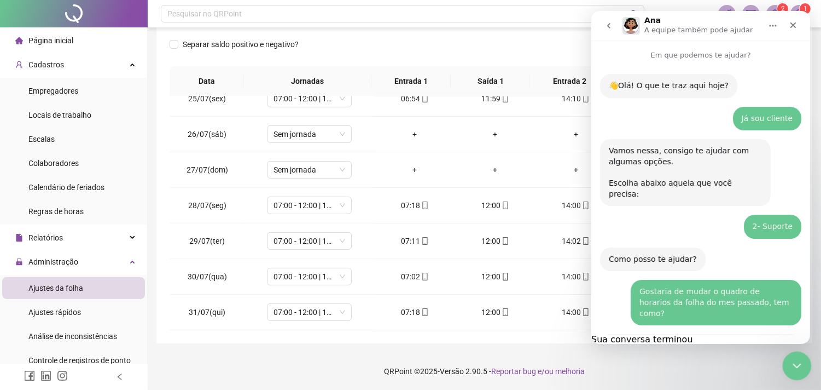
click at [794, 367] on icon "Encerramento do Messenger da Intercom" at bounding box center [795, 363] width 13 height 13
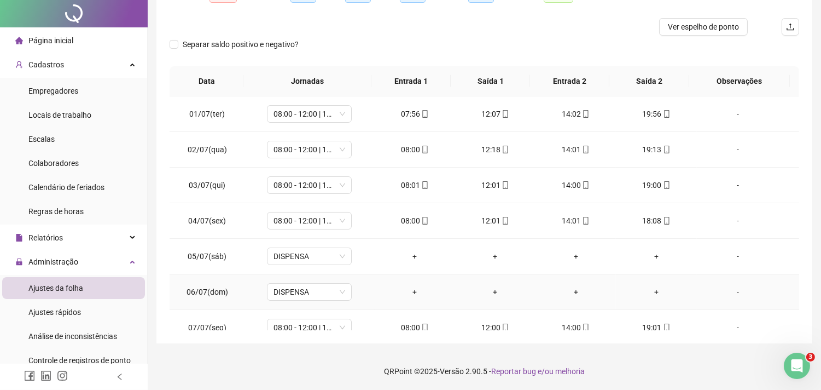
scroll to position [0, 0]
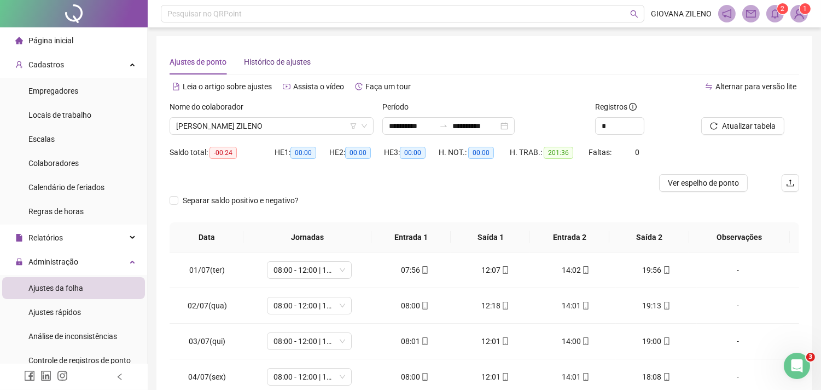
click at [285, 57] on span "Histórico de ajustes" at bounding box center [277, 61] width 67 height 9
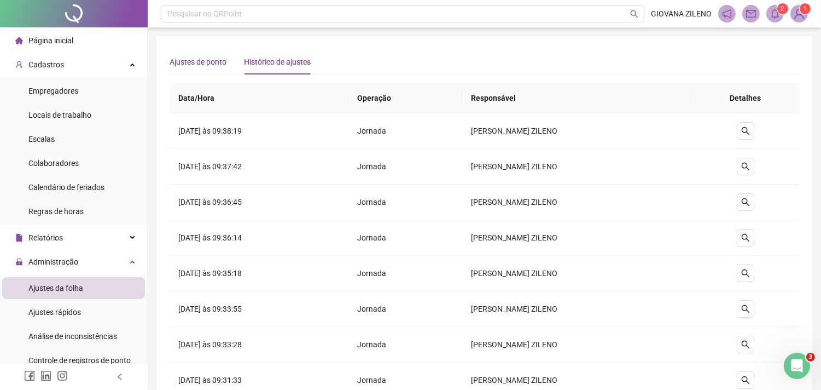
click at [226, 59] on span "Ajustes de ponto" at bounding box center [198, 61] width 57 height 9
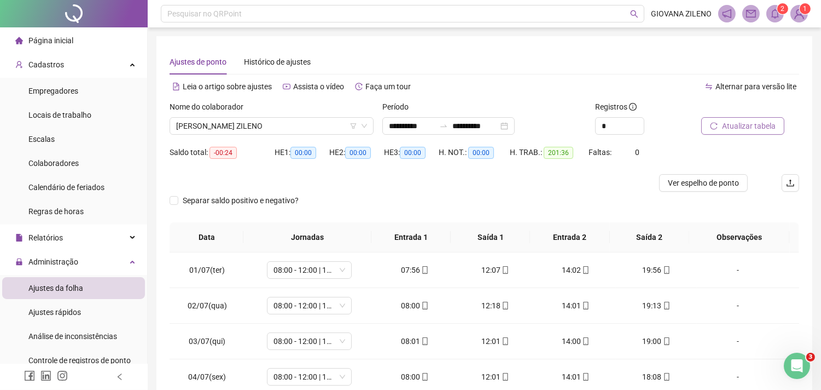
click at [750, 124] on span "Atualizar tabela" at bounding box center [749, 126] width 54 height 12
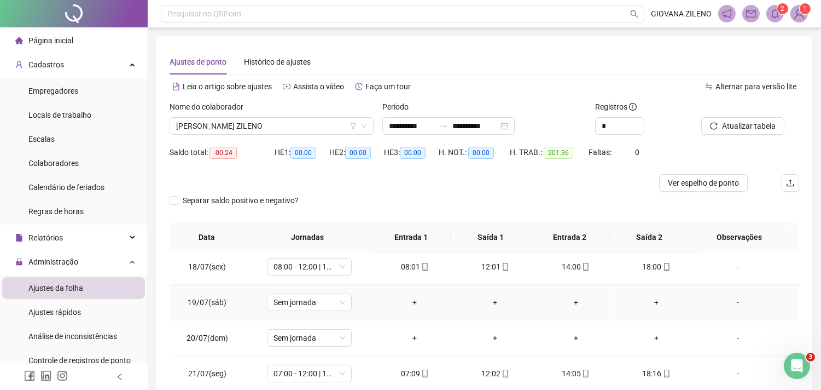
scroll to position [790, 0]
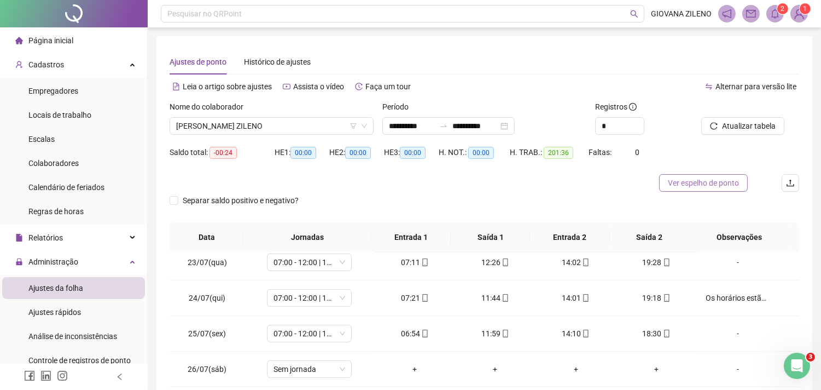
click at [698, 181] on span "Ver espelho de ponto" at bounding box center [703, 183] width 71 height 12
click at [802, 358] on div "Abertura do Messenger da Intercom" at bounding box center [796, 364] width 36 height 36
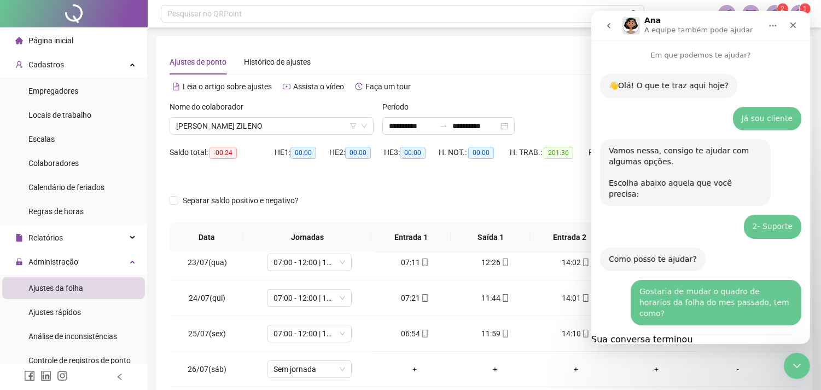
scroll to position [386, 0]
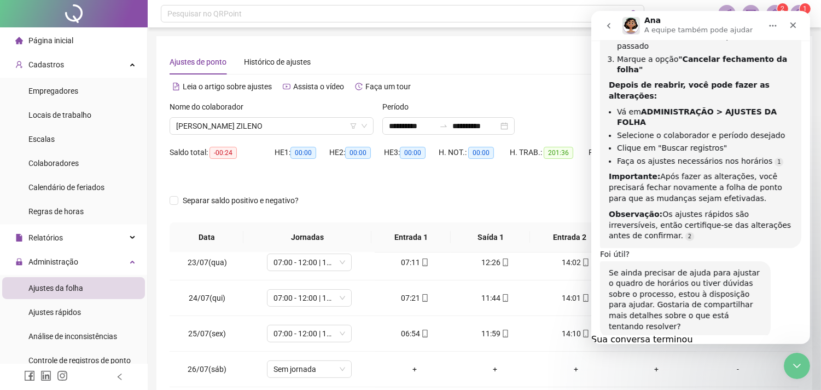
click at [605, 29] on icon "go back" at bounding box center [608, 25] width 9 height 9
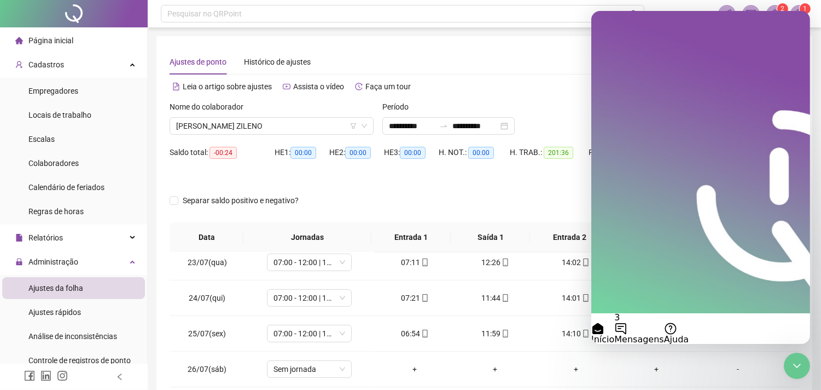
click at [532, 176] on div at bounding box center [406, 183] width 472 height 18
click at [795, 362] on icon "Encerramento do Messenger da Intercom" at bounding box center [795, 363] width 13 height 13
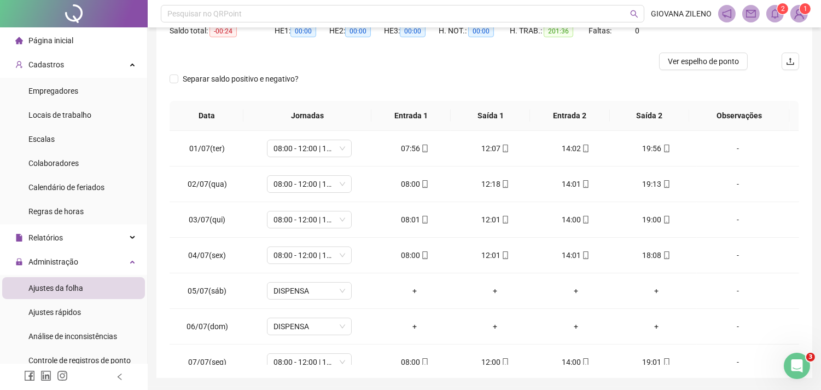
scroll to position [61, 0]
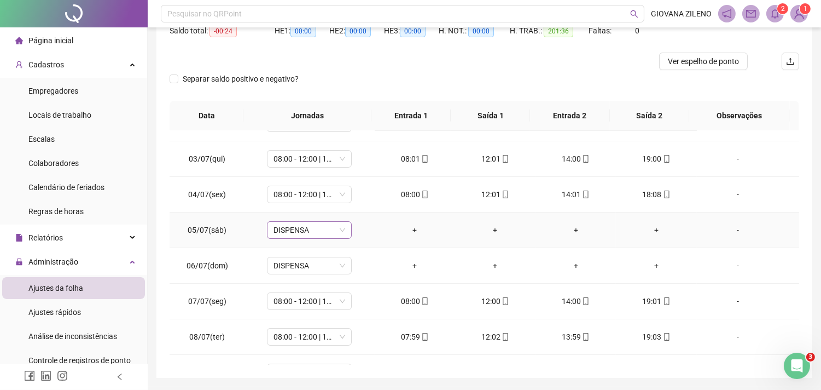
click at [338, 230] on span "DISPENSA" at bounding box center [310, 230] width 72 height 16
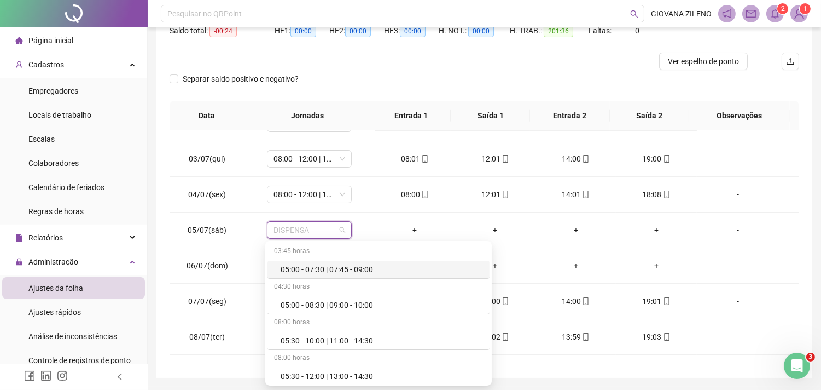
click at [444, 90] on div "Separar saldo positivo e negativo?" at bounding box center [485, 85] width 630 height 31
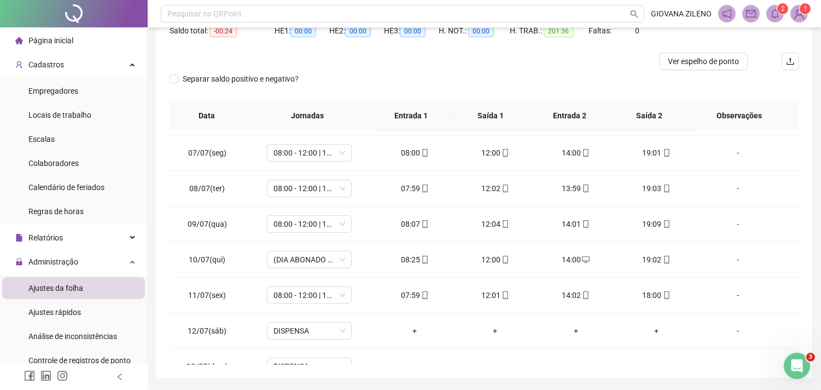
scroll to position [6, 0]
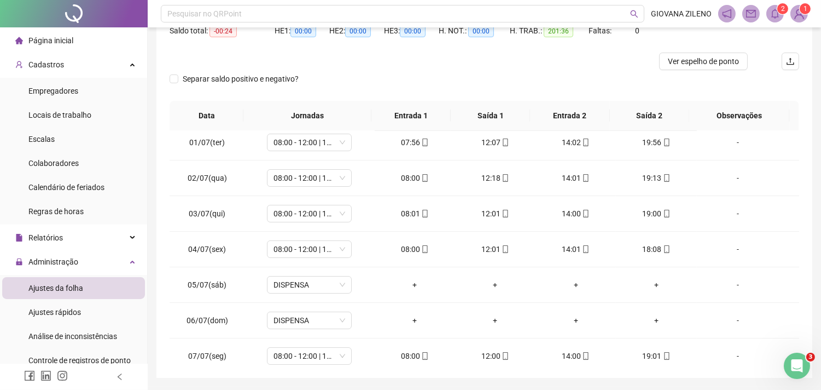
click at [781, 142] on span "-" at bounding box center [748, 142] width 85 height 12
click at [783, 137] on td "-" at bounding box center [748, 143] width 102 height 36
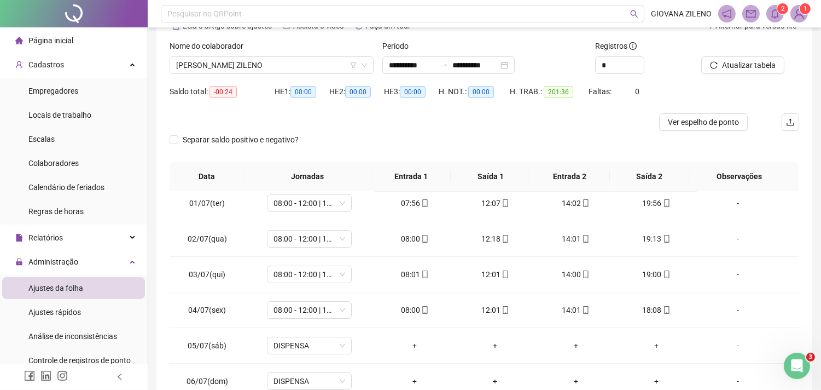
scroll to position [0, 0]
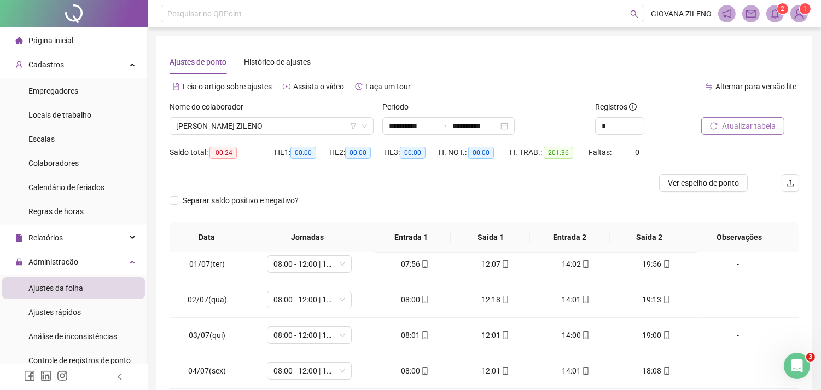
click at [763, 126] on span "Atualizar tabela" at bounding box center [749, 126] width 54 height 12
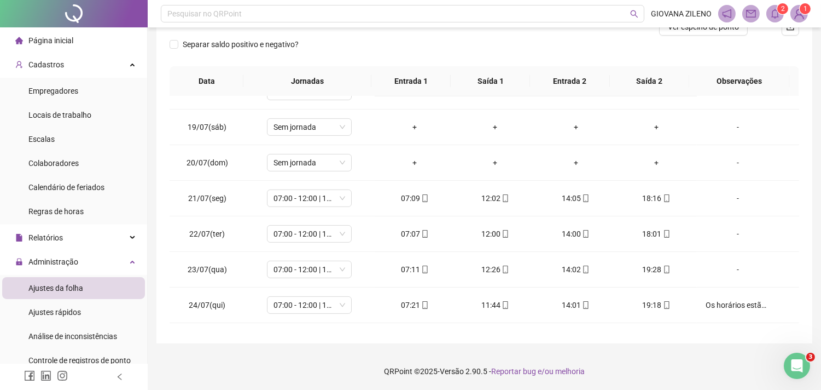
scroll to position [34, 0]
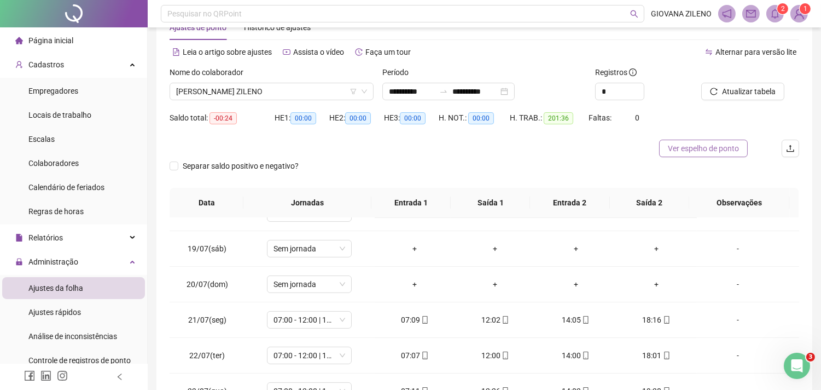
click at [722, 150] on span "Ver espelho de ponto" at bounding box center [703, 148] width 71 height 12
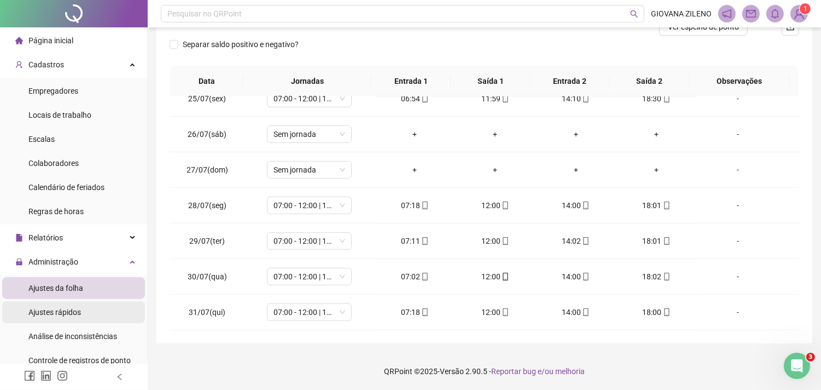
scroll to position [61, 0]
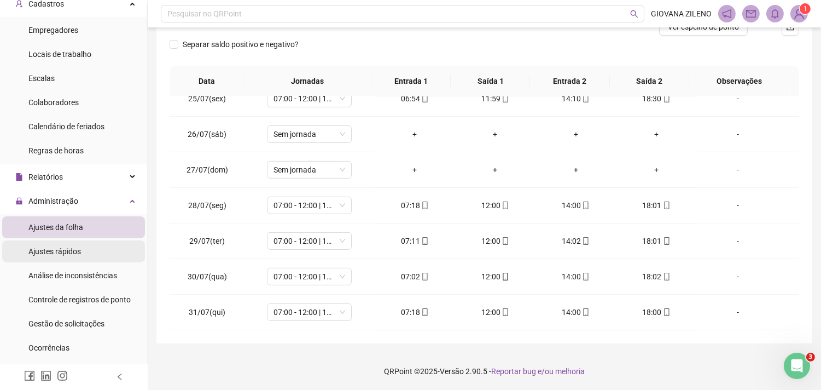
click at [93, 242] on li "Ajustes rápidos" at bounding box center [73, 251] width 143 height 22
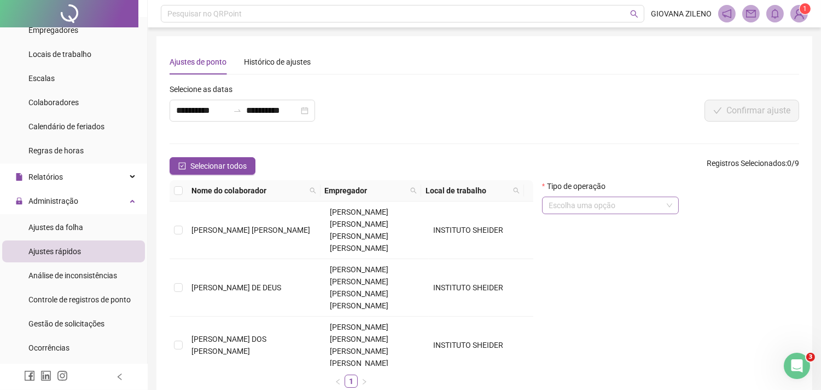
click at [622, 206] on input "search" at bounding box center [606, 205] width 114 height 16
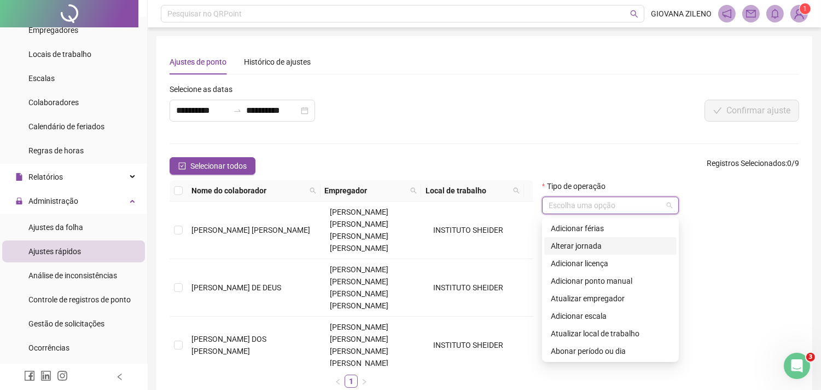
click at [209, 389] on span "[PERSON_NAME] ZILENO" at bounding box center [235, 396] width 86 height 9
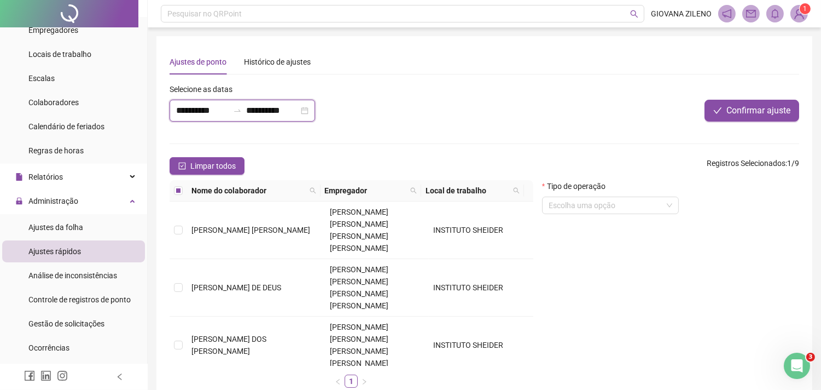
click at [206, 107] on input "**********" at bounding box center [202, 110] width 53 height 13
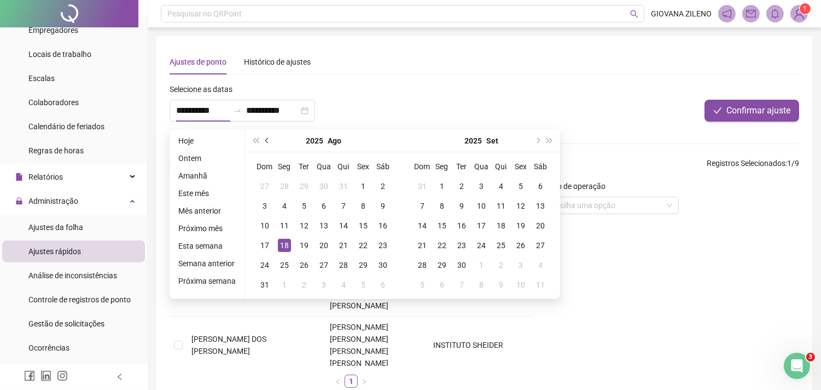
click at [270, 137] on button "prev-year" at bounding box center [268, 141] width 12 height 22
type input "**********"
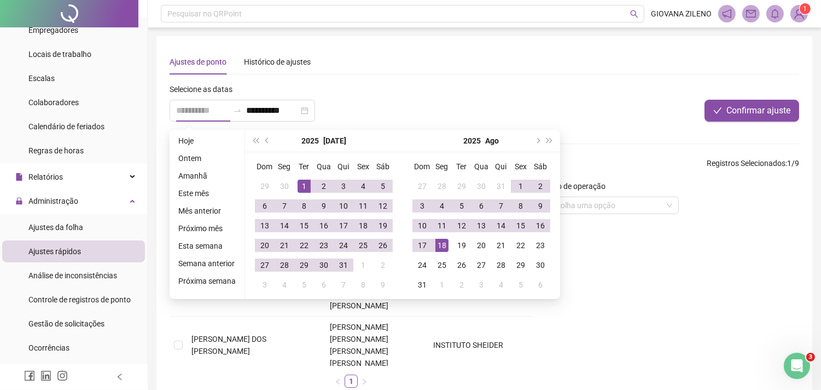
click at [300, 182] on div "1" at bounding box center [304, 185] width 13 height 13
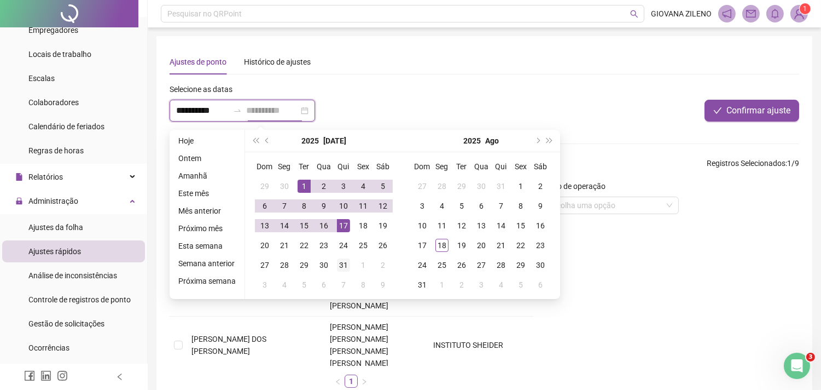
type input "**********"
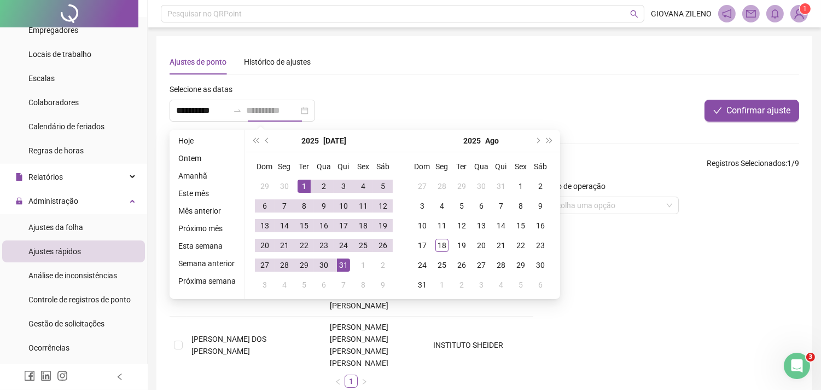
click at [344, 264] on div "31" at bounding box center [343, 264] width 13 height 13
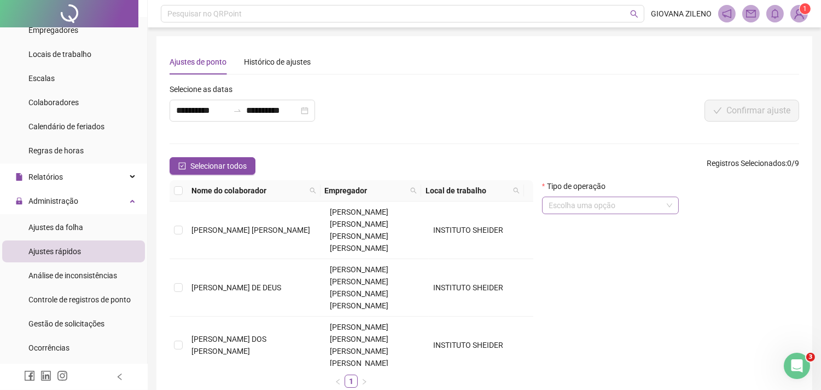
click at [645, 199] on input "search" at bounding box center [606, 205] width 114 height 16
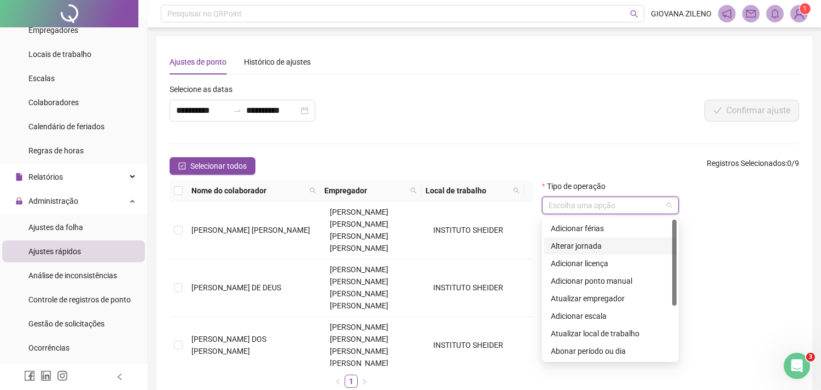
click at [621, 243] on div "Alterar jornada" at bounding box center [610, 246] width 119 height 12
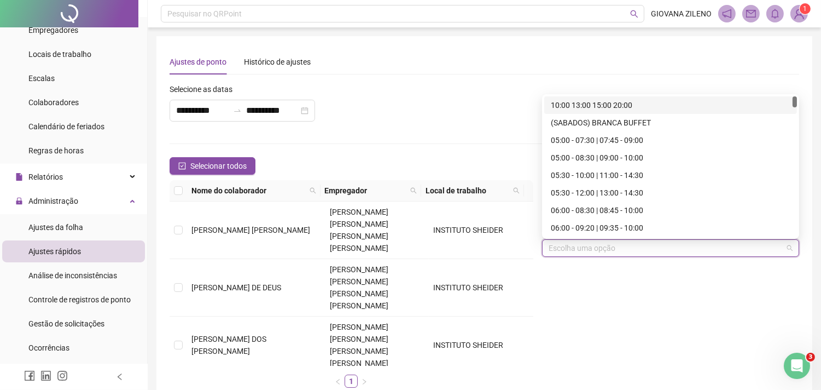
click at [623, 247] on input "search" at bounding box center [666, 248] width 234 height 16
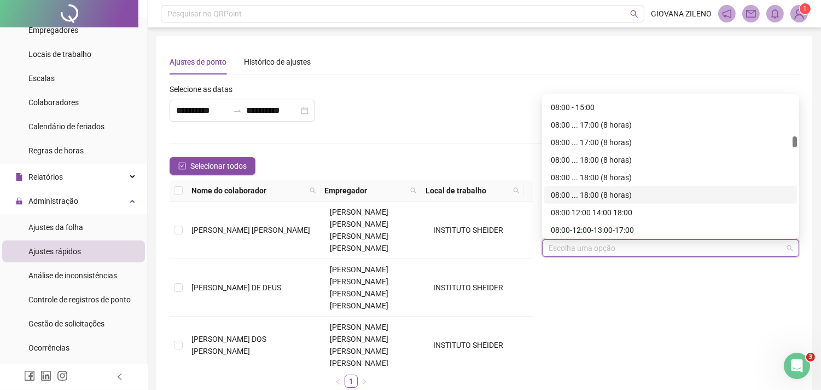
scroll to position [2371, 0]
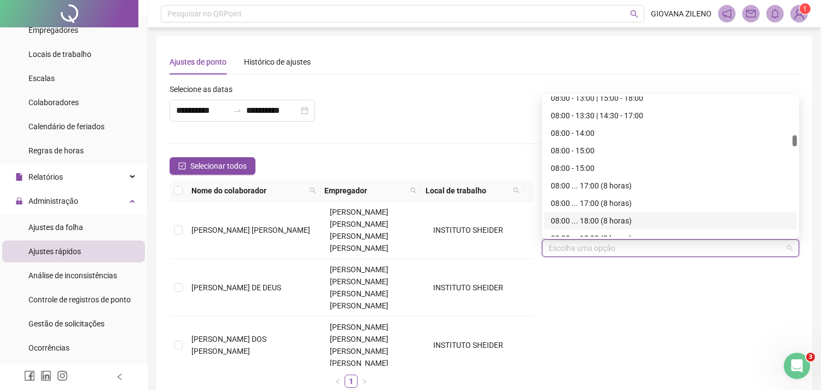
click at [606, 255] on input "search" at bounding box center [666, 248] width 234 height 16
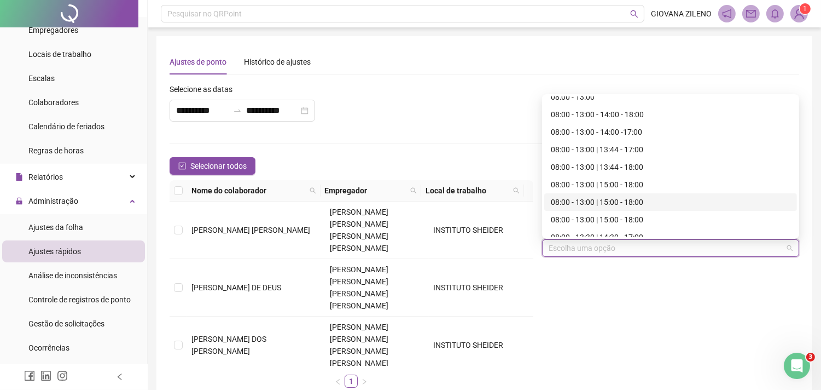
scroll to position [2310, 0]
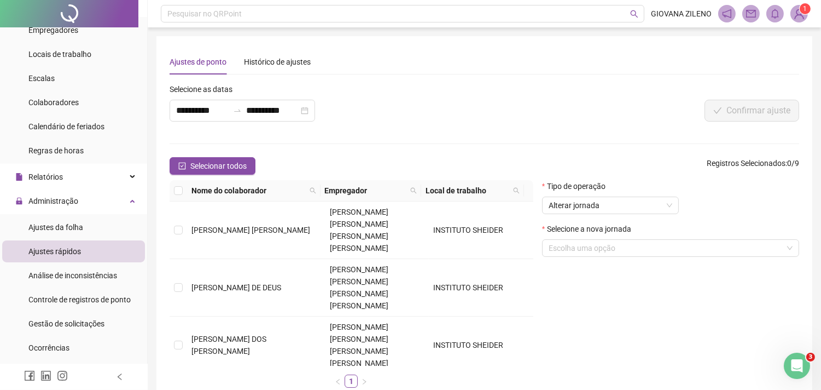
click at [627, 328] on div "Tipo de operação Alterar jornada Selecione a nova jornada Escolha uma opção" at bounding box center [671, 288] width 266 height 216
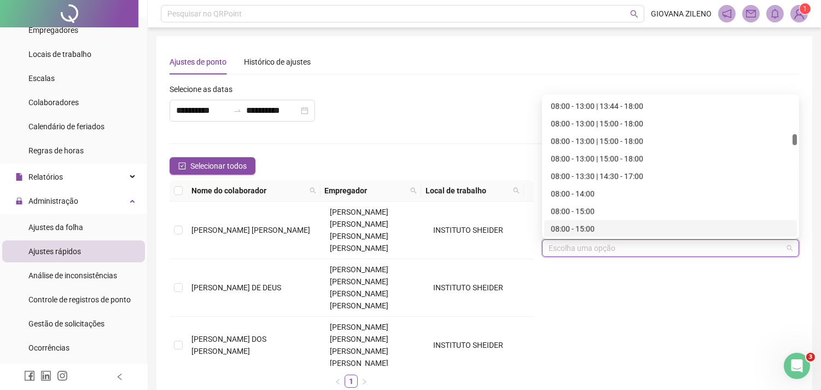
click at [628, 251] on input "search" at bounding box center [666, 248] width 234 height 16
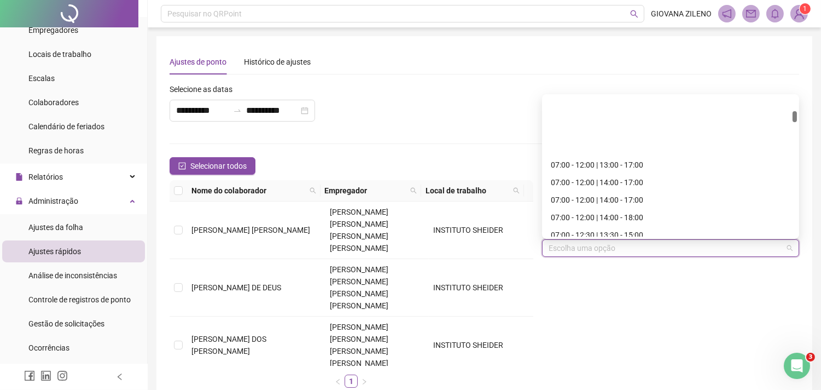
scroll to position [912, 0]
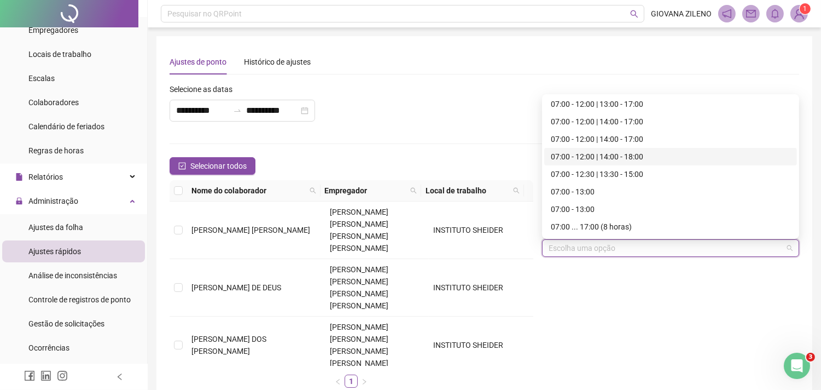
click at [646, 159] on div "07:00 - 12:00 | 14:00 - 18:00" at bounding box center [671, 156] width 240 height 12
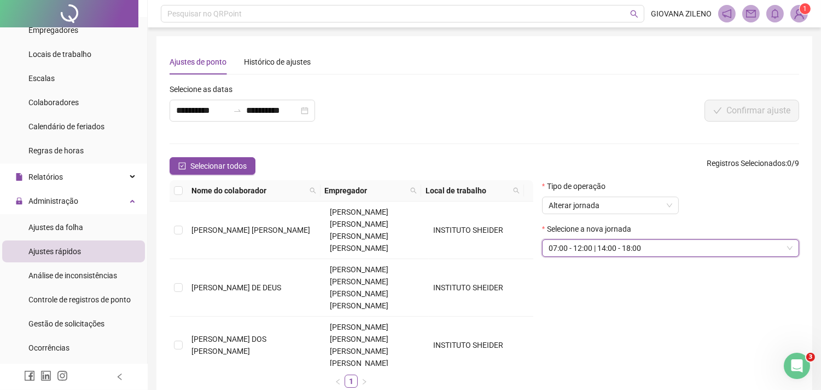
click at [698, 271] on div "Tipo de operação Alterar jornada Selecione a nova jornada 07:00 - 12:00 | 14:00…" at bounding box center [671, 288] width 266 height 216
click at [275, 374] on td "[PERSON_NAME] ZILENO" at bounding box center [256, 396] width 138 height 45
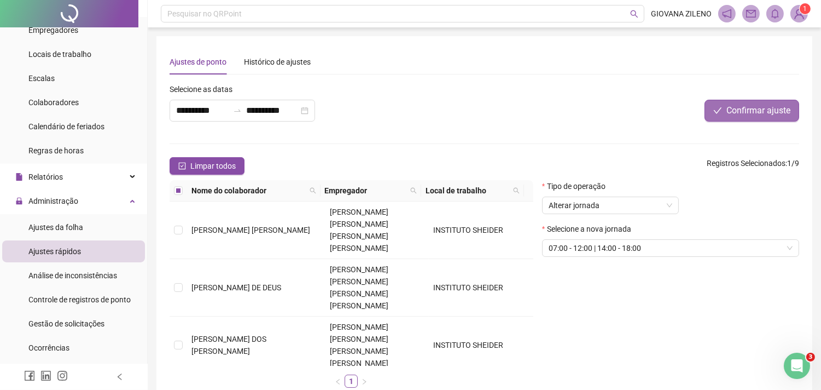
click at [763, 111] on span "Confirmar ajuste" at bounding box center [759, 110] width 64 height 13
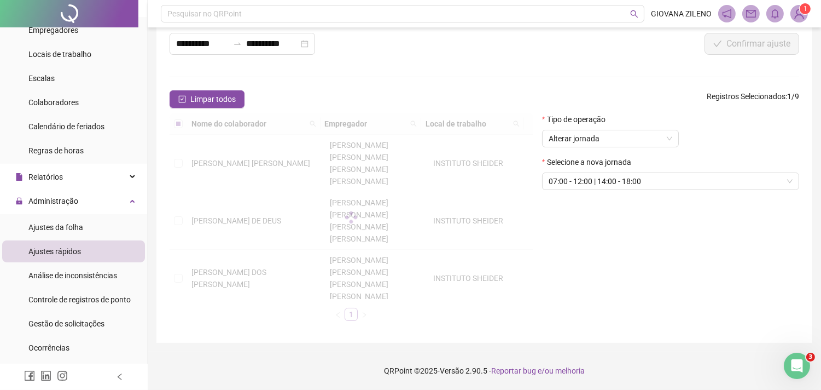
scroll to position [0, 0]
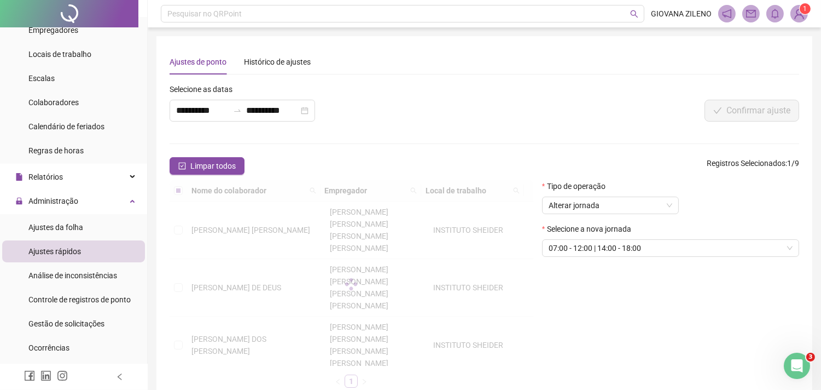
click at [649, 287] on div "Tipo de operação Alterar jornada Selecione a nova jornada 07:00 - 12:00 | 14:00…" at bounding box center [671, 288] width 266 height 216
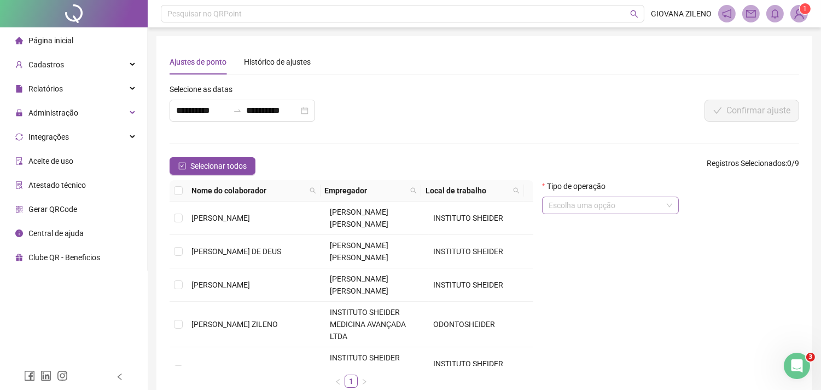
click at [644, 210] on input "search" at bounding box center [606, 205] width 114 height 16
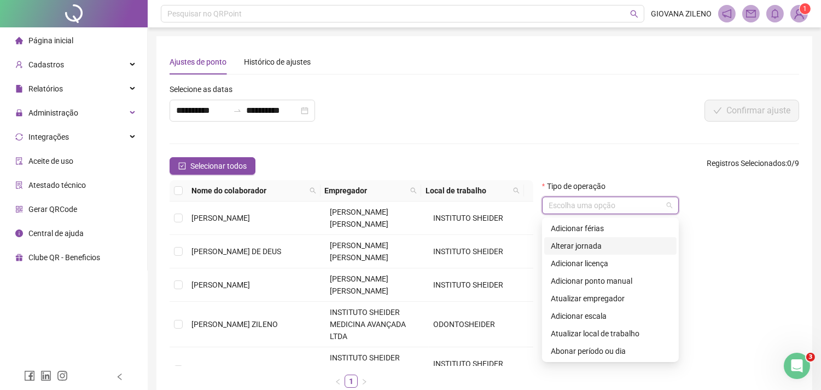
click at [618, 242] on div "Alterar jornada" at bounding box center [610, 246] width 119 height 12
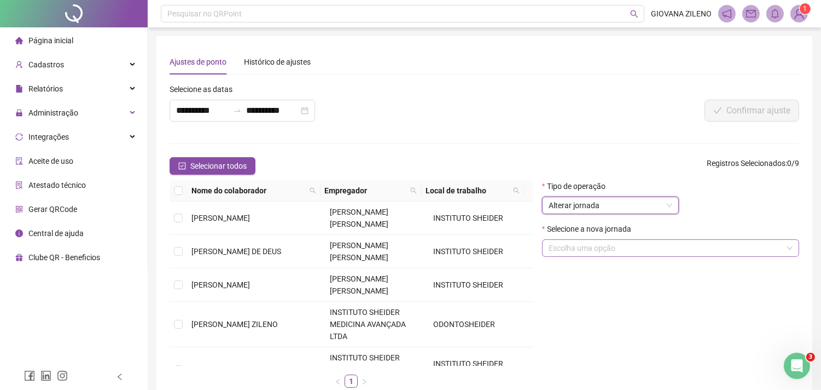
click at [623, 248] on input "search" at bounding box center [666, 248] width 234 height 16
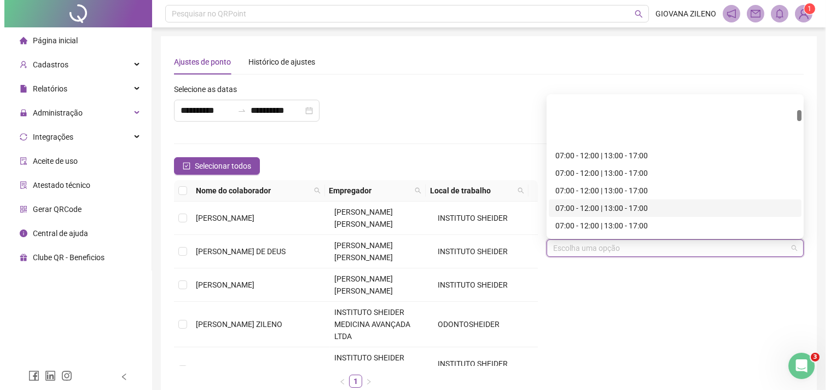
scroll to position [912, 0]
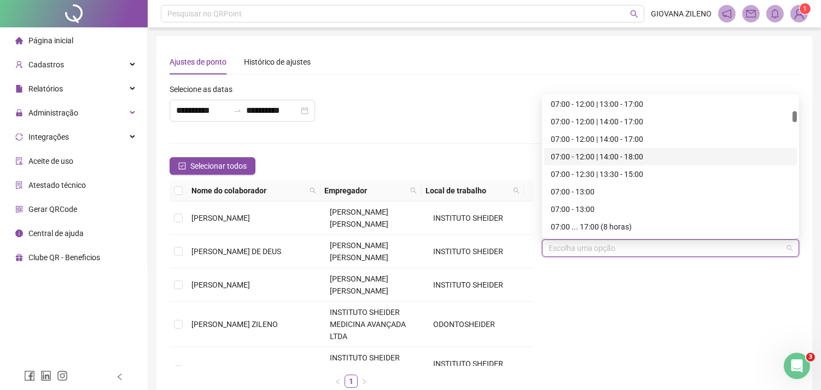
click at [650, 158] on div "07:00 - 12:00 | 14:00 - 18:00" at bounding box center [671, 156] width 240 height 12
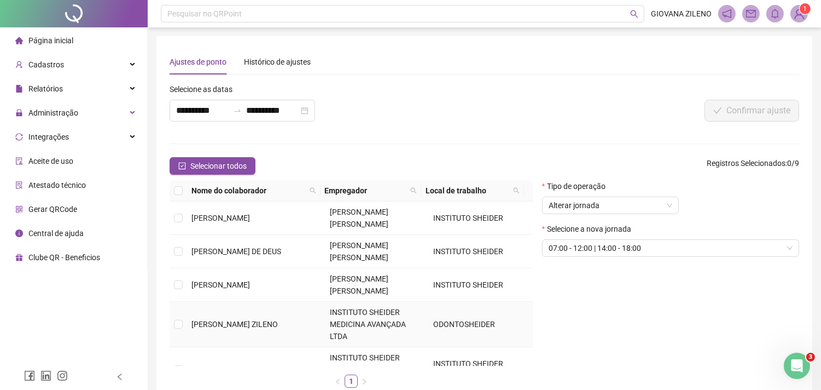
click at [220, 318] on td "[PERSON_NAME] ZILENO" at bounding box center [256, 324] width 138 height 45
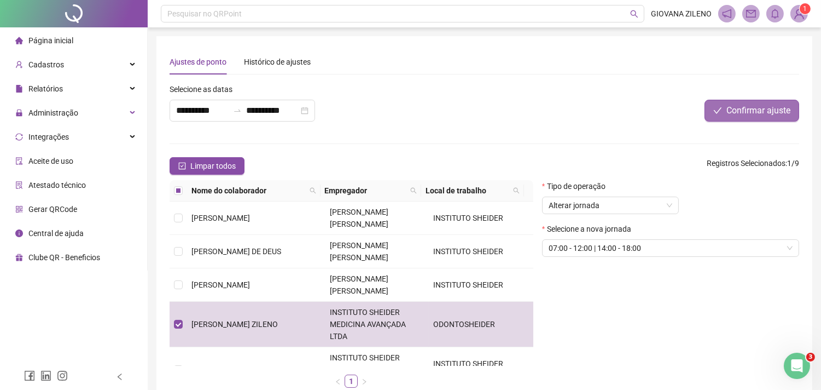
click at [767, 108] on span "Confirmar ajuste" at bounding box center [759, 110] width 64 height 13
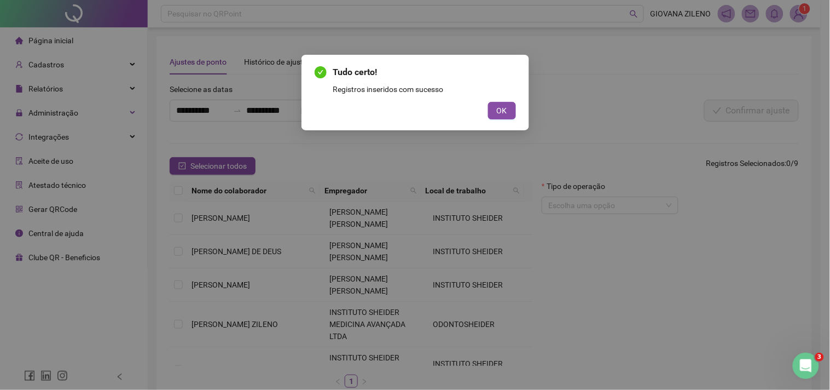
click at [502, 119] on div "Tudo certo! Registros inseridos com sucesso OK" at bounding box center [416, 93] width 228 height 76
click at [504, 108] on span "OK" at bounding box center [502, 111] width 10 height 12
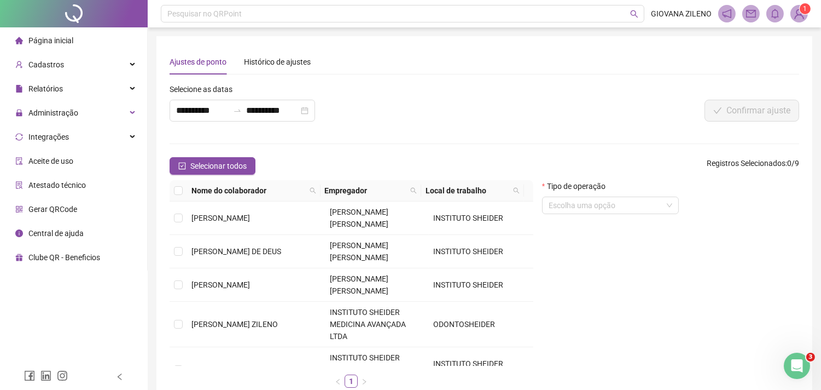
click at [96, 52] on ul "Página inicial Cadastros Relatórios Administração Integrações Aceite de uso Ate…" at bounding box center [74, 148] width 148 height 243
click at [102, 48] on li "Página inicial" at bounding box center [73, 41] width 143 height 22
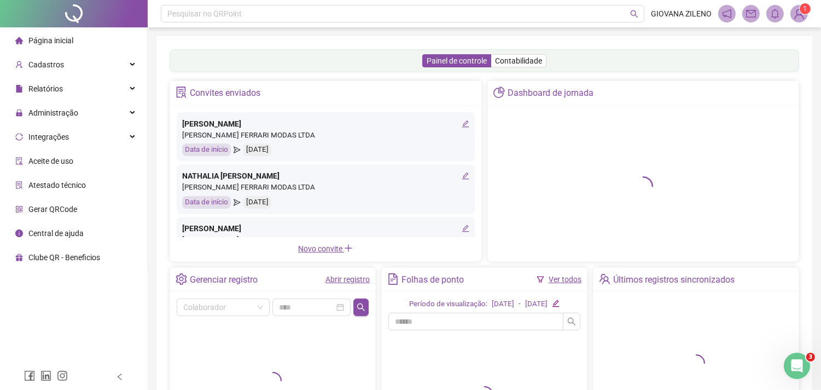
click at [570, 275] on link "Ver todos" at bounding box center [565, 279] width 33 height 9
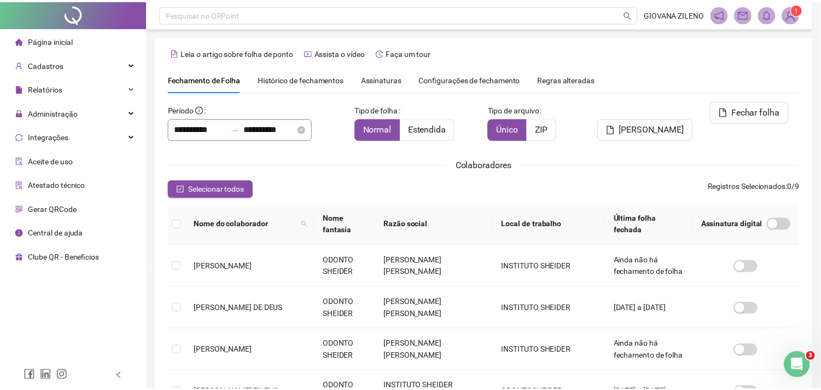
scroll to position [29, 0]
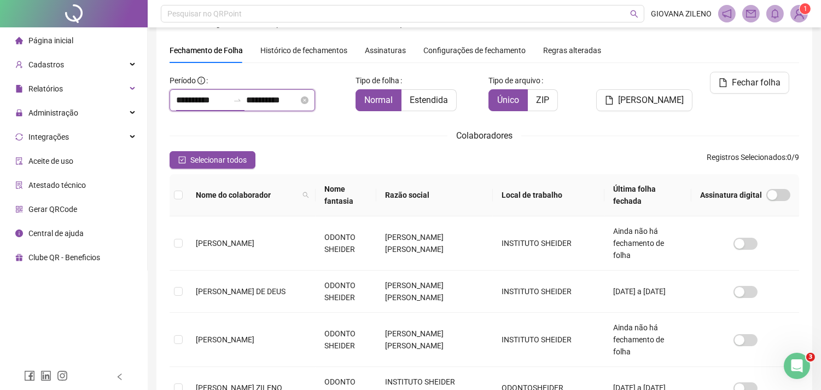
click at [229, 98] on input "**********" at bounding box center [202, 100] width 53 height 13
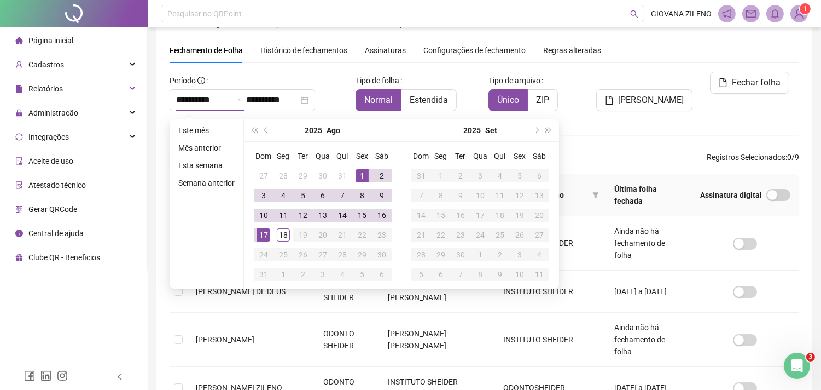
click at [268, 127] on button "prev-year" at bounding box center [266, 130] width 12 height 22
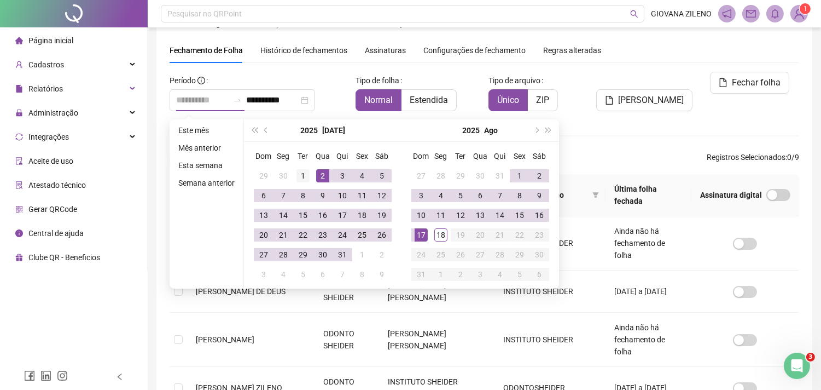
type input "**********"
click at [302, 172] on div "1" at bounding box center [303, 175] width 13 height 13
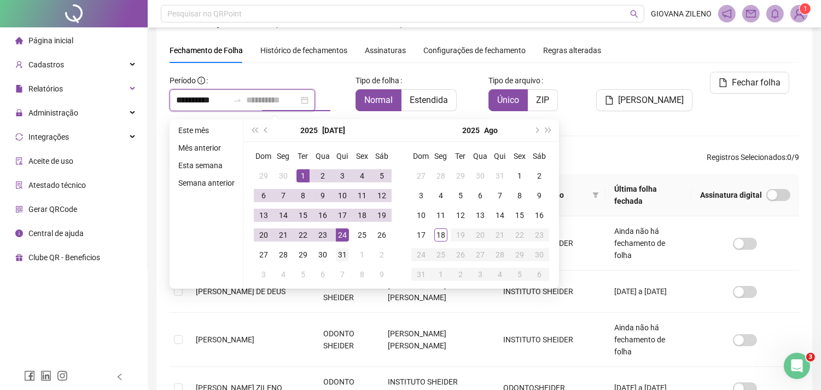
type input "**********"
click at [341, 255] on div "31" at bounding box center [342, 254] width 13 height 13
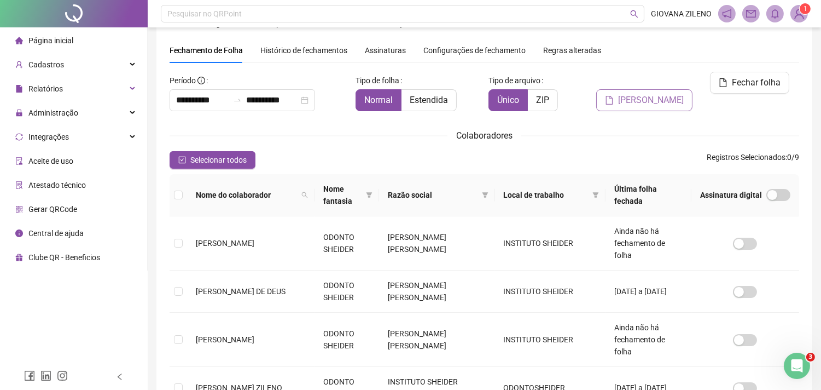
click at [649, 94] on span "Gerar espelho" at bounding box center [651, 100] width 66 height 13
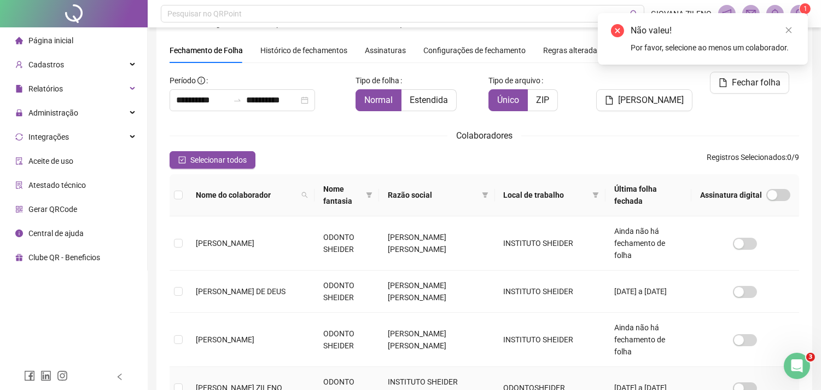
click at [200, 383] on span "[PERSON_NAME] ZILENO" at bounding box center [239, 387] width 86 height 9
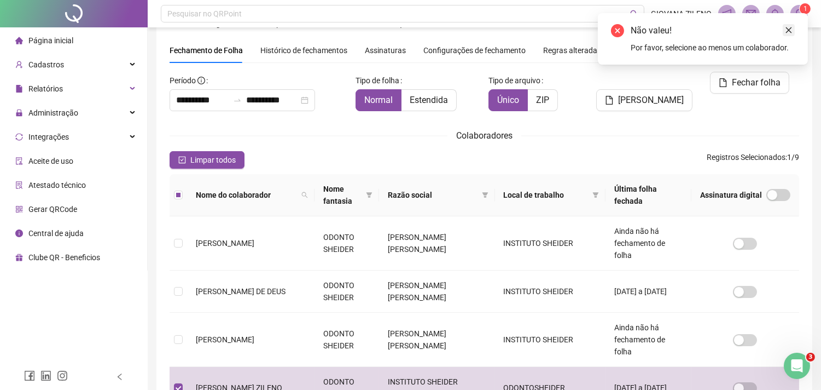
click at [789, 30] on icon "close" at bounding box center [789, 30] width 6 height 6
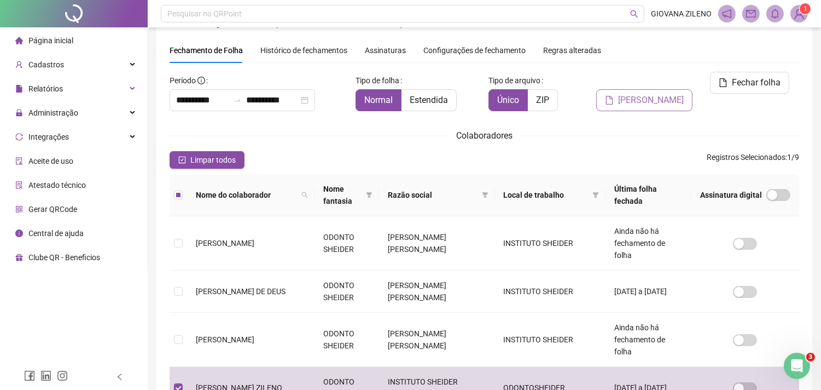
click at [664, 94] on span "Gerar espelho" at bounding box center [651, 100] width 66 height 13
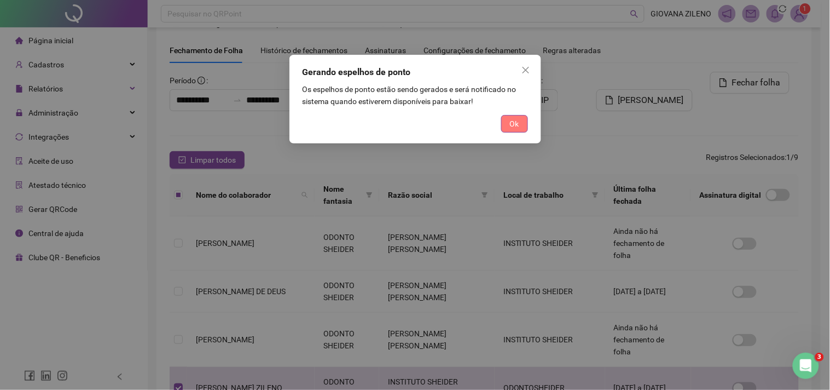
click at [522, 122] on button "Ok" at bounding box center [514, 124] width 27 height 18
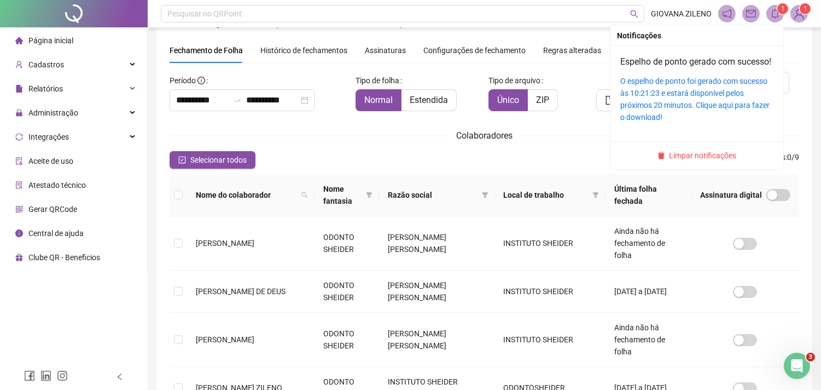
click at [775, 17] on icon "bell" at bounding box center [776, 14] width 8 height 10
click at [698, 102] on link "O espelho de ponto foi gerado com sucesso às 10:21:23 e estará disponível pelos…" at bounding box center [695, 99] width 149 height 45
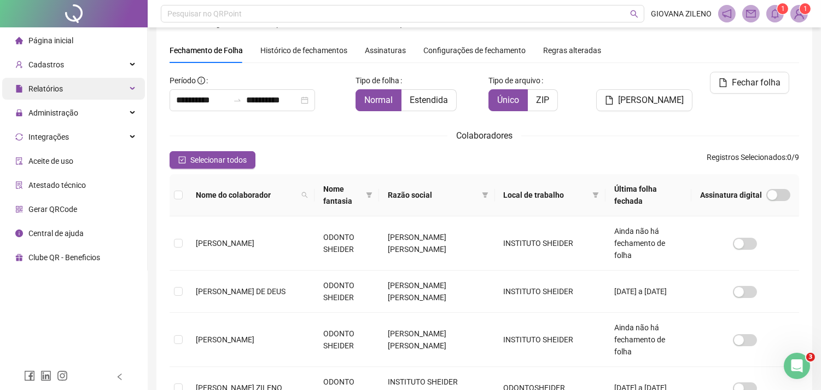
click at [68, 95] on div "Relatórios" at bounding box center [73, 89] width 143 height 22
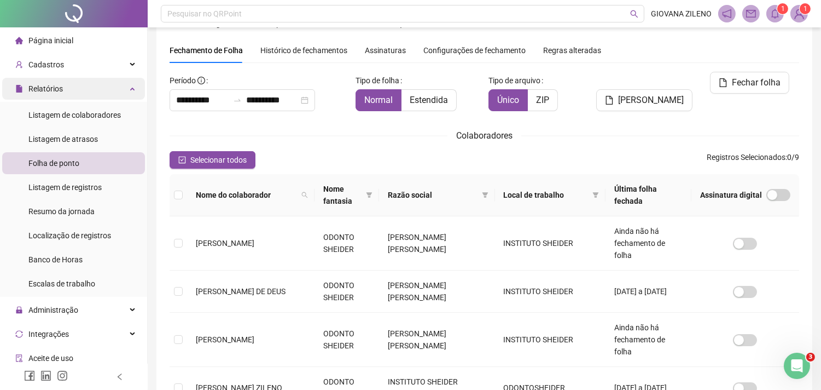
click at [107, 98] on div "Relatórios" at bounding box center [73, 89] width 143 height 22
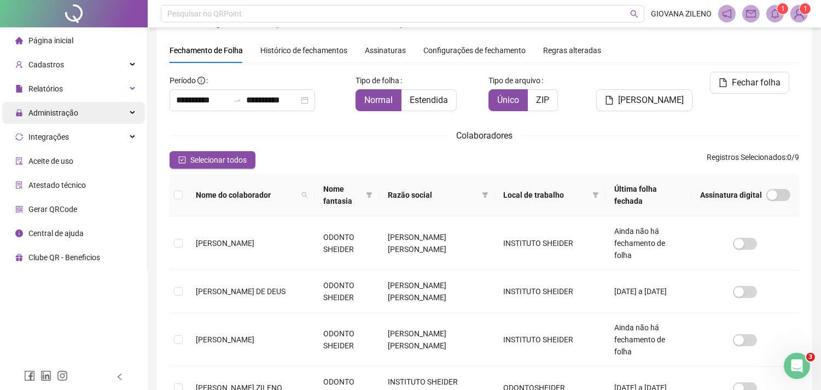
click at [97, 112] on div "Administração" at bounding box center [73, 113] width 143 height 22
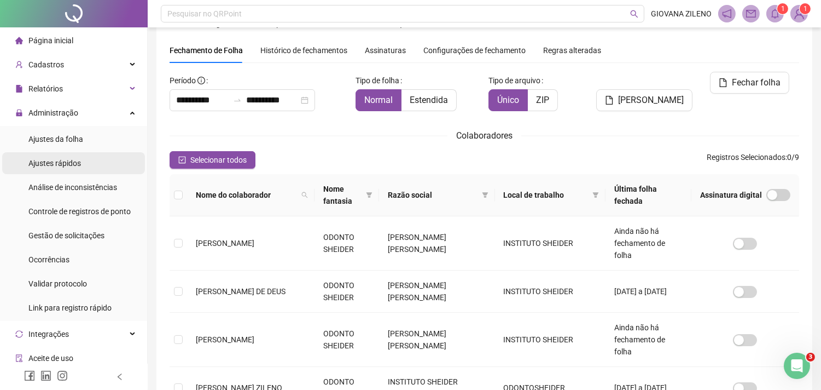
click at [99, 165] on li "Ajustes rápidos" at bounding box center [73, 163] width 143 height 22
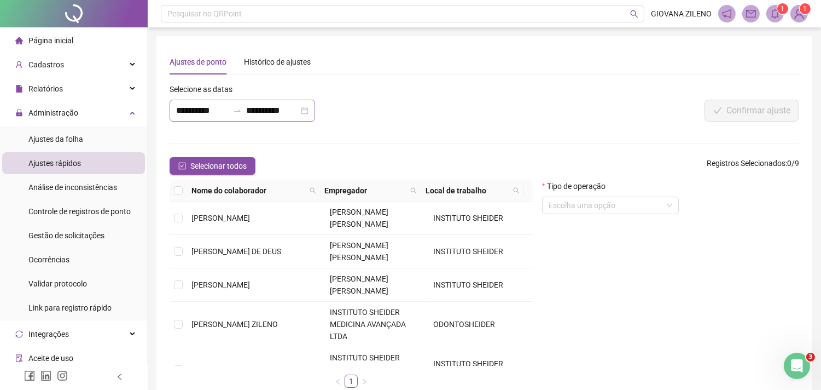
click at [231, 102] on div "**********" at bounding box center [243, 111] width 146 height 22
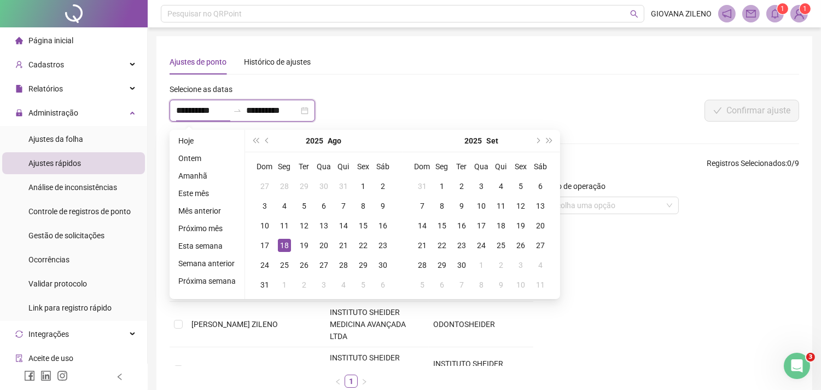
click at [230, 112] on div "**********" at bounding box center [243, 111] width 146 height 22
click at [266, 141] on span "prev-year" at bounding box center [267, 140] width 5 height 5
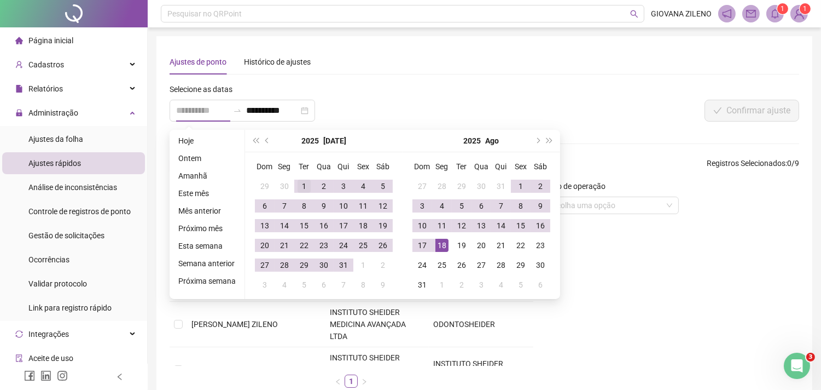
type input "**********"
click at [299, 185] on div "1" at bounding box center [304, 185] width 13 height 13
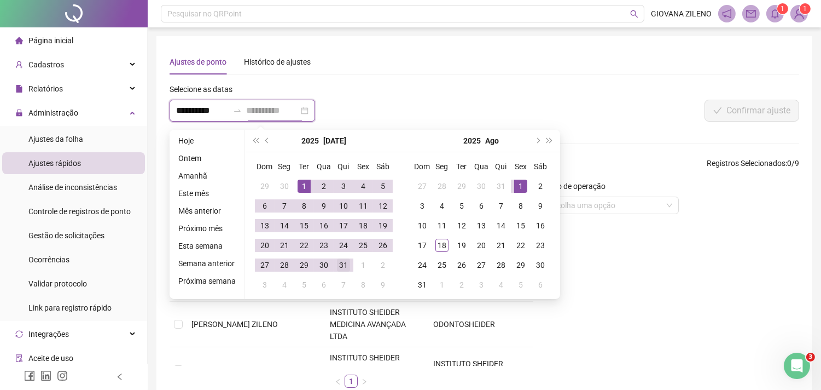
type input "**********"
click at [340, 263] on div "31" at bounding box center [343, 264] width 13 height 13
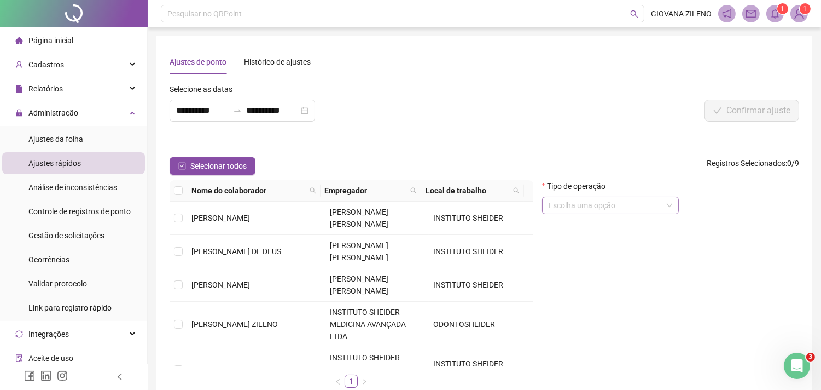
click at [620, 202] on input "search" at bounding box center [606, 205] width 114 height 16
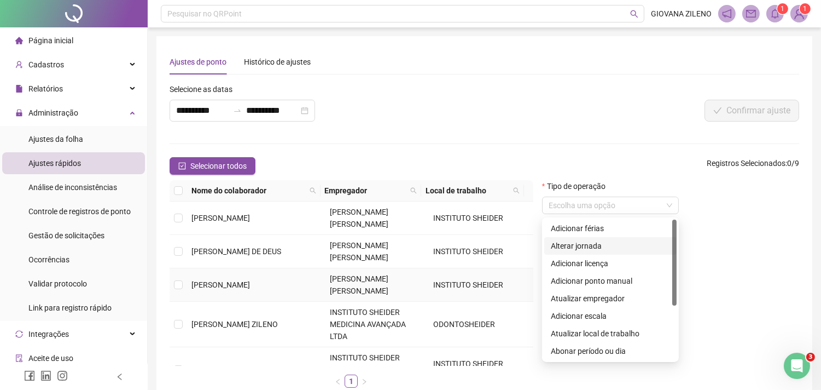
click at [241, 277] on td "[PERSON_NAME]" at bounding box center [256, 284] width 138 height 33
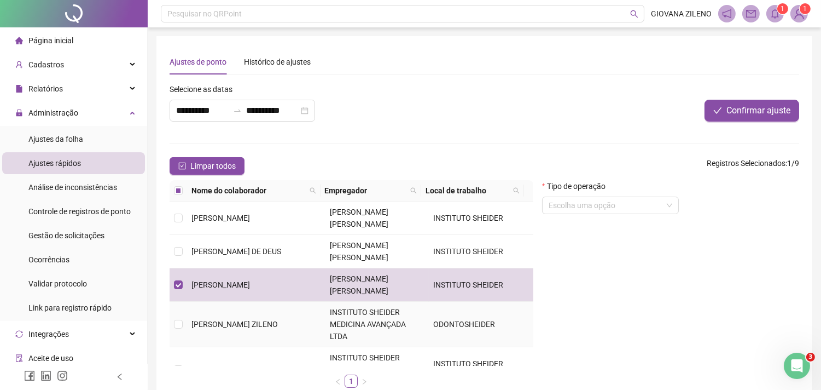
click at [252, 330] on td "[PERSON_NAME] ZILENO" at bounding box center [256, 324] width 138 height 45
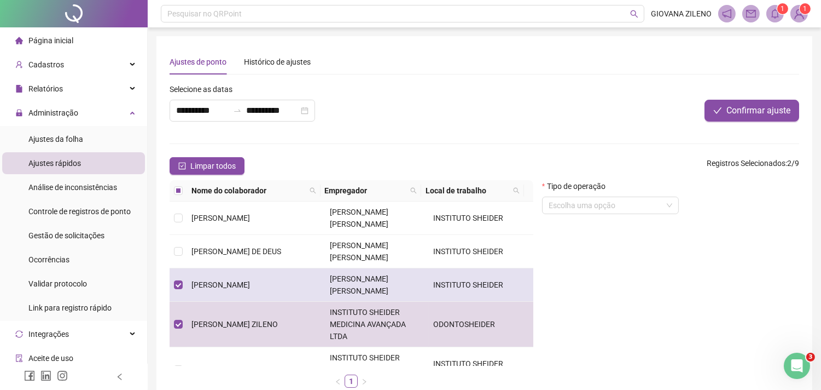
drag, startPoint x: 292, startPoint y: 297, endPoint x: 332, endPoint y: 279, distance: 44.1
click at [292, 296] on td "[PERSON_NAME]" at bounding box center [256, 284] width 138 height 33
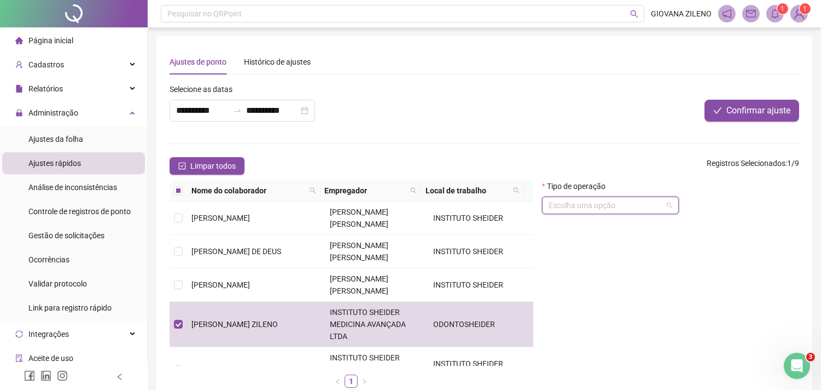
click at [633, 211] on input "search" at bounding box center [606, 205] width 114 height 16
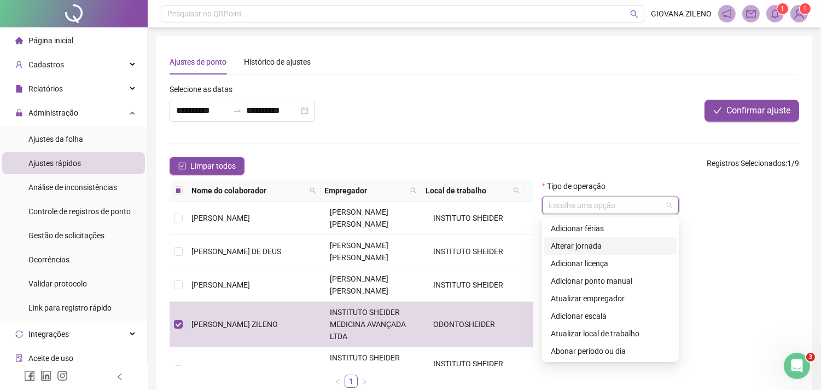
click at [613, 248] on div "Alterar jornada" at bounding box center [610, 246] width 119 height 12
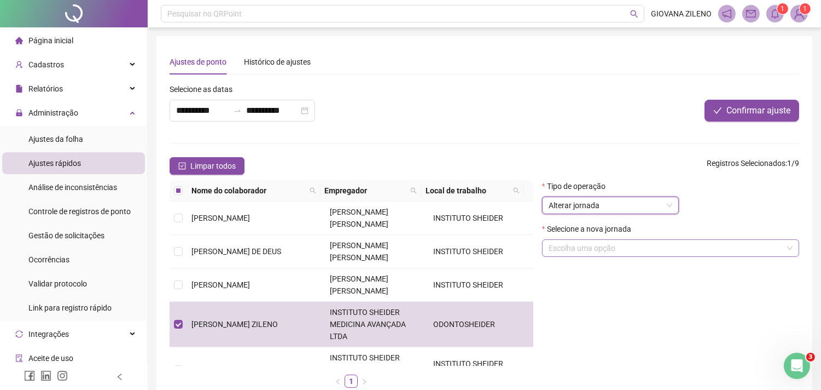
click at [615, 250] on input "search" at bounding box center [666, 248] width 234 height 16
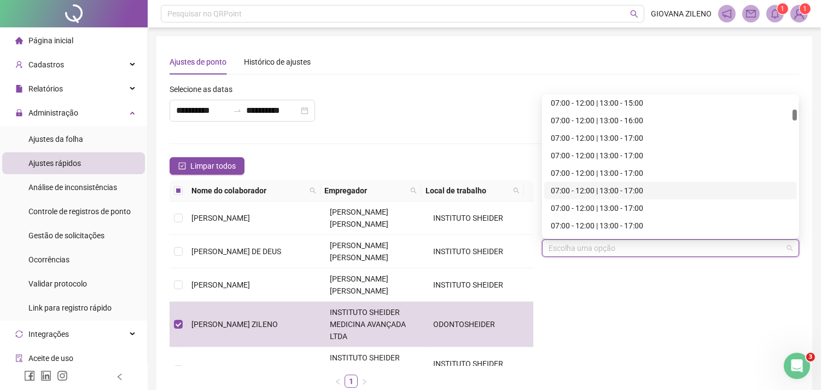
scroll to position [912, 0]
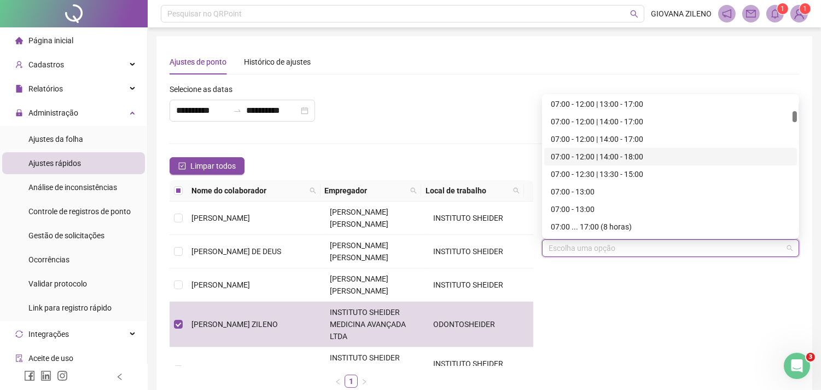
click at [628, 162] on div "07:00 - 12:00 | 14:00 - 18:00" at bounding box center [670, 157] width 253 height 18
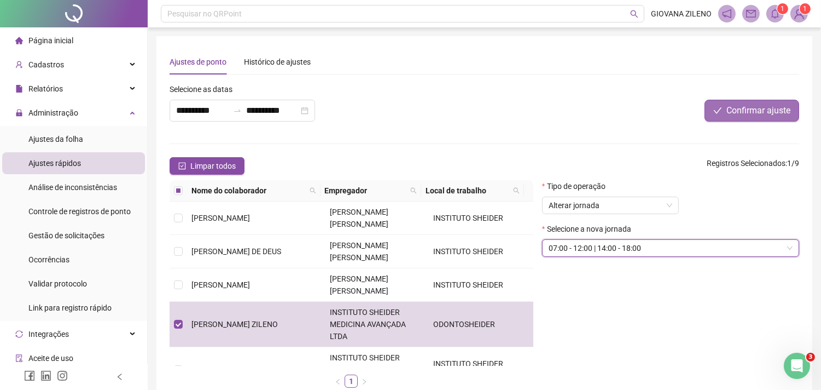
click at [763, 115] on span "Confirmar ajuste" at bounding box center [759, 110] width 64 height 13
